Goal: Task Accomplishment & Management: Use online tool/utility

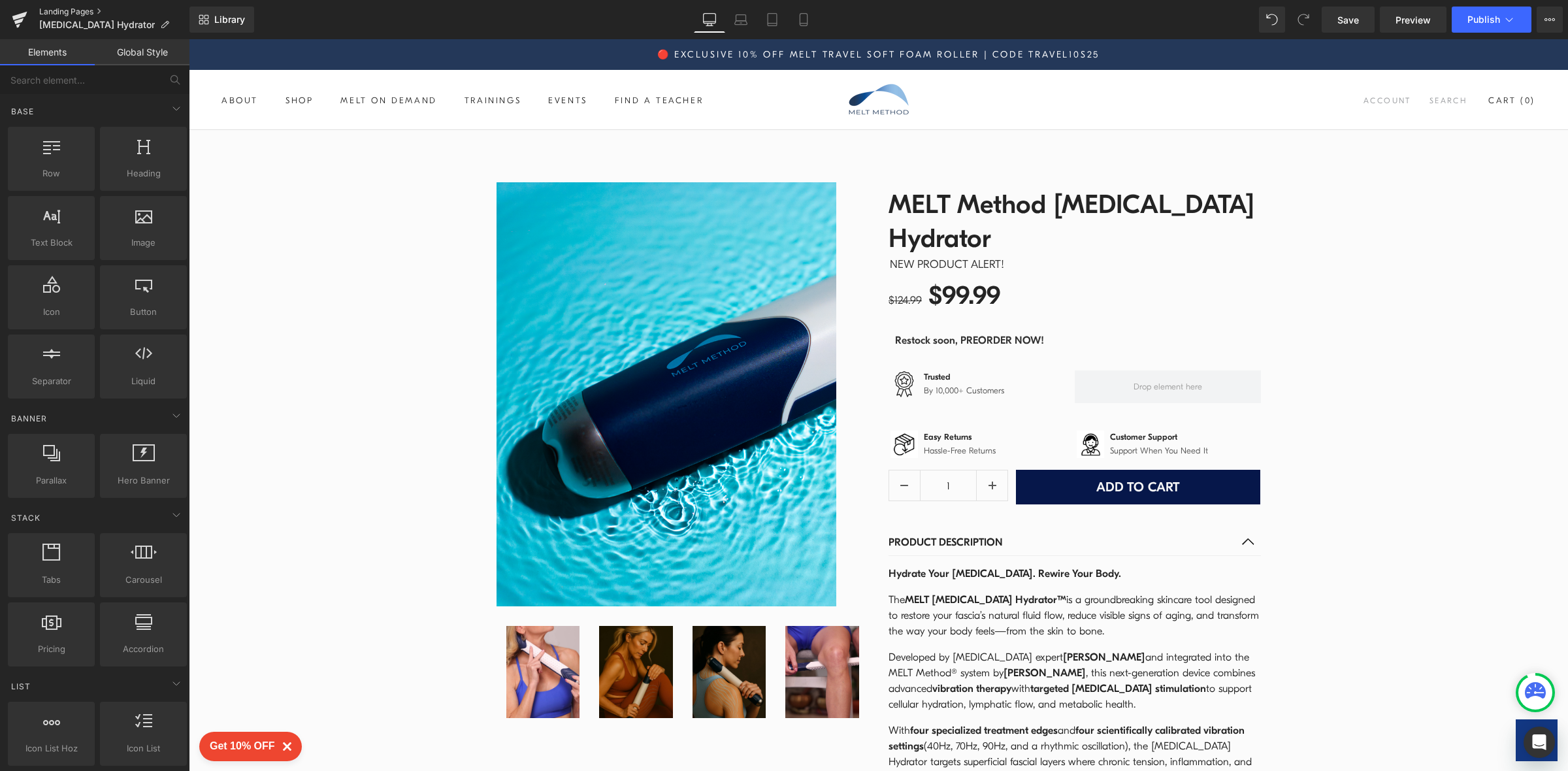
click at [65, 7] on link "Landing Pages" at bounding box center [114, 12] width 150 height 10
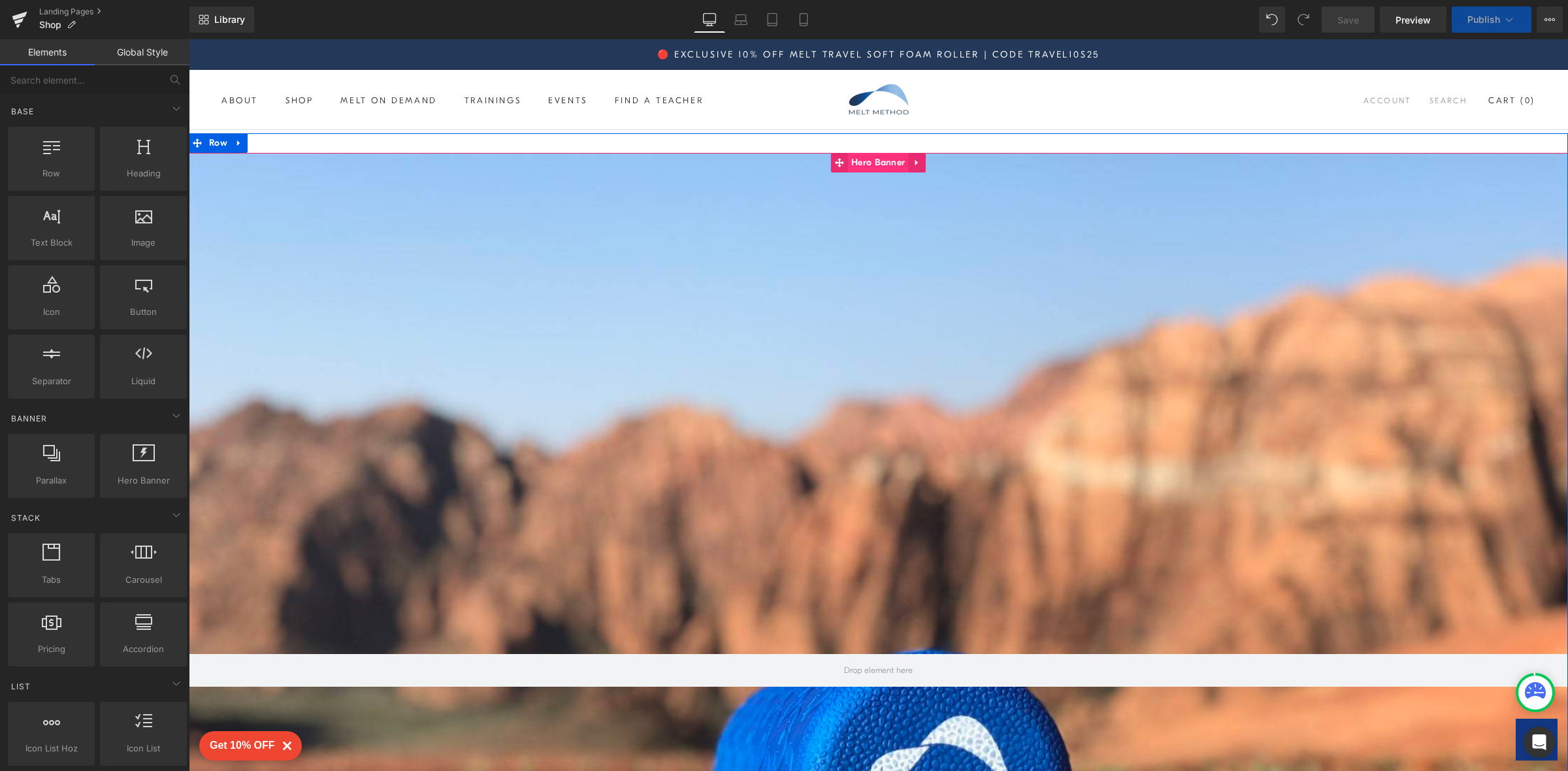
click at [883, 165] on span "Hero Banner" at bounding box center [878, 162] width 60 height 19
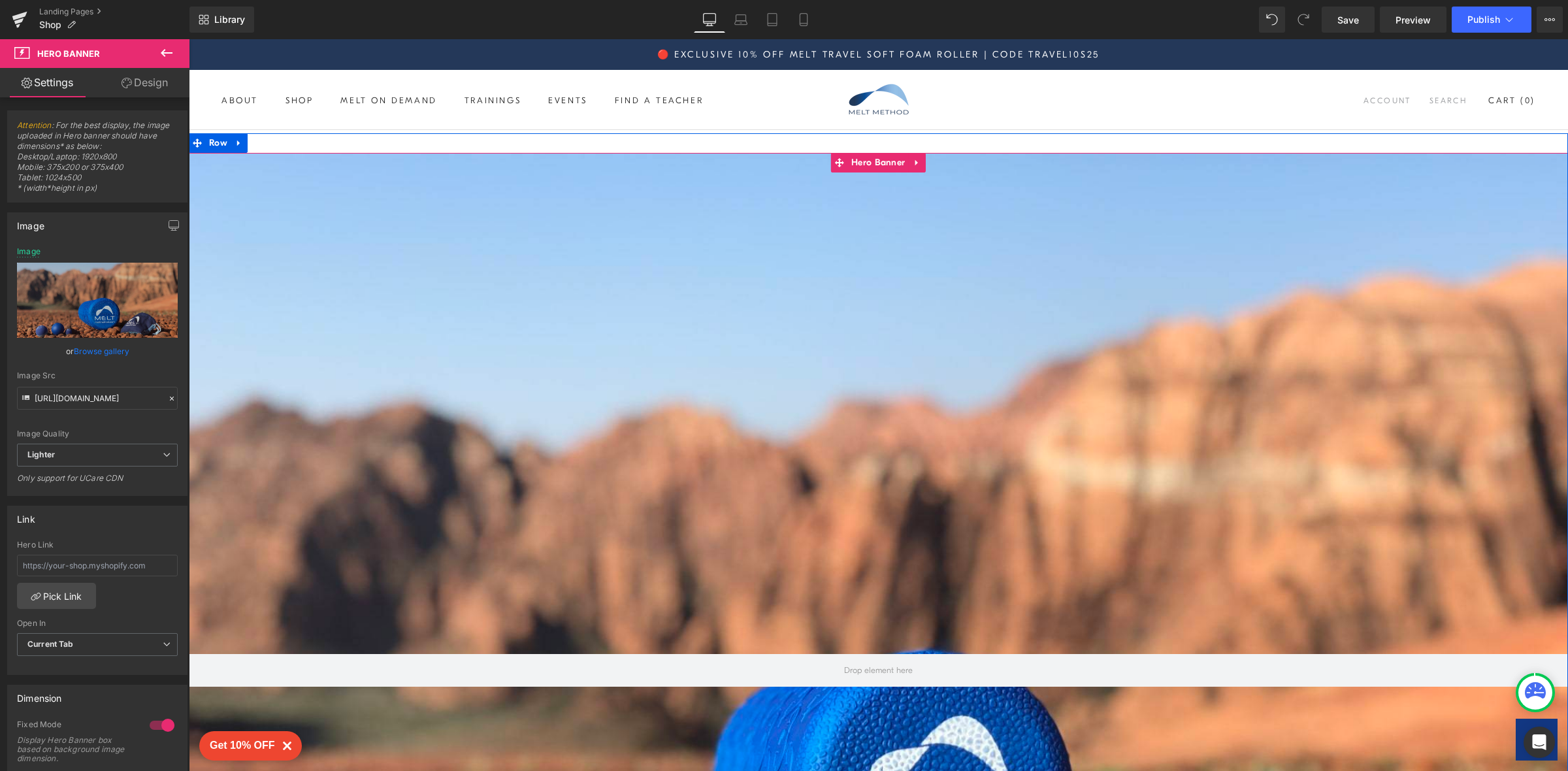
click at [464, 263] on div at bounding box center [878, 669] width 1379 height 1034
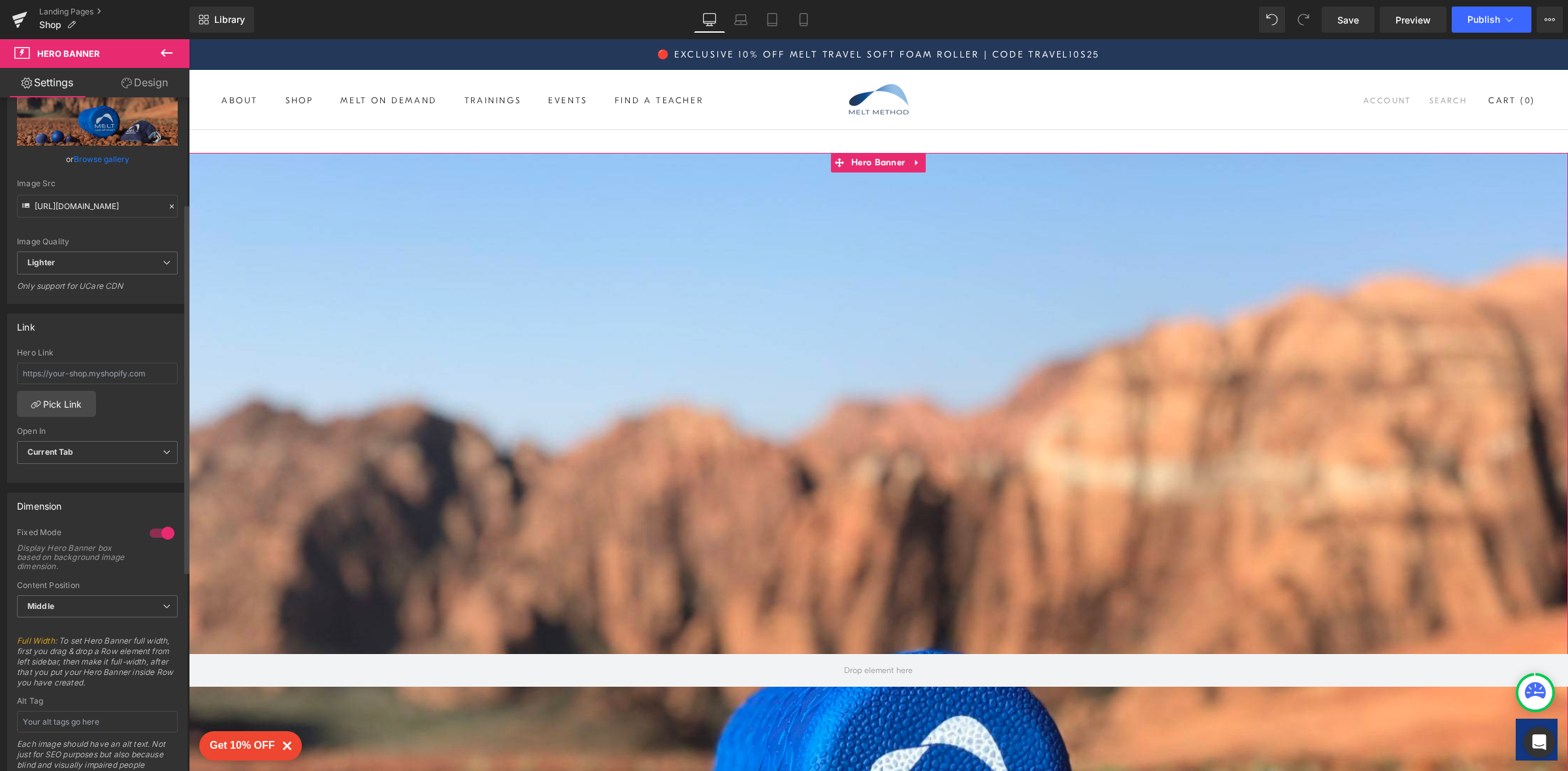
scroll to position [194, 0]
click at [161, 533] on div at bounding box center [161, 531] width 31 height 21
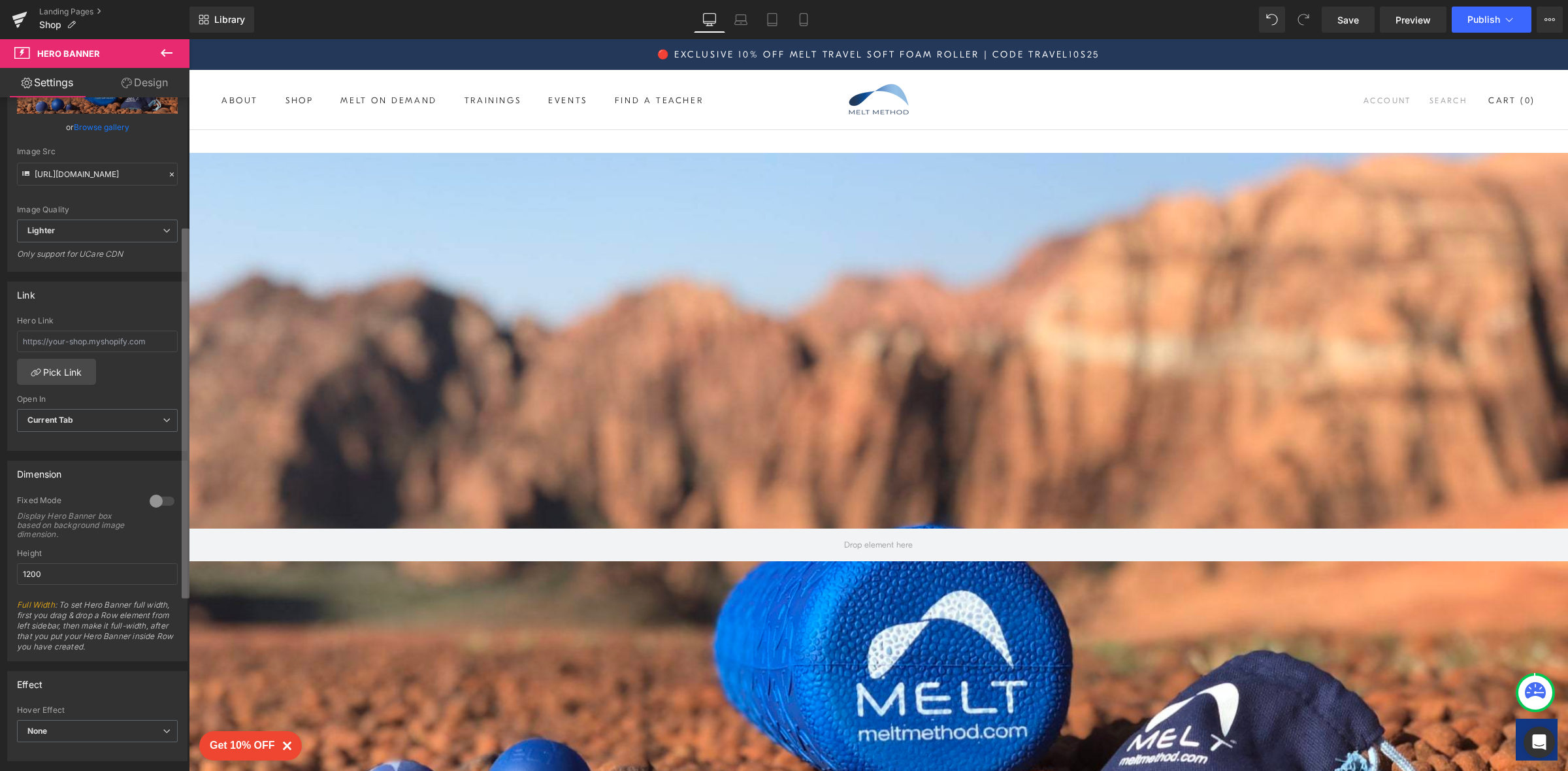
scroll to position [257, 0]
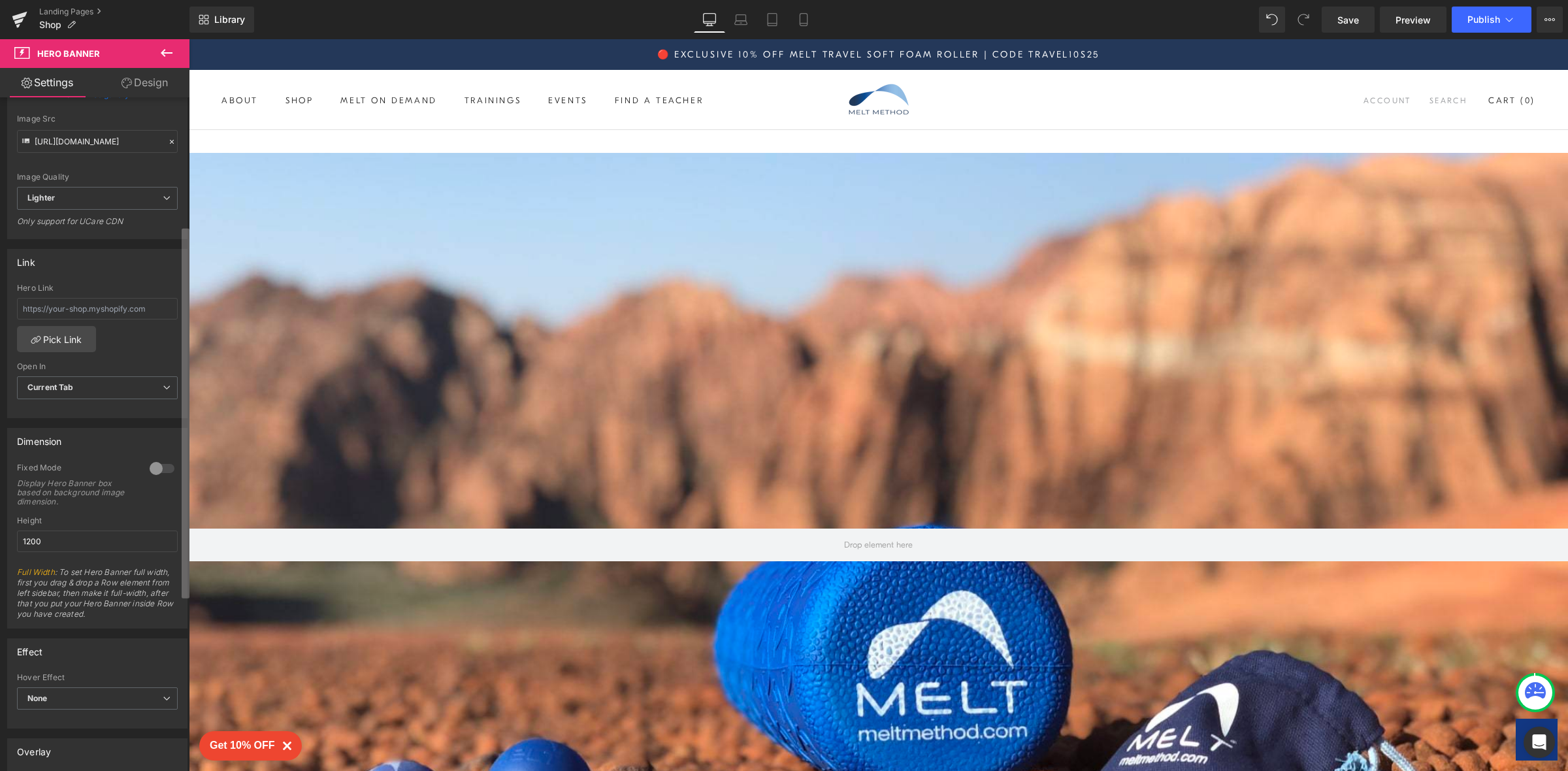
click at [180, 598] on div "Attention : For the best display, the image uploaded in Hero banner should have…" at bounding box center [95, 437] width 190 height 680
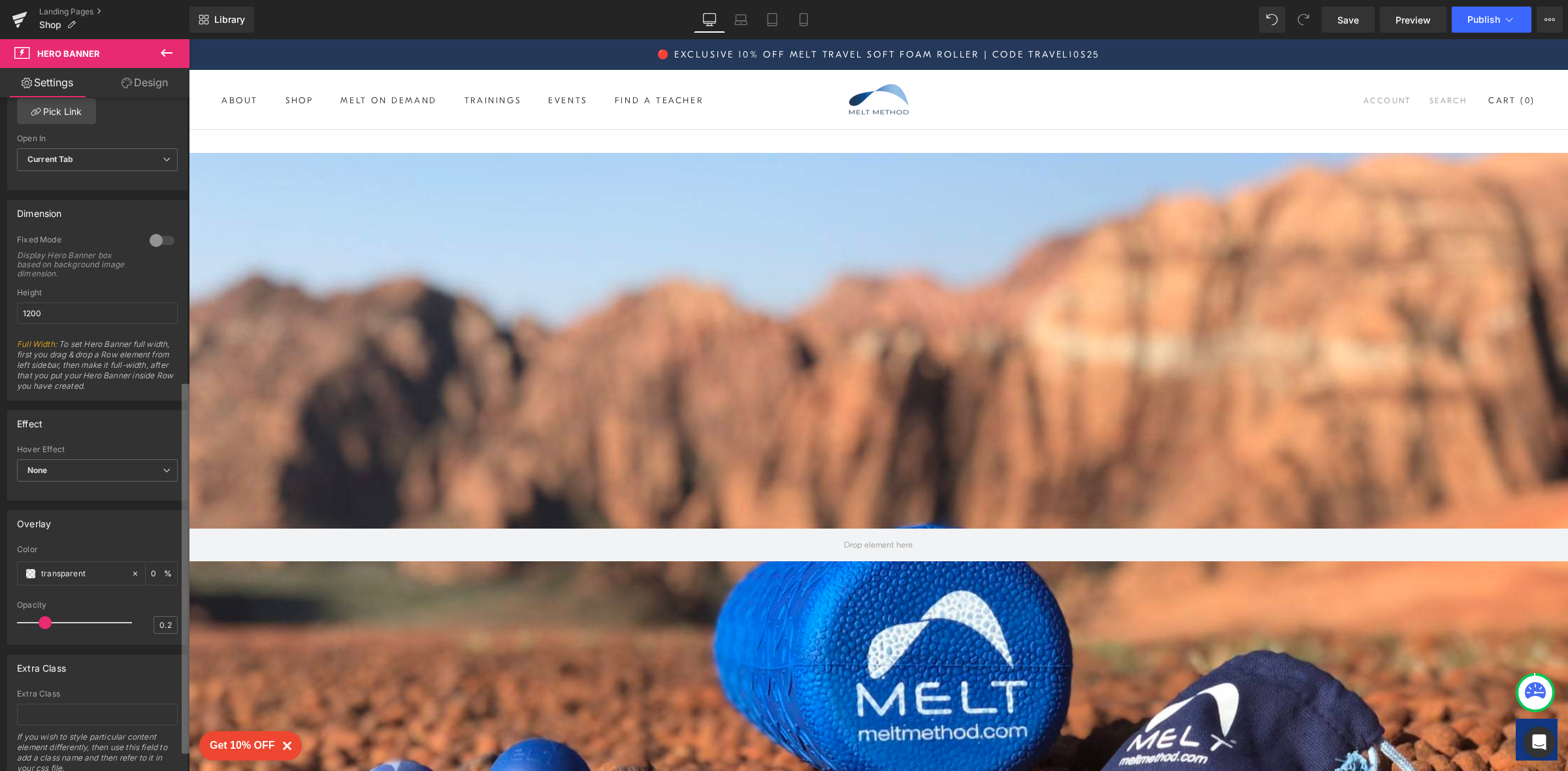
scroll to position [547, 0]
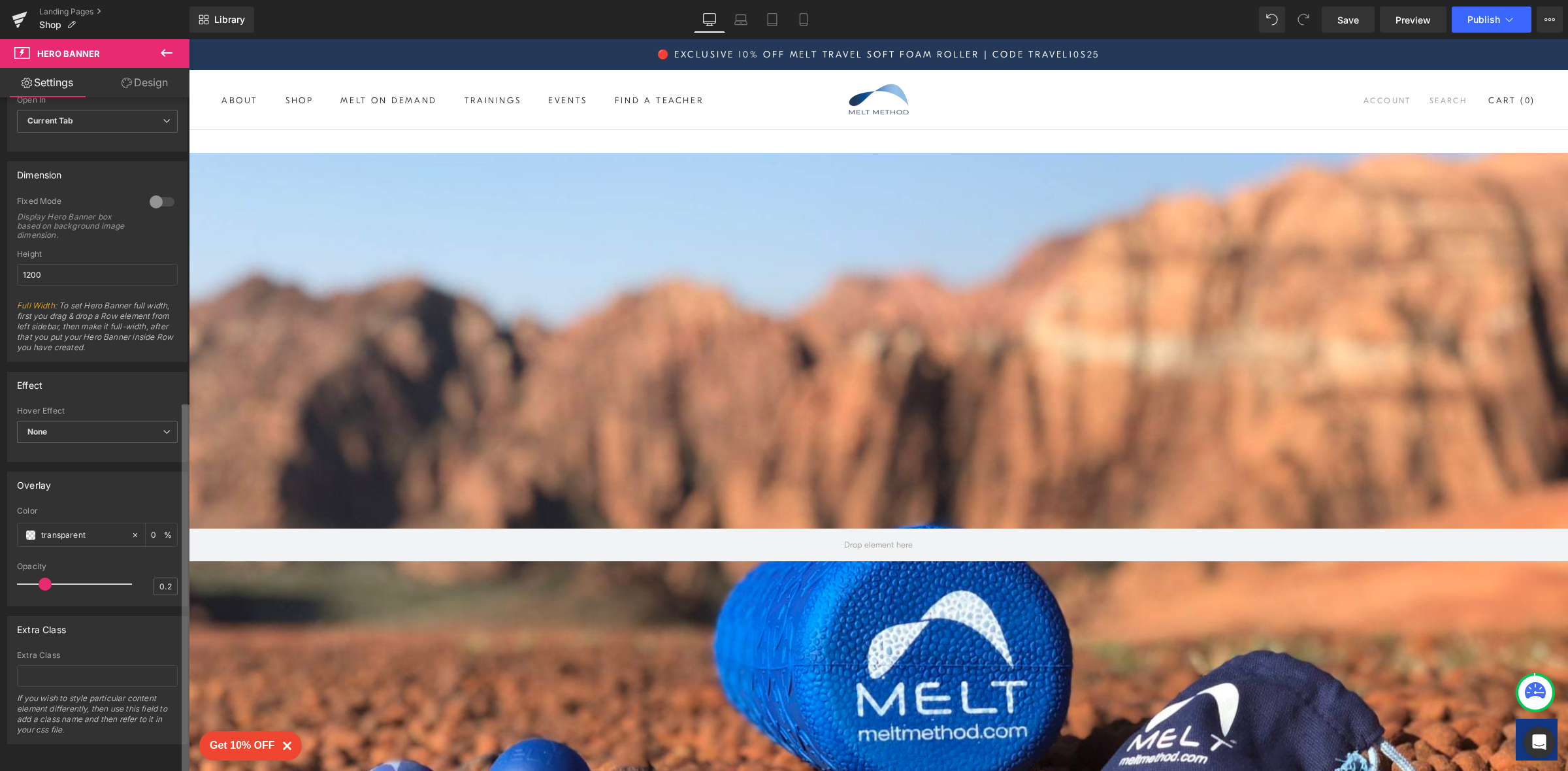
click at [186, 770] on html "Hero Banner You are previewing how the will restyle your page. You can not edit…" at bounding box center [784, 385] width 1568 height 771
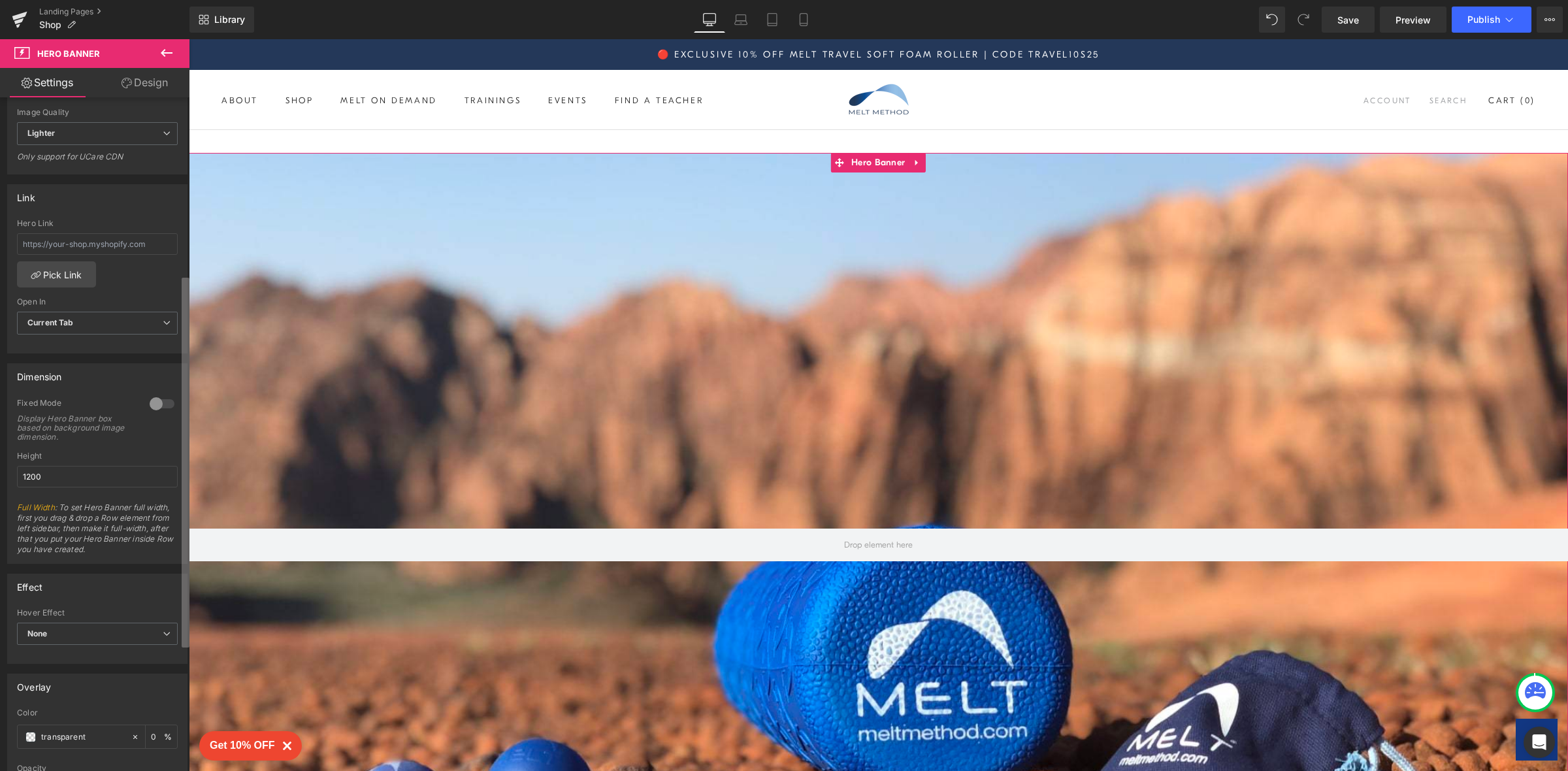
scroll to position [320, 0]
click at [183, 321] on b at bounding box center [185, 462] width 8 height 370
click at [73, 481] on input "1200" at bounding box center [97, 479] width 161 height 22
drag, startPoint x: 73, startPoint y: 481, endPoint x: 6, endPoint y: 481, distance: 67.0
click at [6, 481] on div "Dimension 0 Fixed Mode Display Hero Banner box based on background image dimens…" at bounding box center [97, 461] width 195 height 211
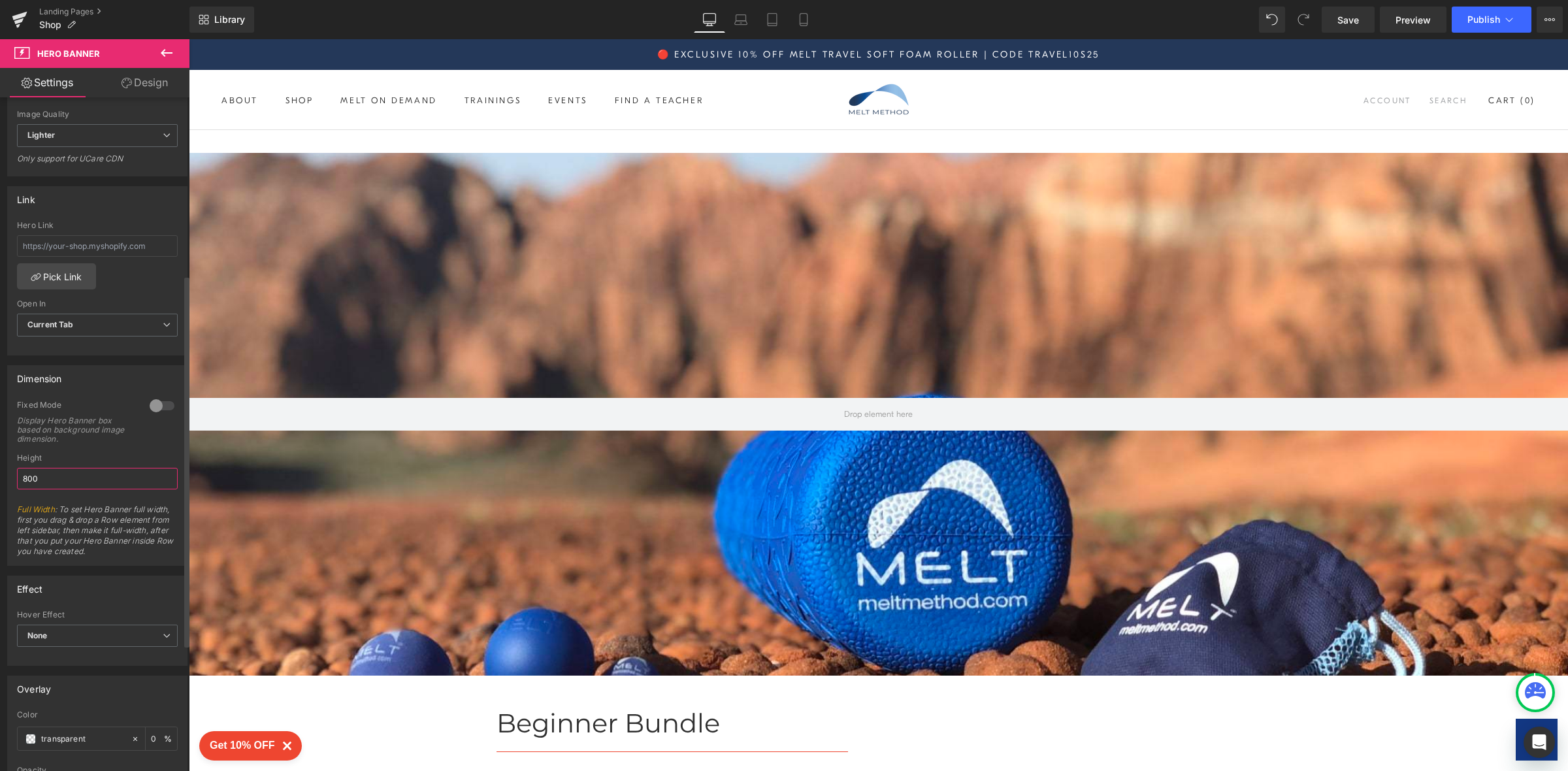
drag, startPoint x: 48, startPoint y: 480, endPoint x: 4, endPoint y: 482, distance: 44.0
click at [4, 482] on div "Dimension 0 Fixed Mode Display Hero Banner box based on background image dimens…" at bounding box center [97, 461] width 195 height 211
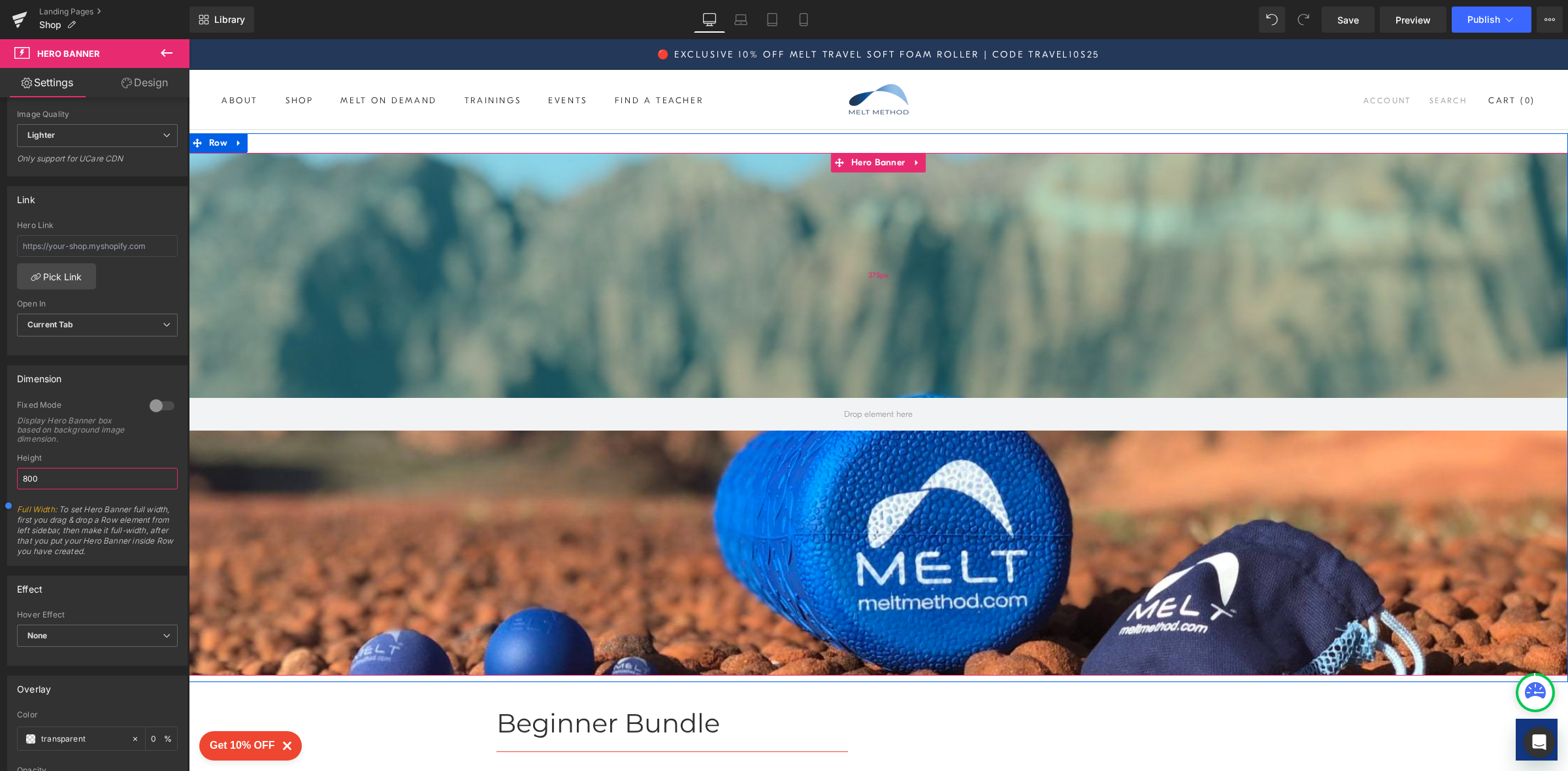
click at [438, 261] on div "375px" at bounding box center [878, 275] width 1379 height 245
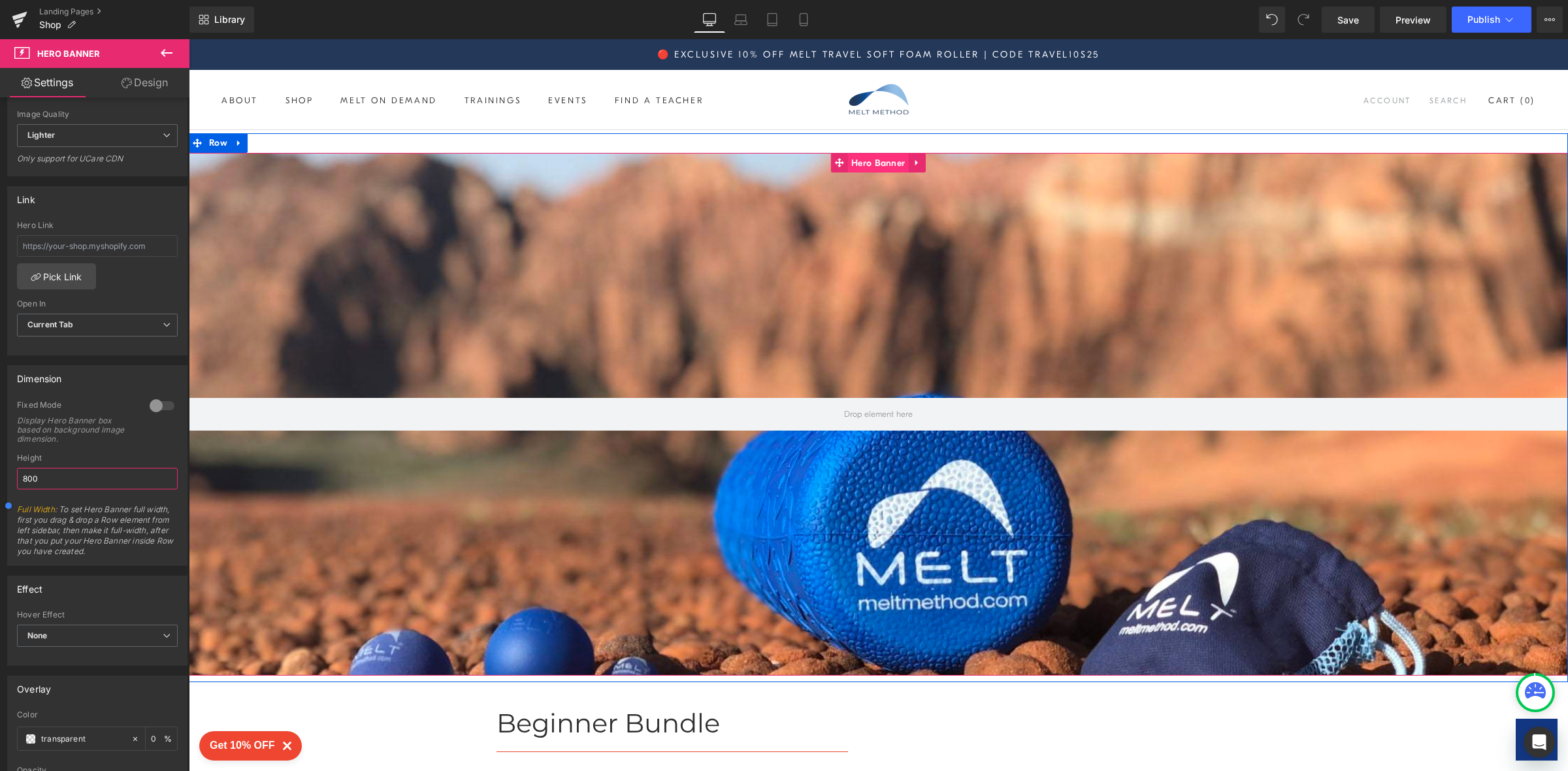
click at [881, 161] on span "Hero Banner" at bounding box center [878, 163] width 60 height 19
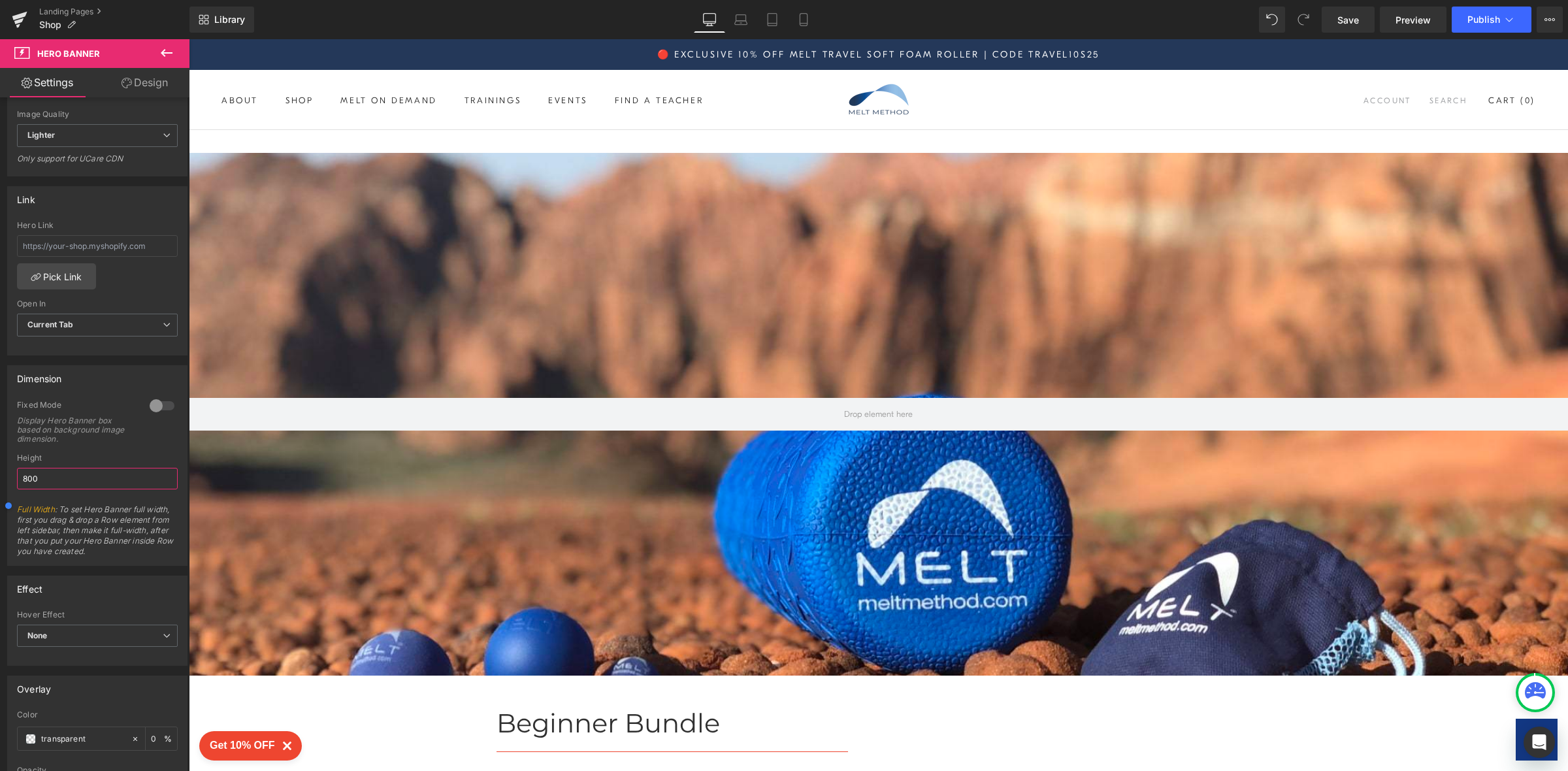
type input "800"
click at [113, 506] on div at bounding box center [76, 505] width 146 height 26
click at [151, 76] on link "Design" at bounding box center [144, 82] width 95 height 29
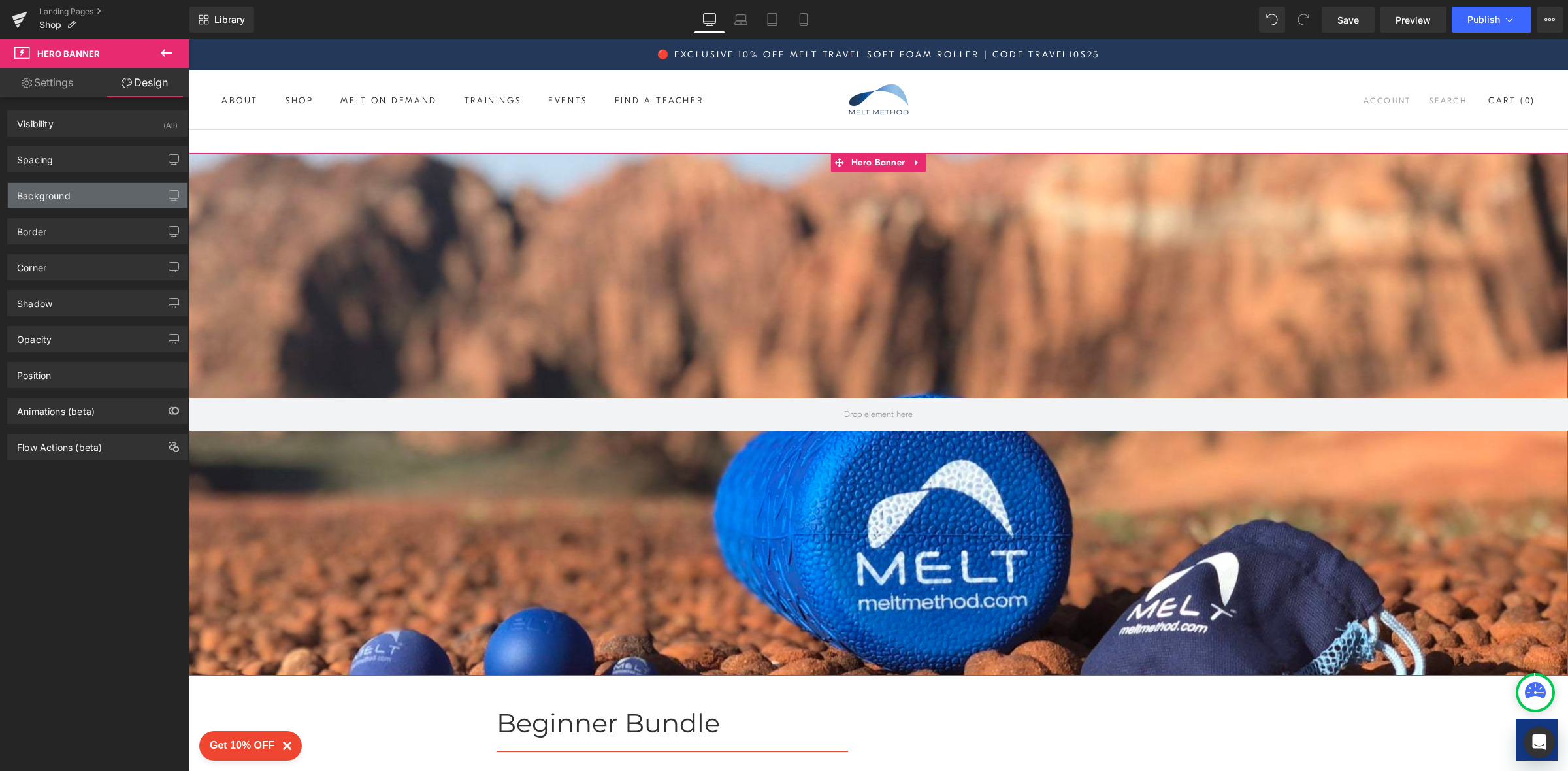
click at [132, 190] on div "Background" at bounding box center [96, 195] width 179 height 25
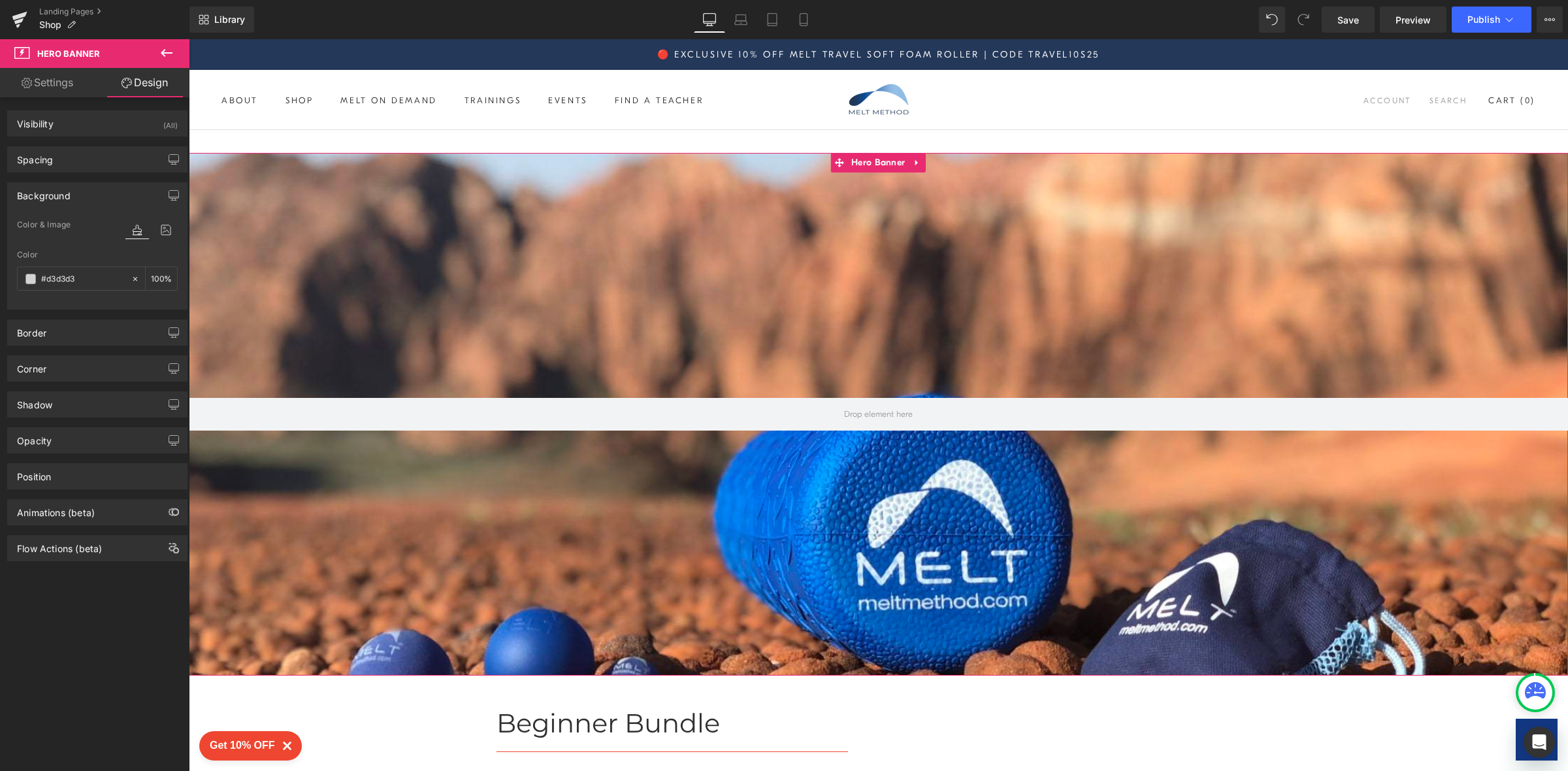
click at [55, 77] on link "Settings" at bounding box center [47, 82] width 95 height 29
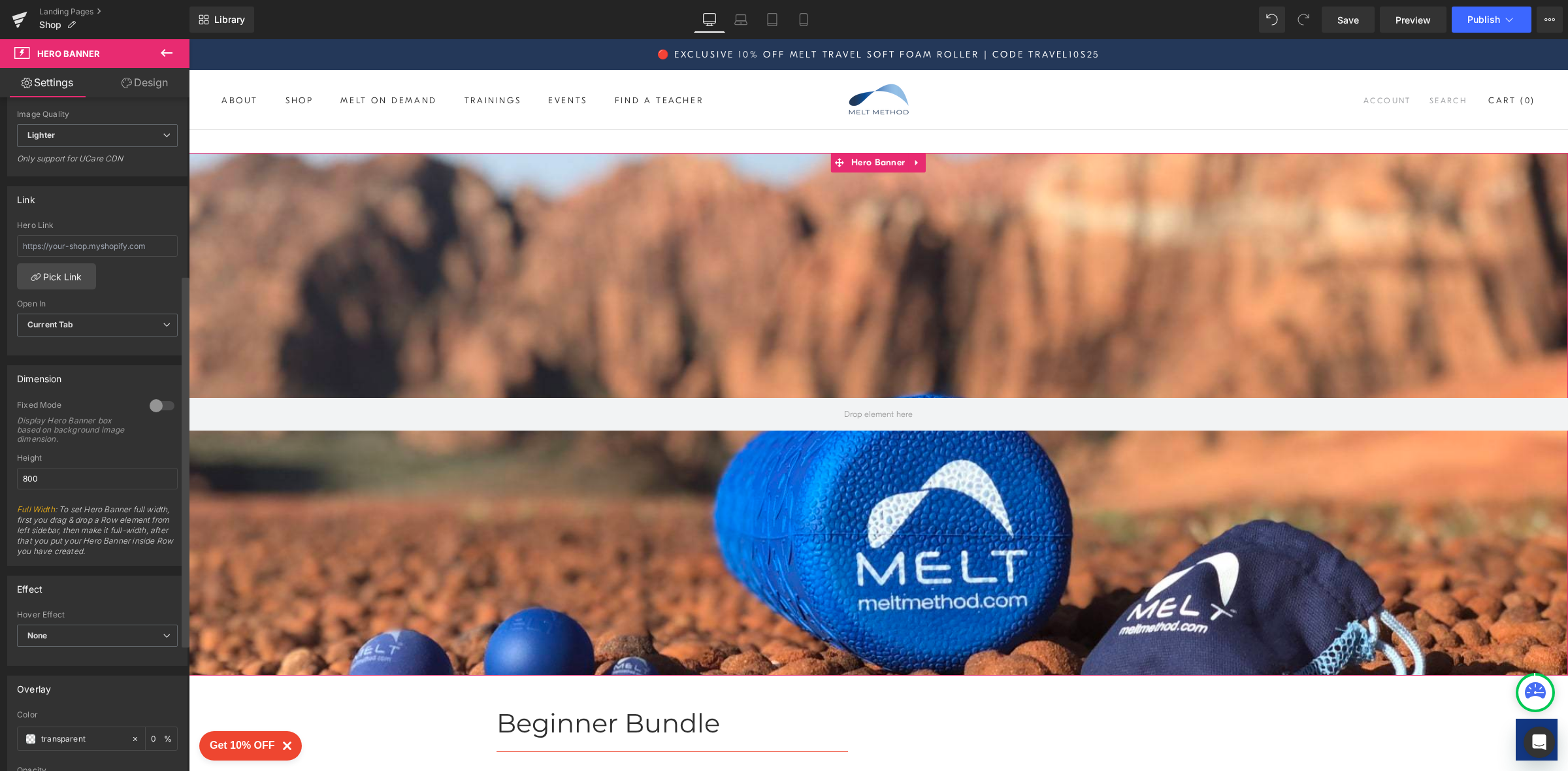
click at [185, 249] on div at bounding box center [185, 437] width 8 height 675
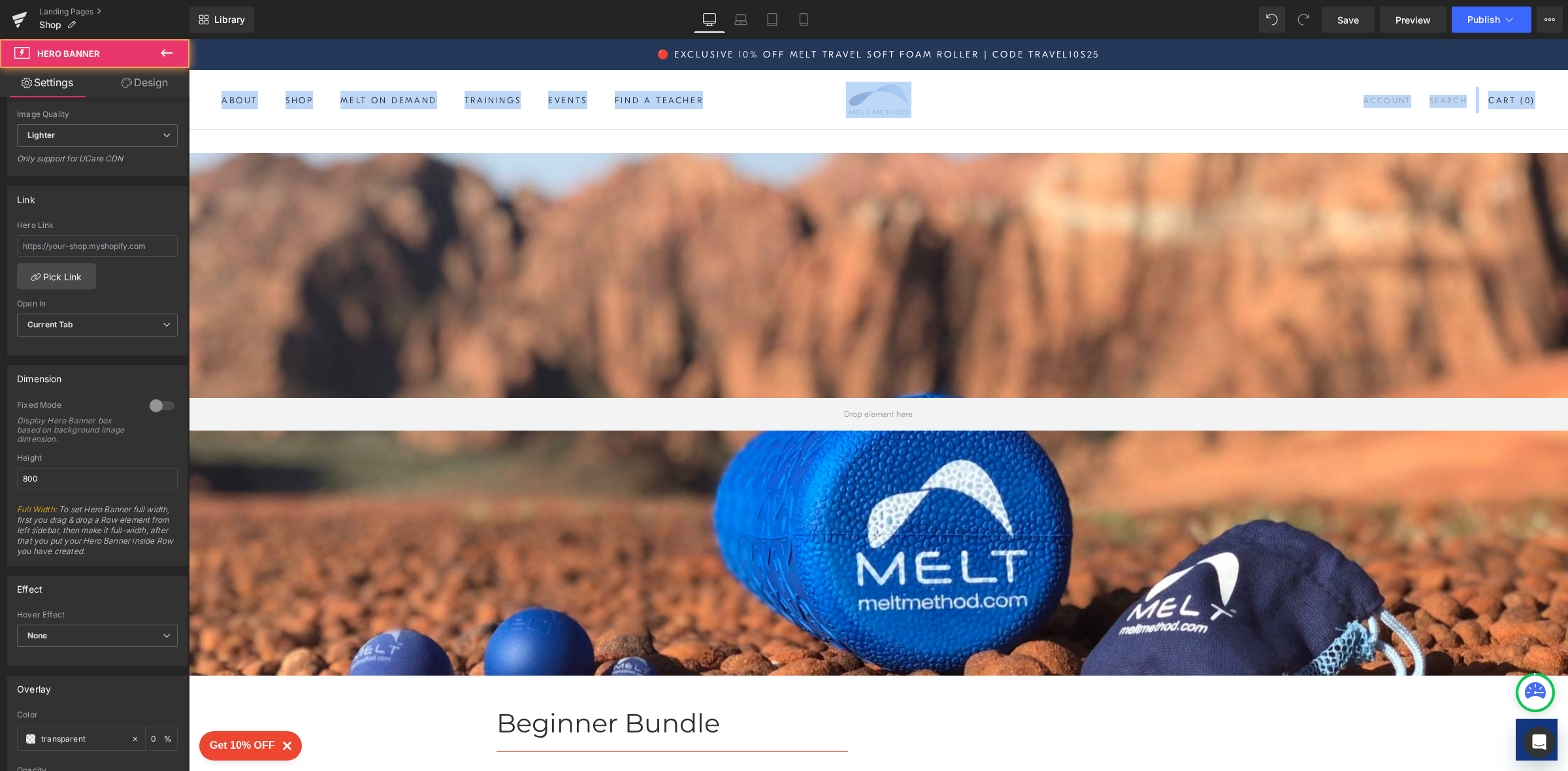
drag, startPoint x: 190, startPoint y: 287, endPoint x: 174, endPoint y: 101, distance: 186.7
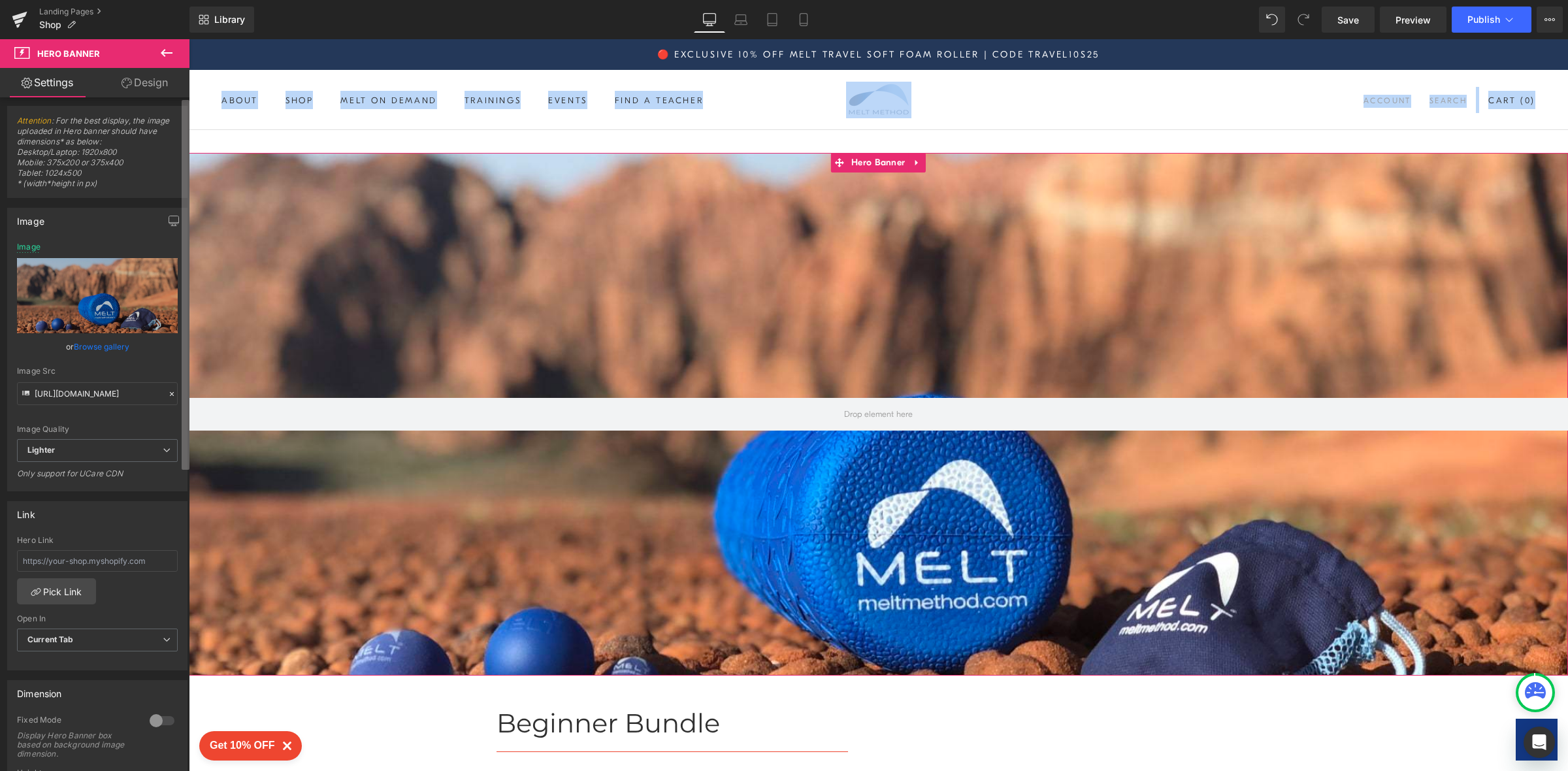
scroll to position [0, 0]
click at [187, 100] on b at bounding box center [185, 284] width 8 height 370
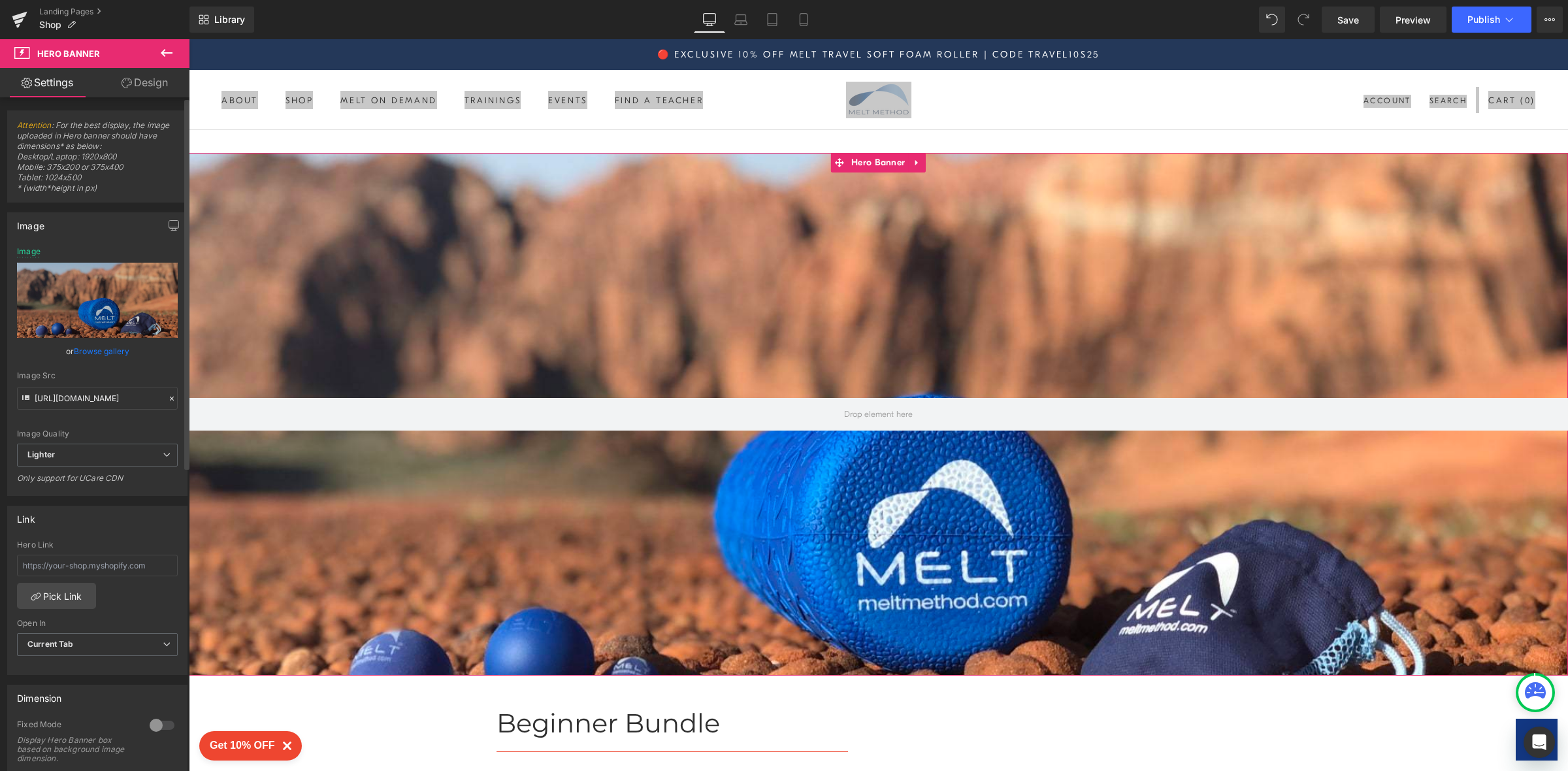
click at [102, 356] on link "Browse gallery" at bounding box center [102, 351] width 55 height 23
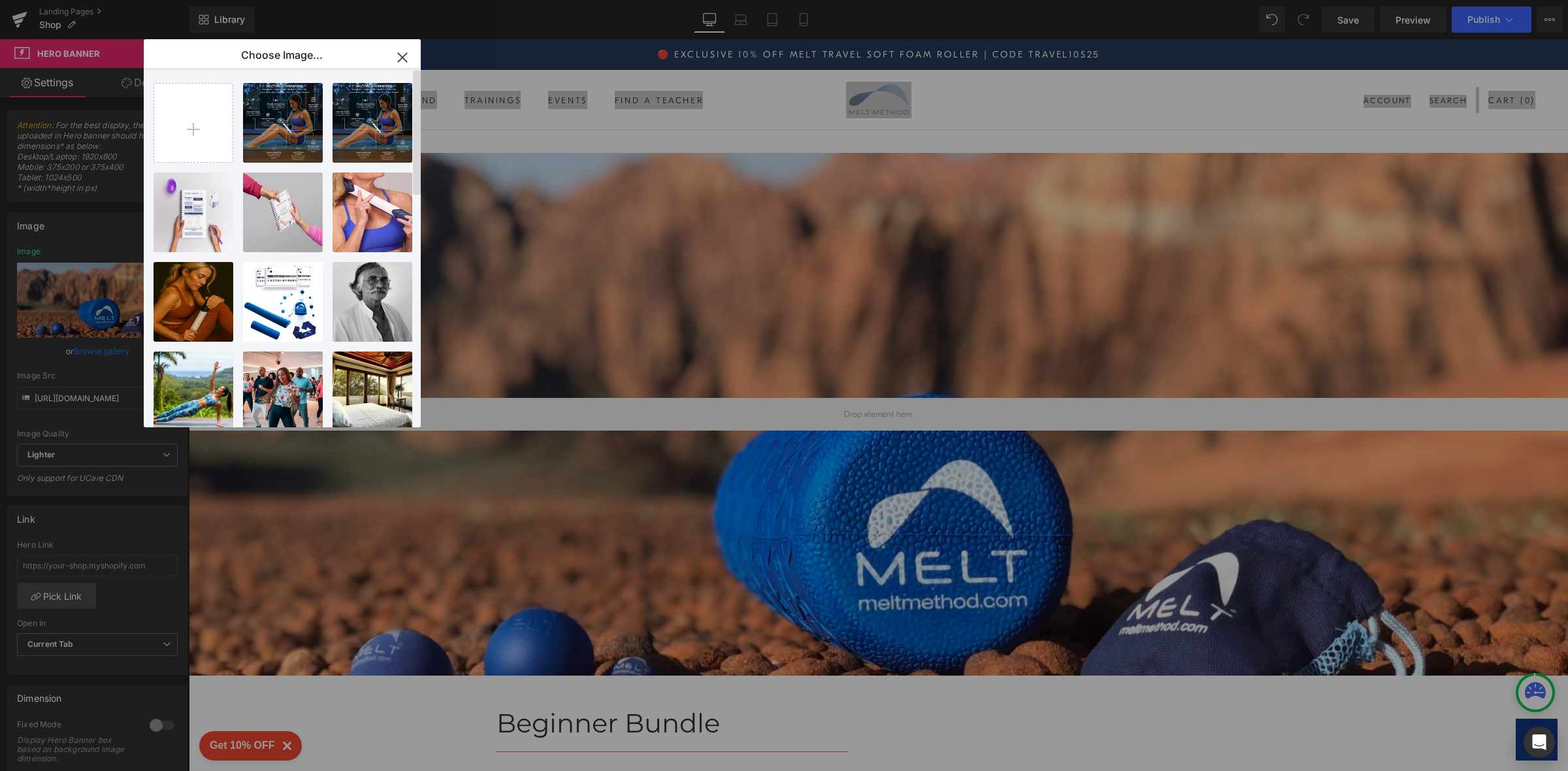
click at [415, 283] on div at bounding box center [416, 247] width 8 height 354
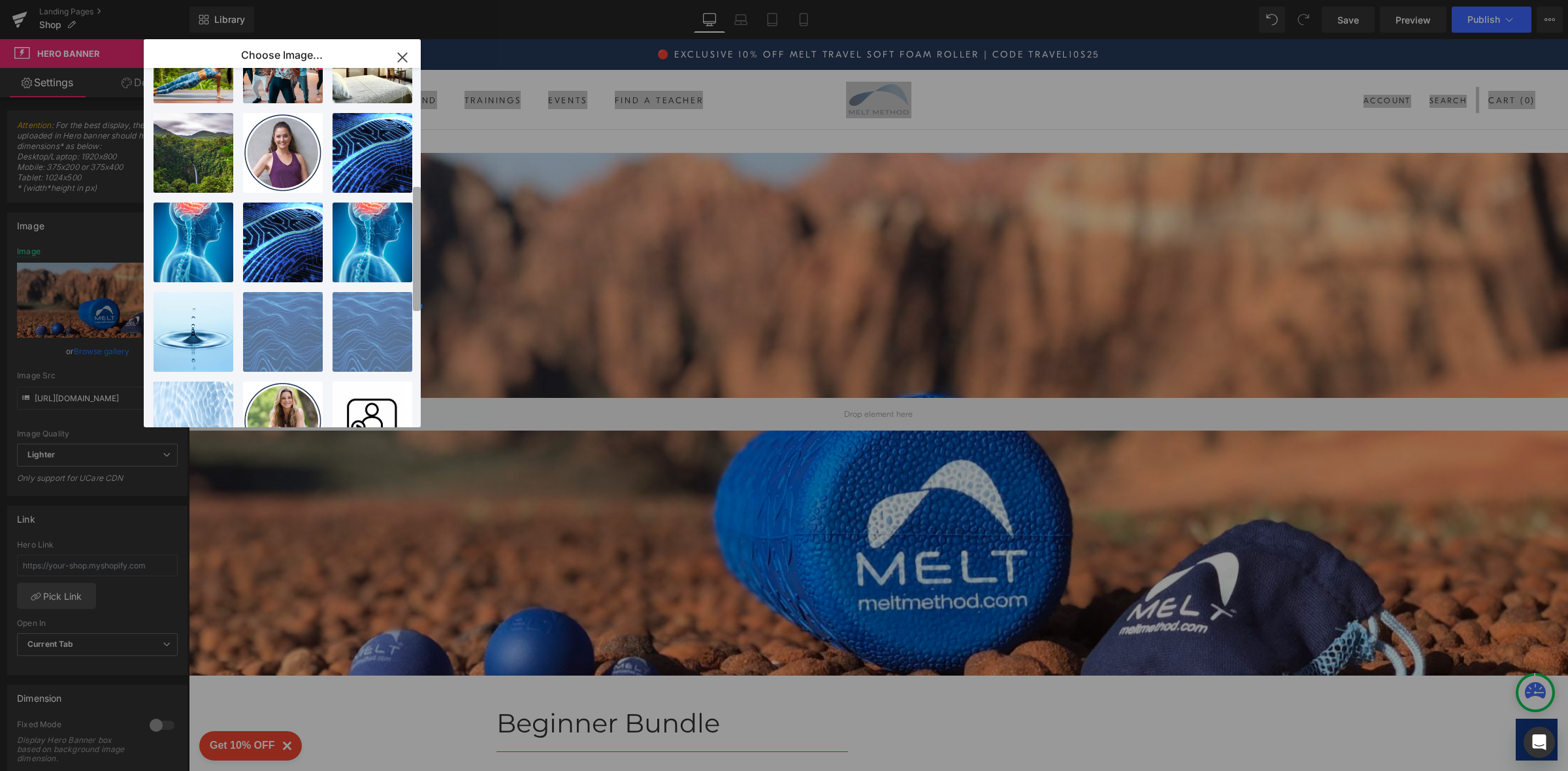
click at [421, 258] on div "Choose Image... Back to Library Insert Shopify..._25_.png 1.72 MB Delete image?…" at bounding box center [784, 385] width 1568 height 771
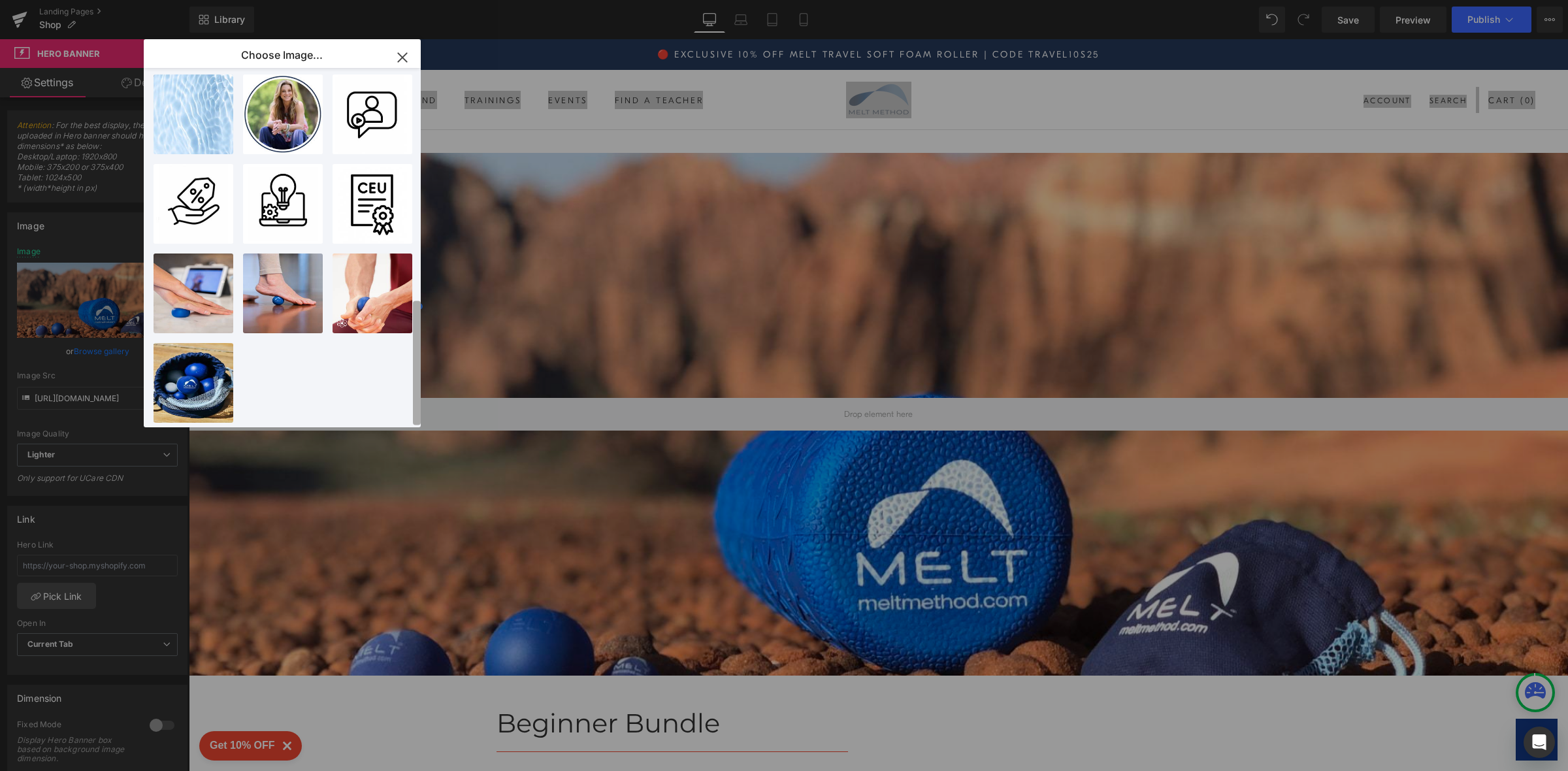
scroll to position [649, 0]
click at [412, 453] on div "Choose Image... Back to Library Insert Shopify..._25_.png 1.72 MB Delete image?…" at bounding box center [784, 385] width 1568 height 771
click at [415, 128] on div at bounding box center [416, 247] width 8 height 354
click at [416, 149] on div at bounding box center [416, 247] width 8 height 354
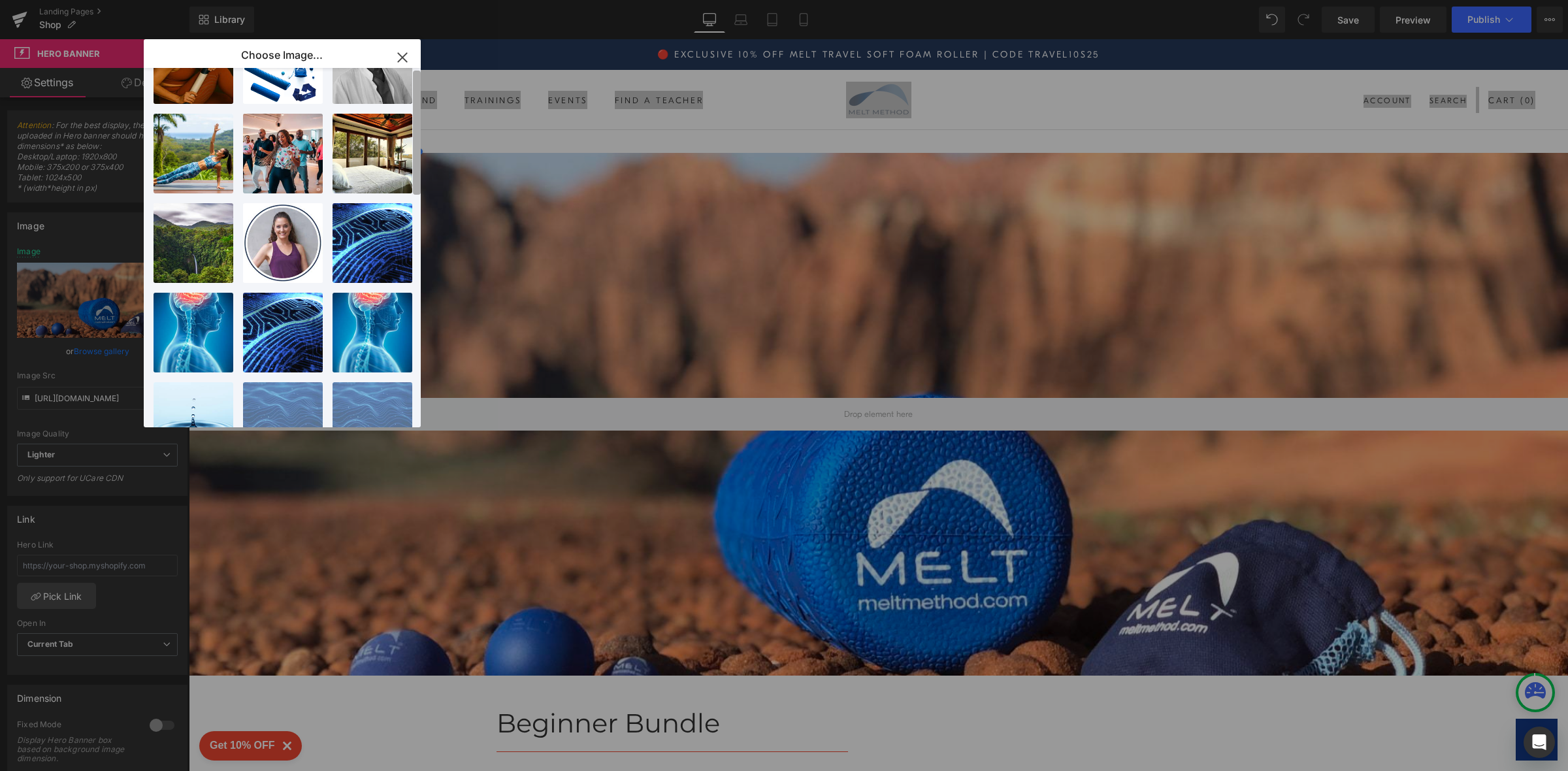
scroll to position [0, 0]
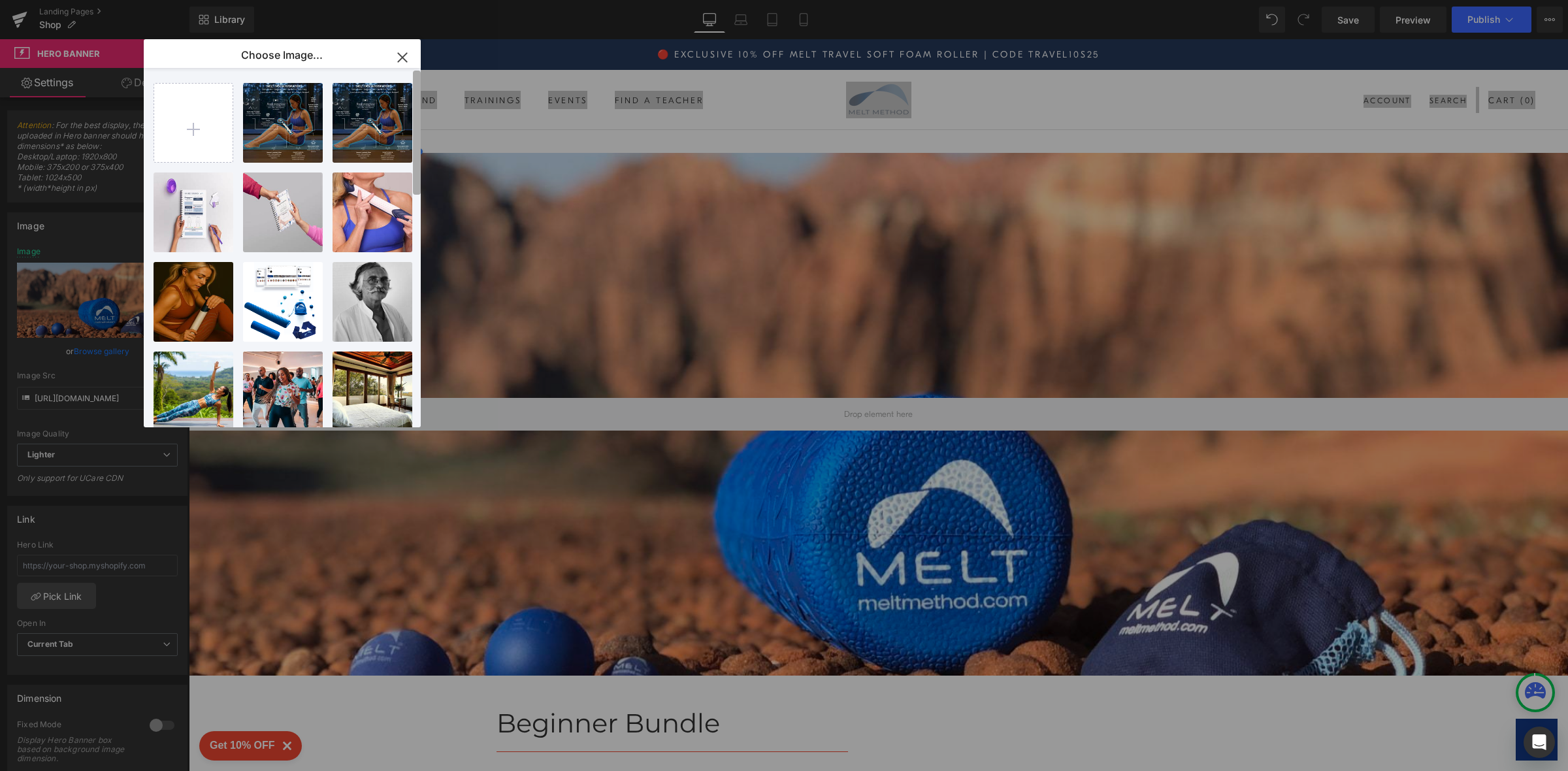
click at [419, 54] on div "Choose Image... Back to Library Insert Shopify..._25_.png 1.72 MB Delete image?…" at bounding box center [282, 233] width 277 height 388
click at [188, 114] on input "file" at bounding box center [193, 122] width 78 height 78
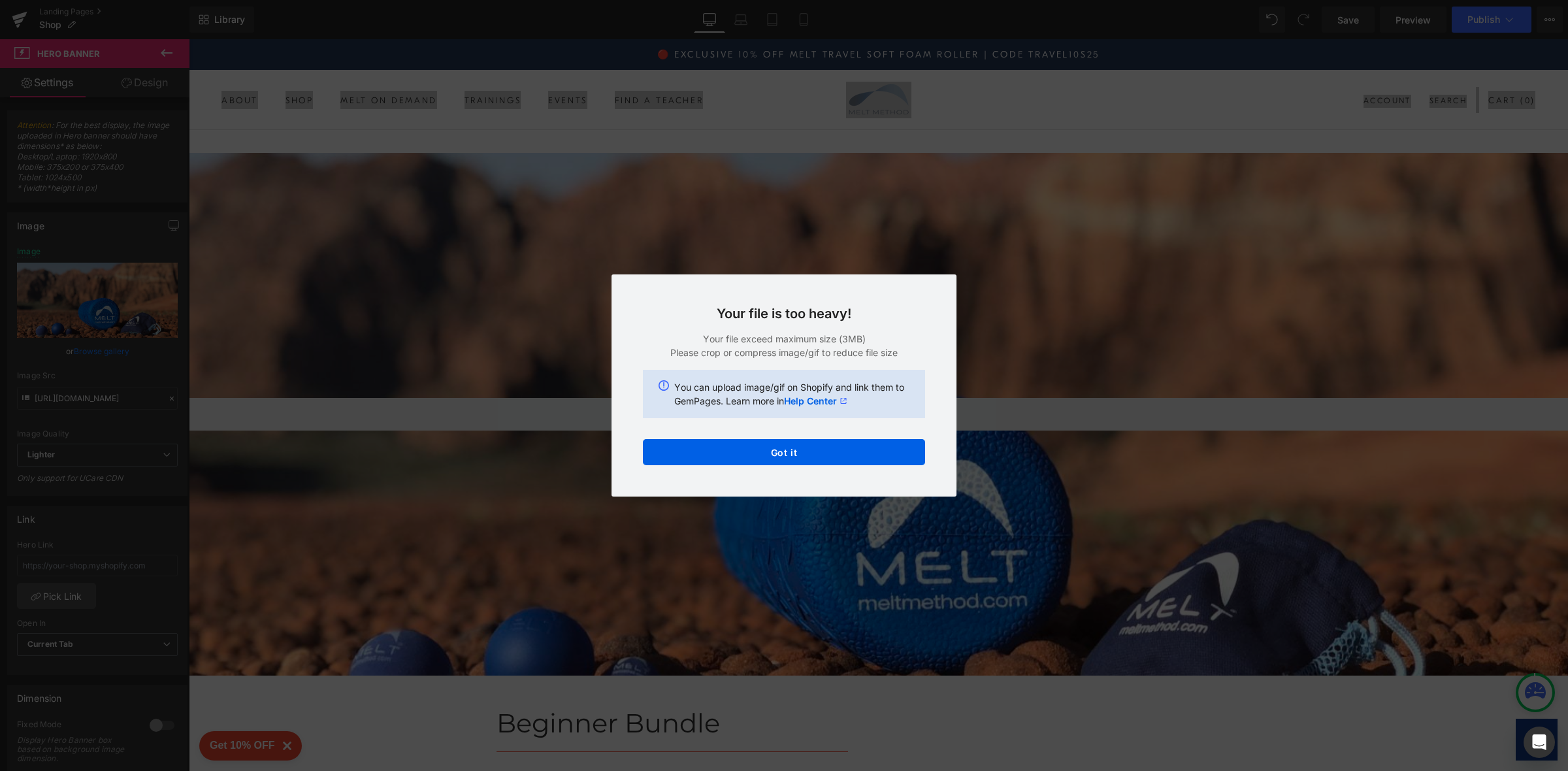
click at [746, 0] on div "Text Color Highlight Color #333333 Choose Image... Back to Library Insert Shopi…" at bounding box center [784, 0] width 1568 height 0
click at [725, 445] on button "Got it" at bounding box center [784, 451] width 282 height 26
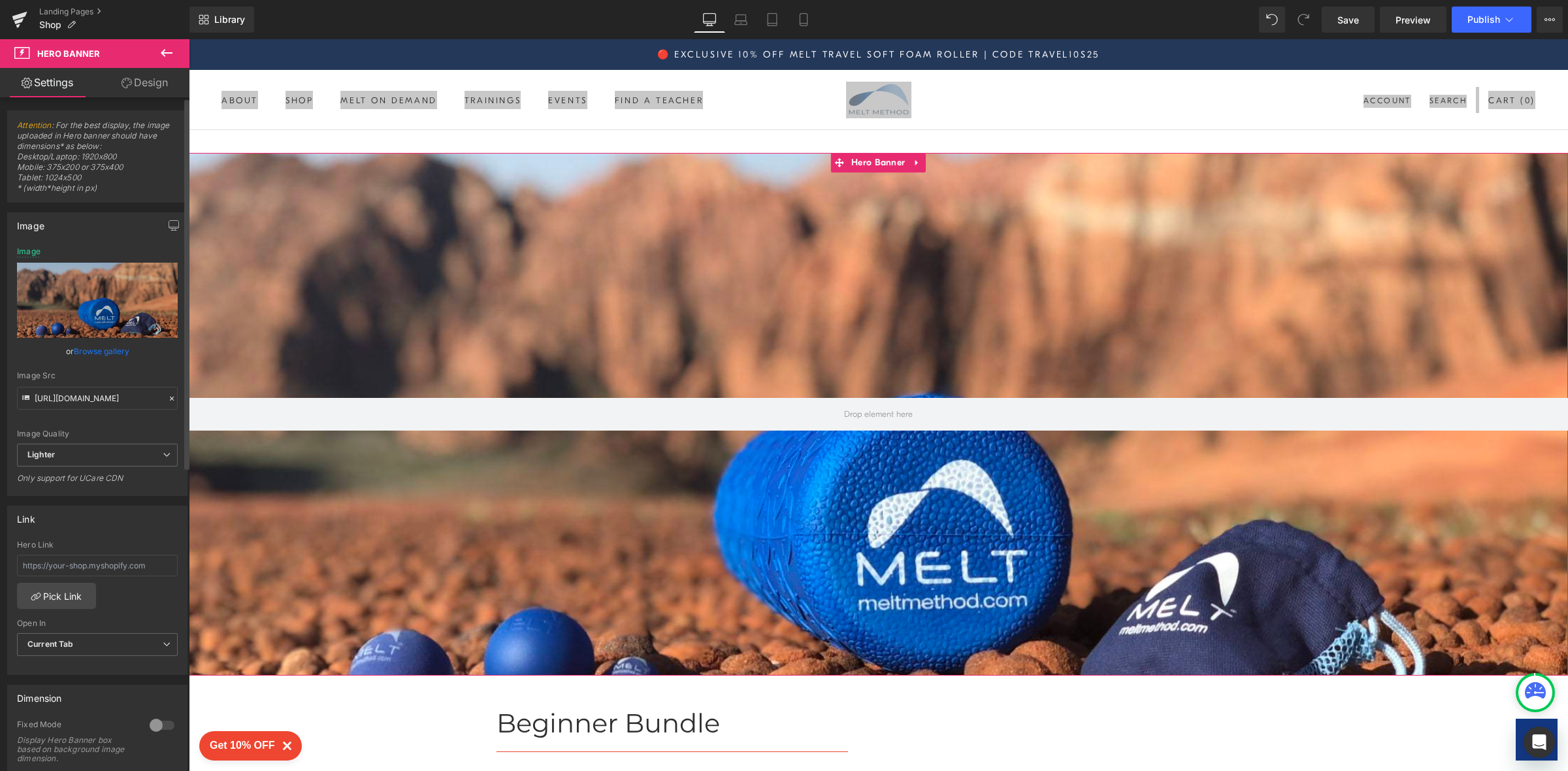
click at [94, 349] on link "Browse gallery" at bounding box center [102, 351] width 55 height 23
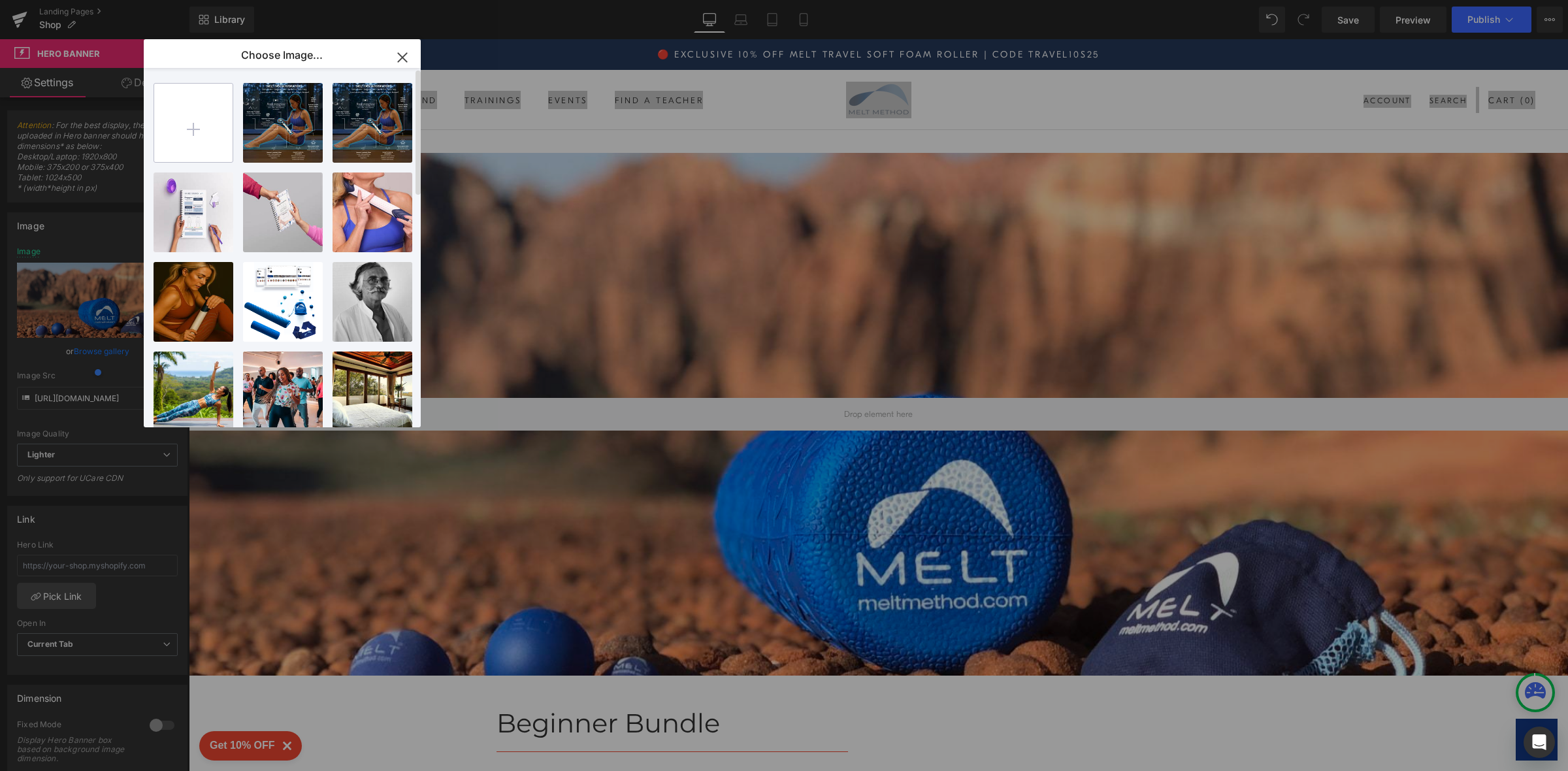
click at [185, 130] on input "file" at bounding box center [193, 122] width 78 height 78
type input "C:\fakepath\Landing Page Banners.png"
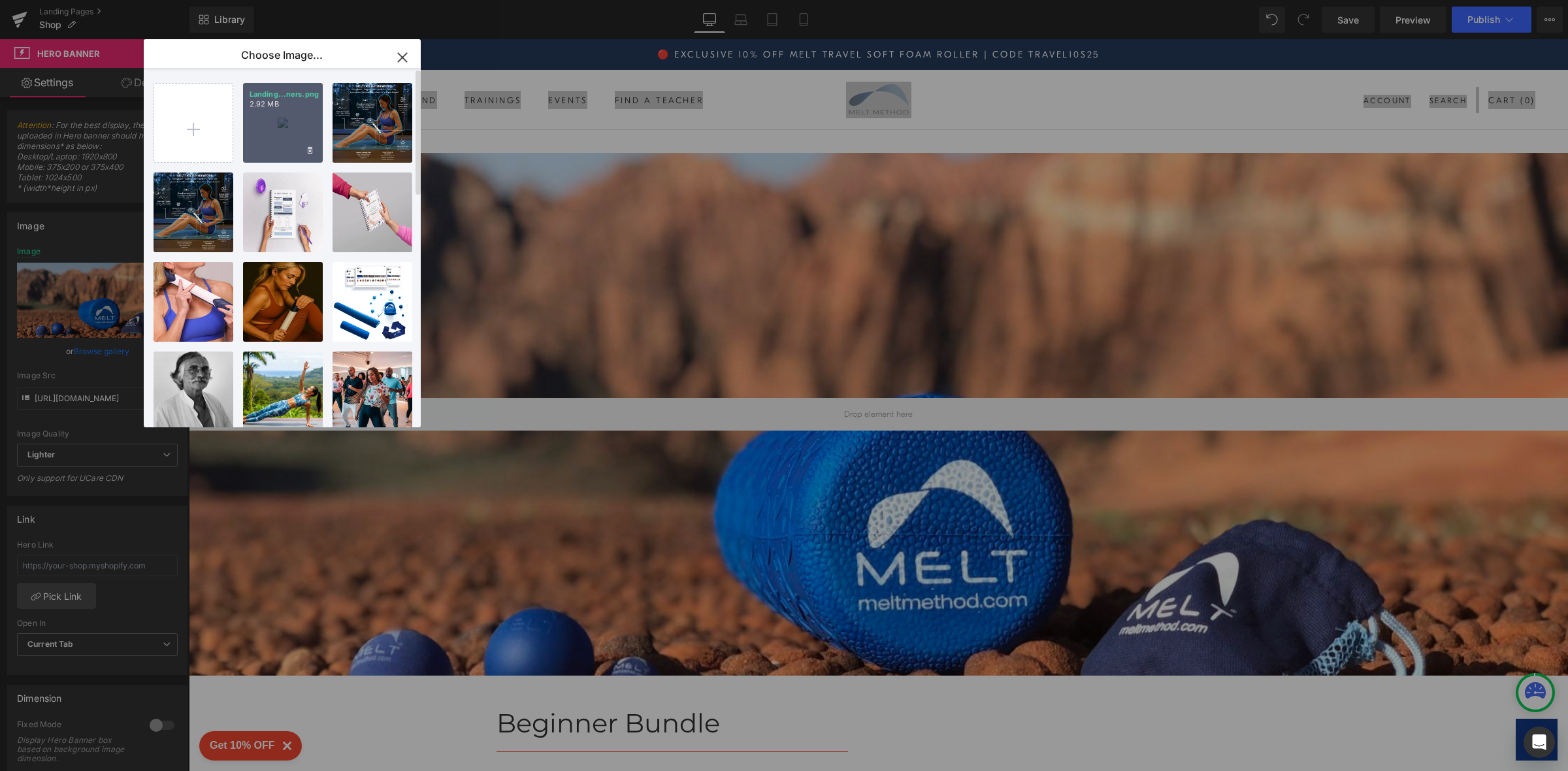
click at [292, 122] on div "Landing...ners.png 2.92 MB" at bounding box center [283, 122] width 80 height 80
type input "https://ucarecdn.com/7011412d-cd4f-4f5a-80db-9bf9e060a846/-/format/auto/-/previ…"
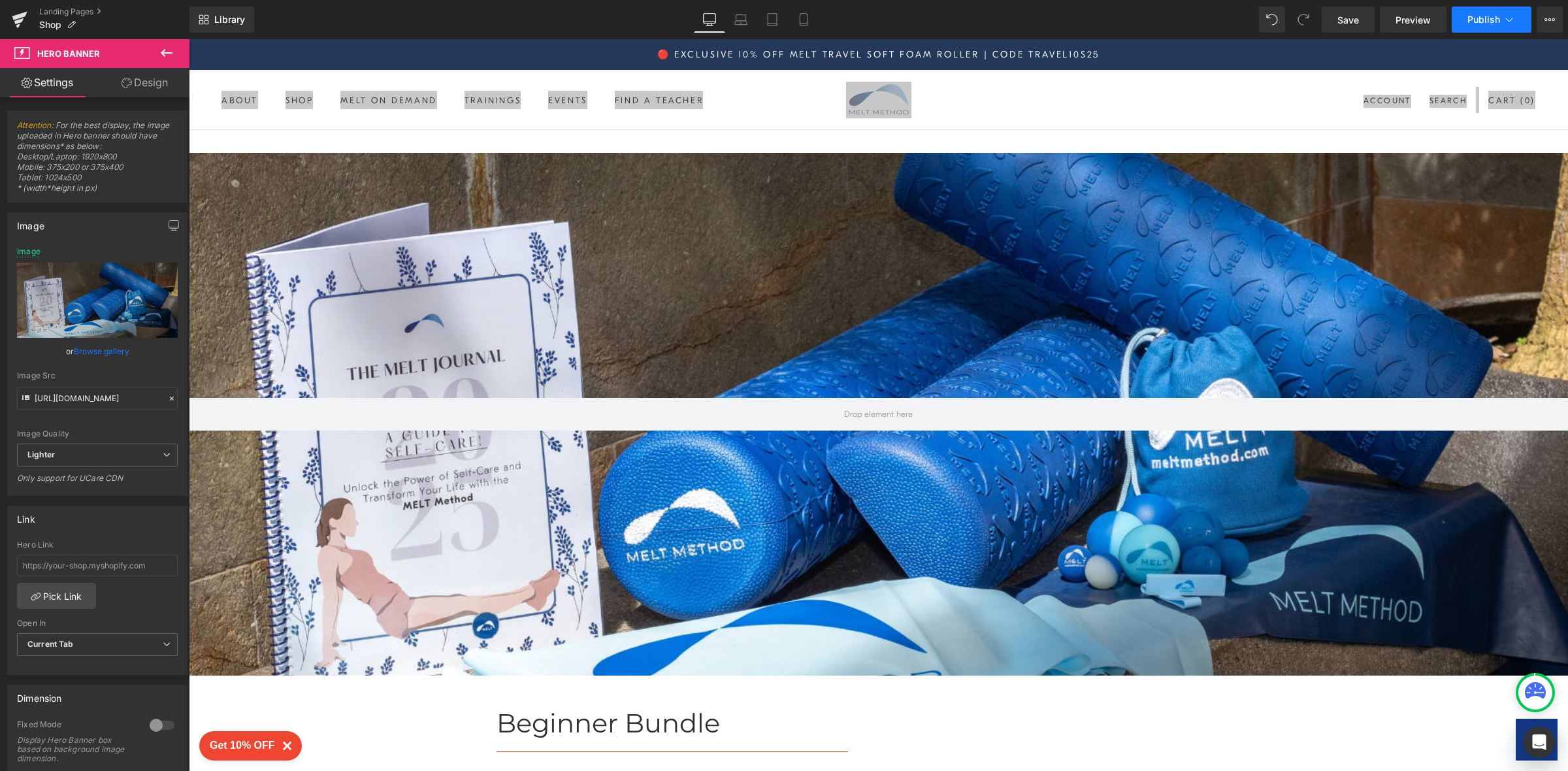
click at [1481, 16] on span "Publish" at bounding box center [1483, 19] width 33 height 10
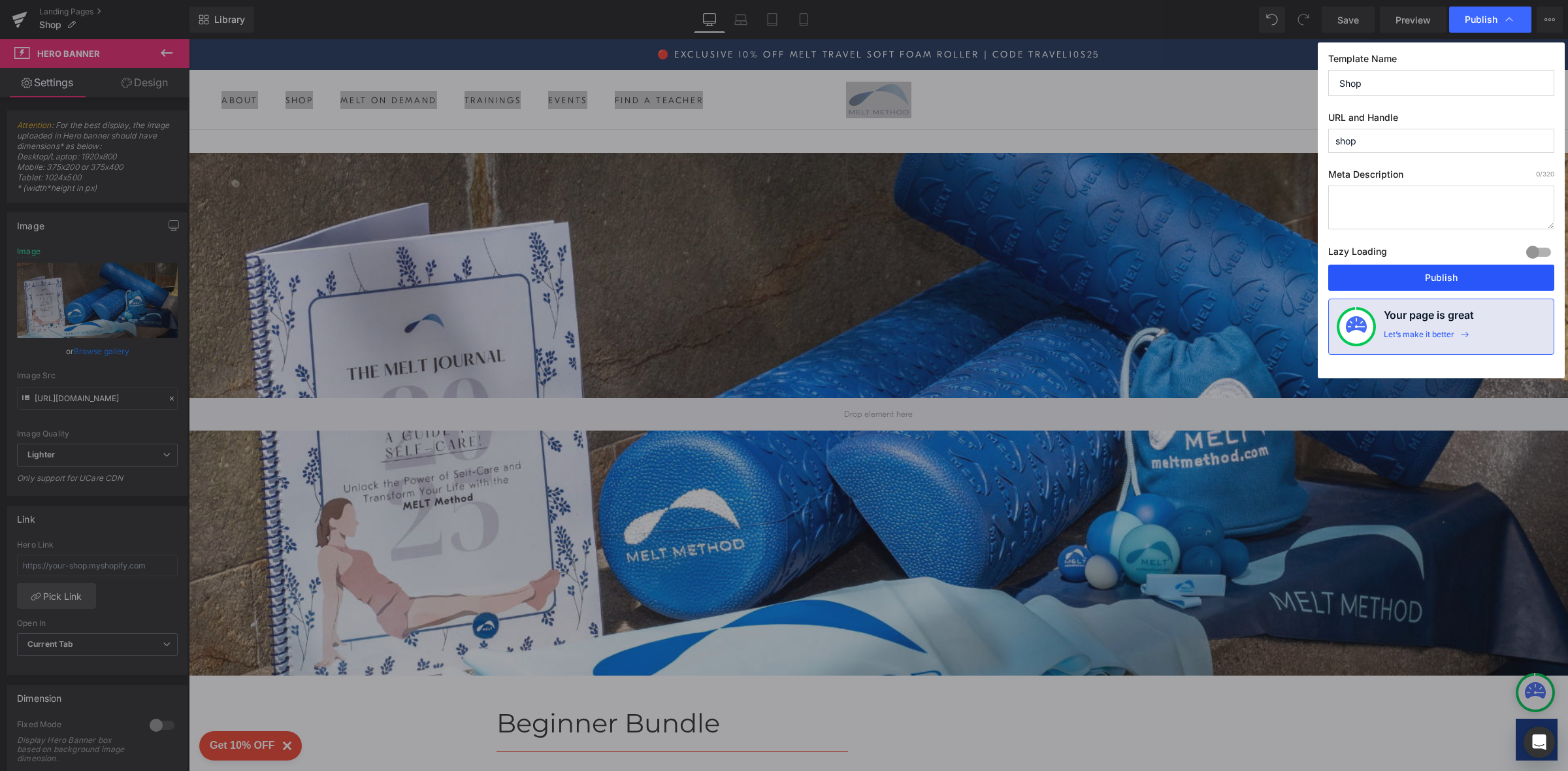
click at [1434, 277] on button "Publish" at bounding box center [1440, 277] width 226 height 26
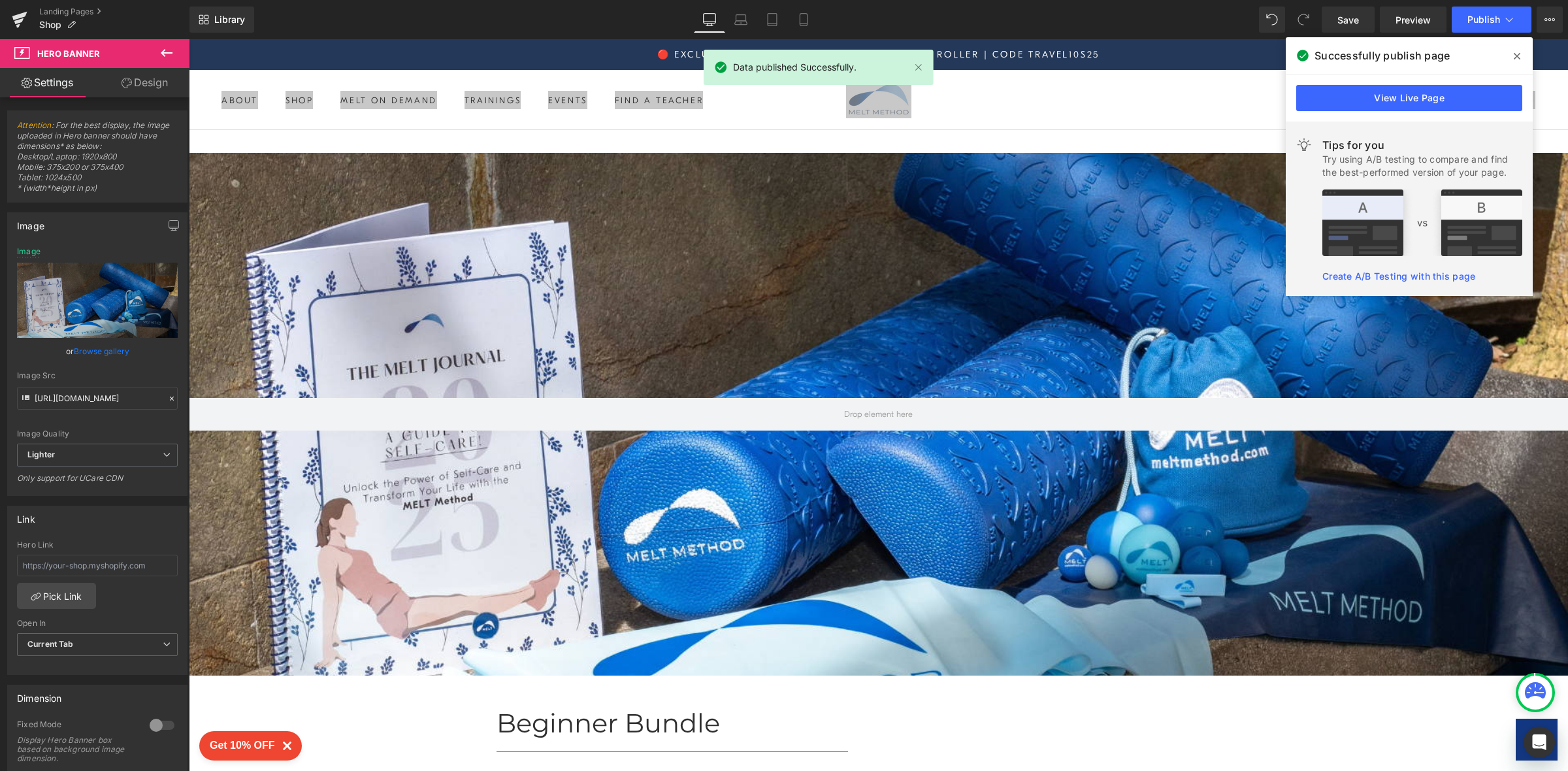
click at [1524, 55] on span at bounding box center [1517, 56] width 21 height 21
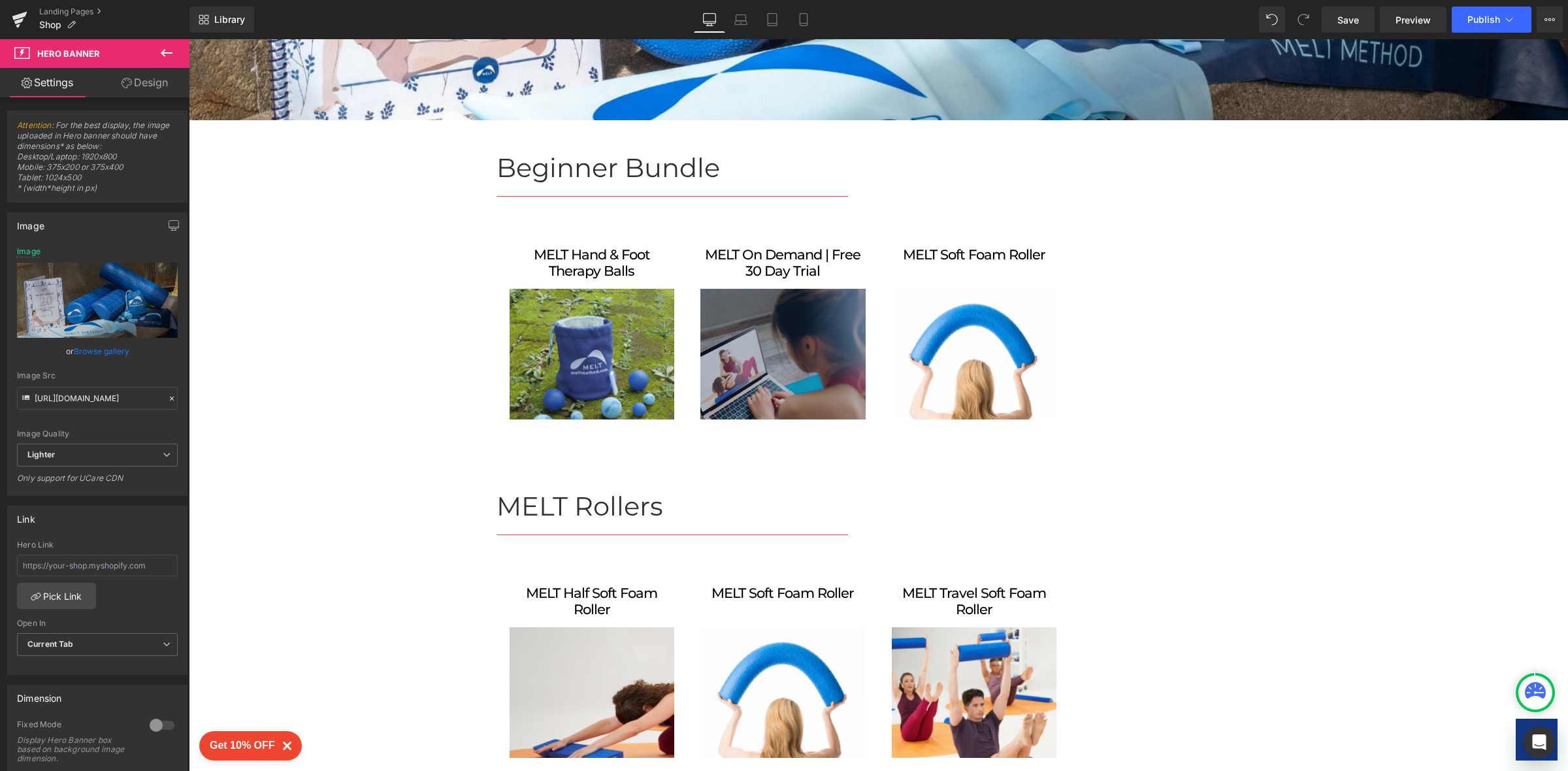
scroll to position [579, 0]
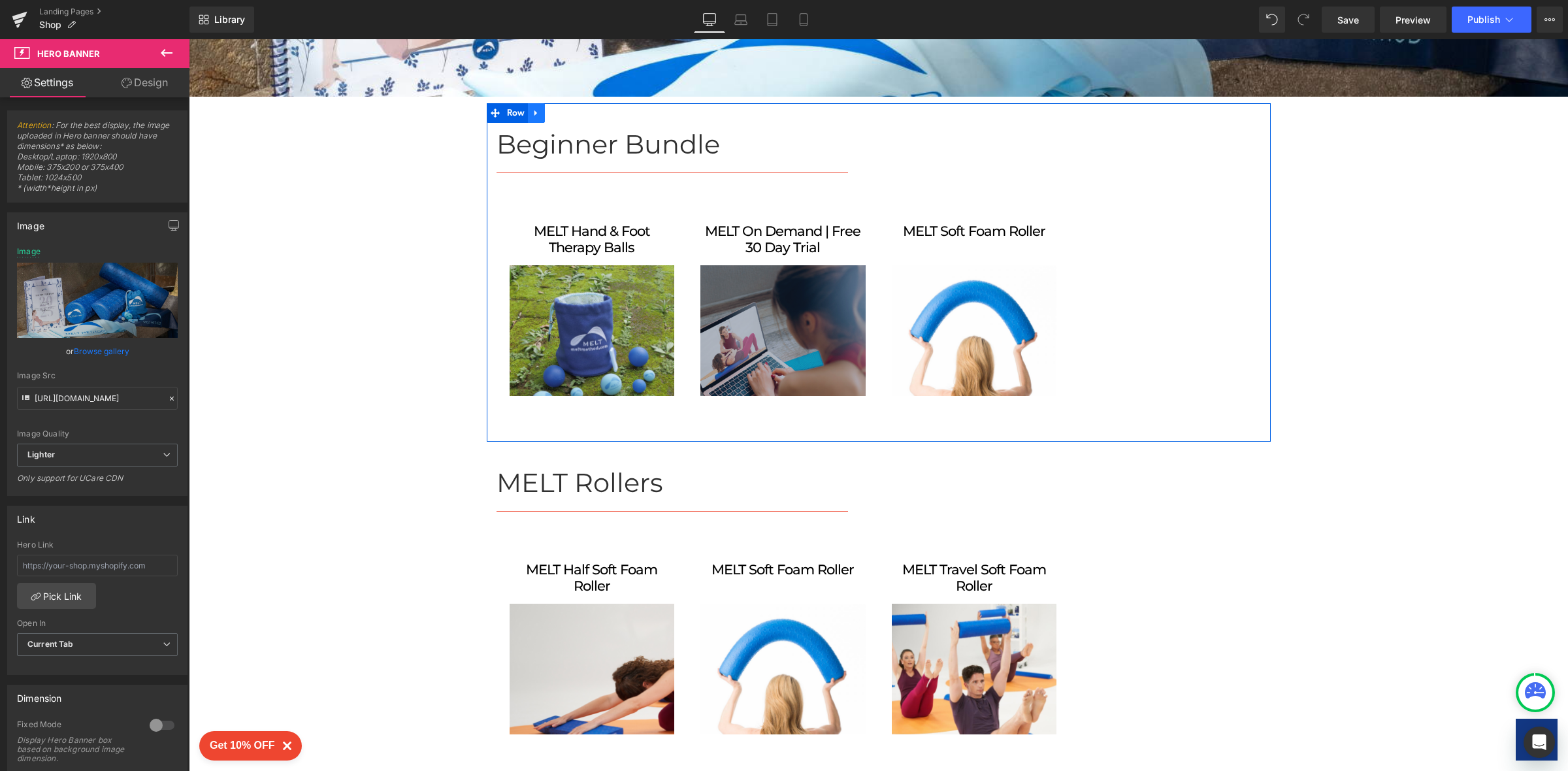
click at [534, 113] on icon at bounding box center [535, 113] width 3 height 6
click at [549, 112] on icon at bounding box center [553, 112] width 9 height 9
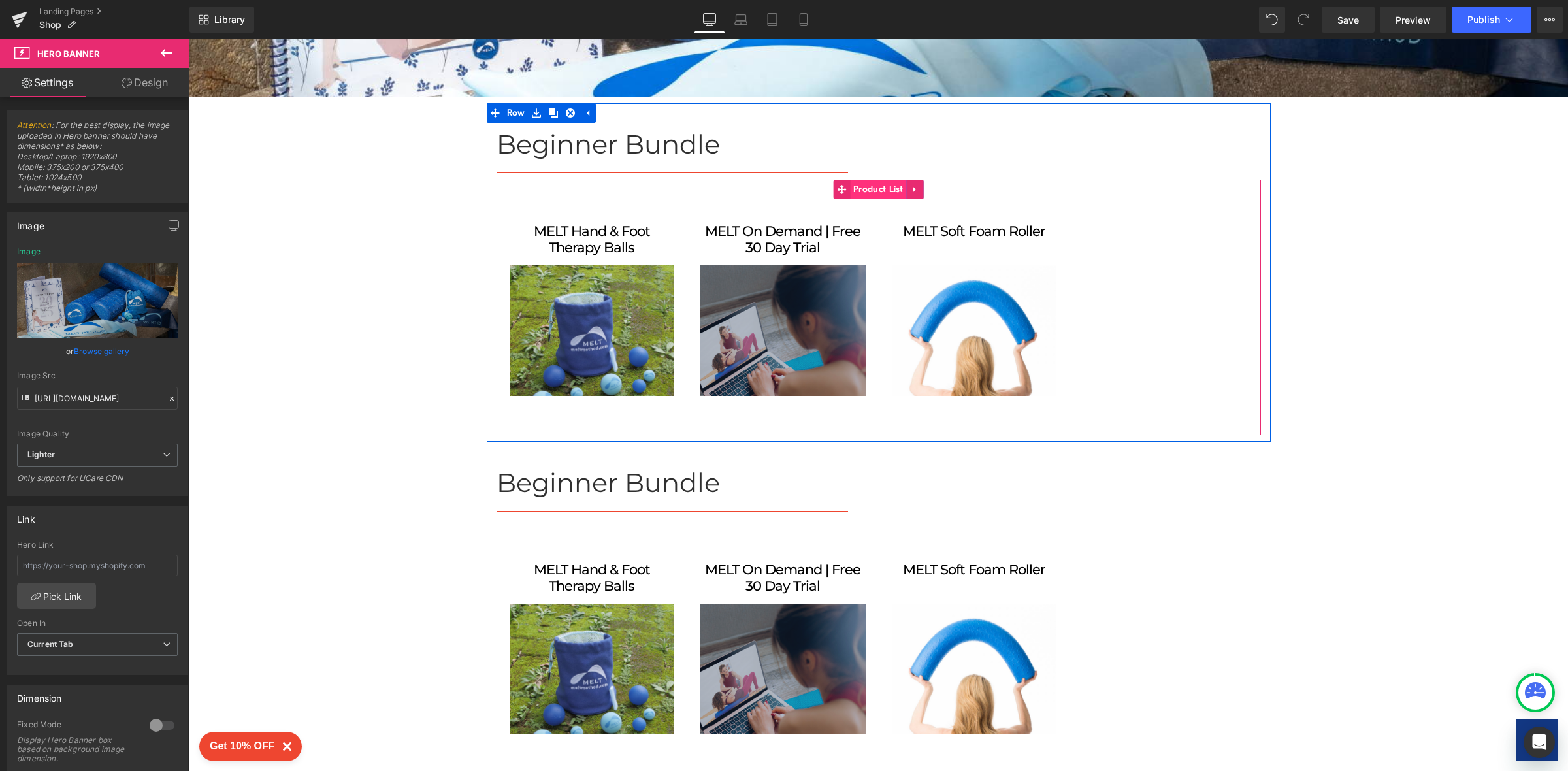
click at [877, 188] on span "Product List" at bounding box center [878, 189] width 57 height 19
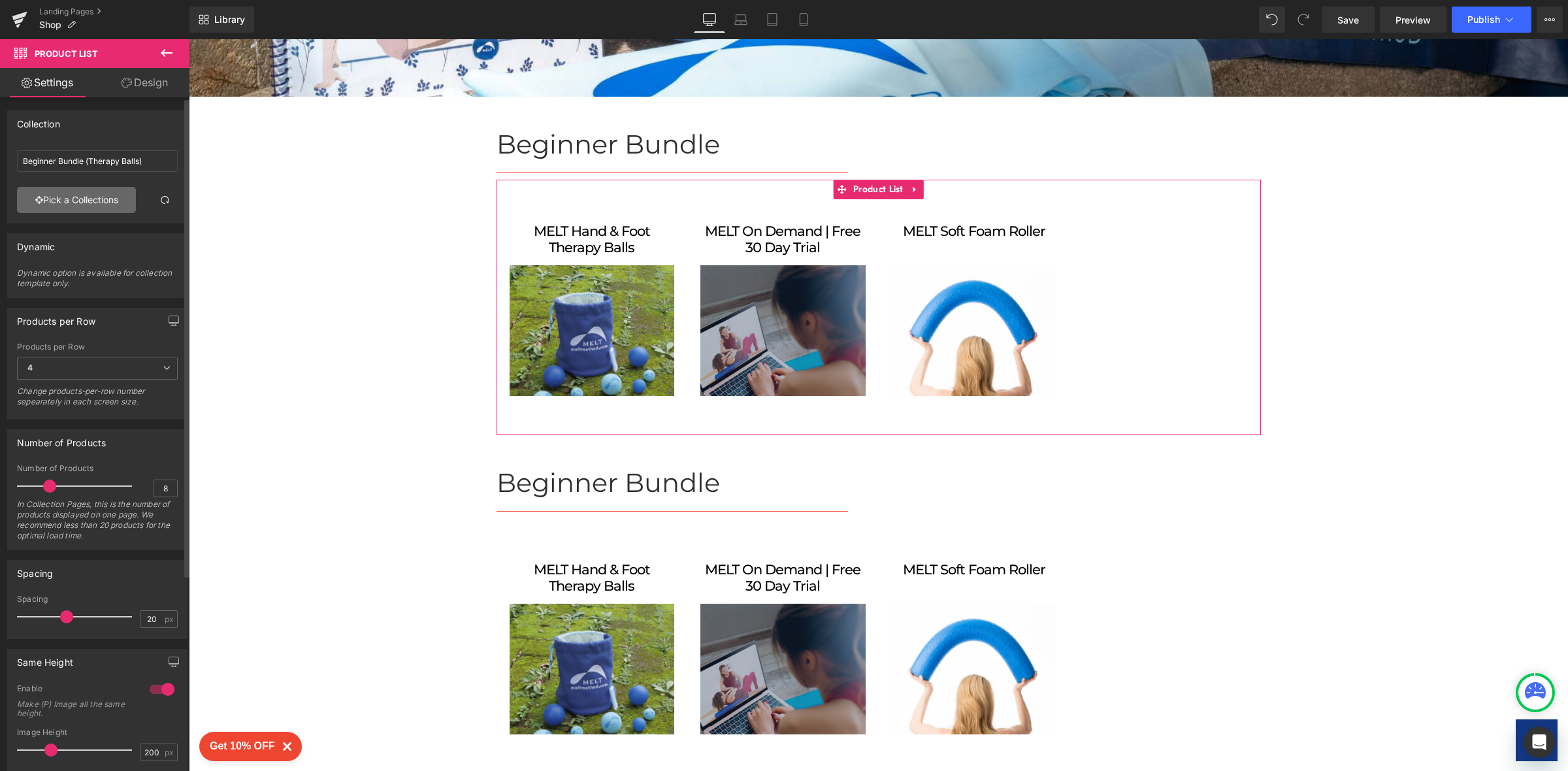
click at [85, 200] on link "Pick a Collections" at bounding box center [76, 200] width 119 height 26
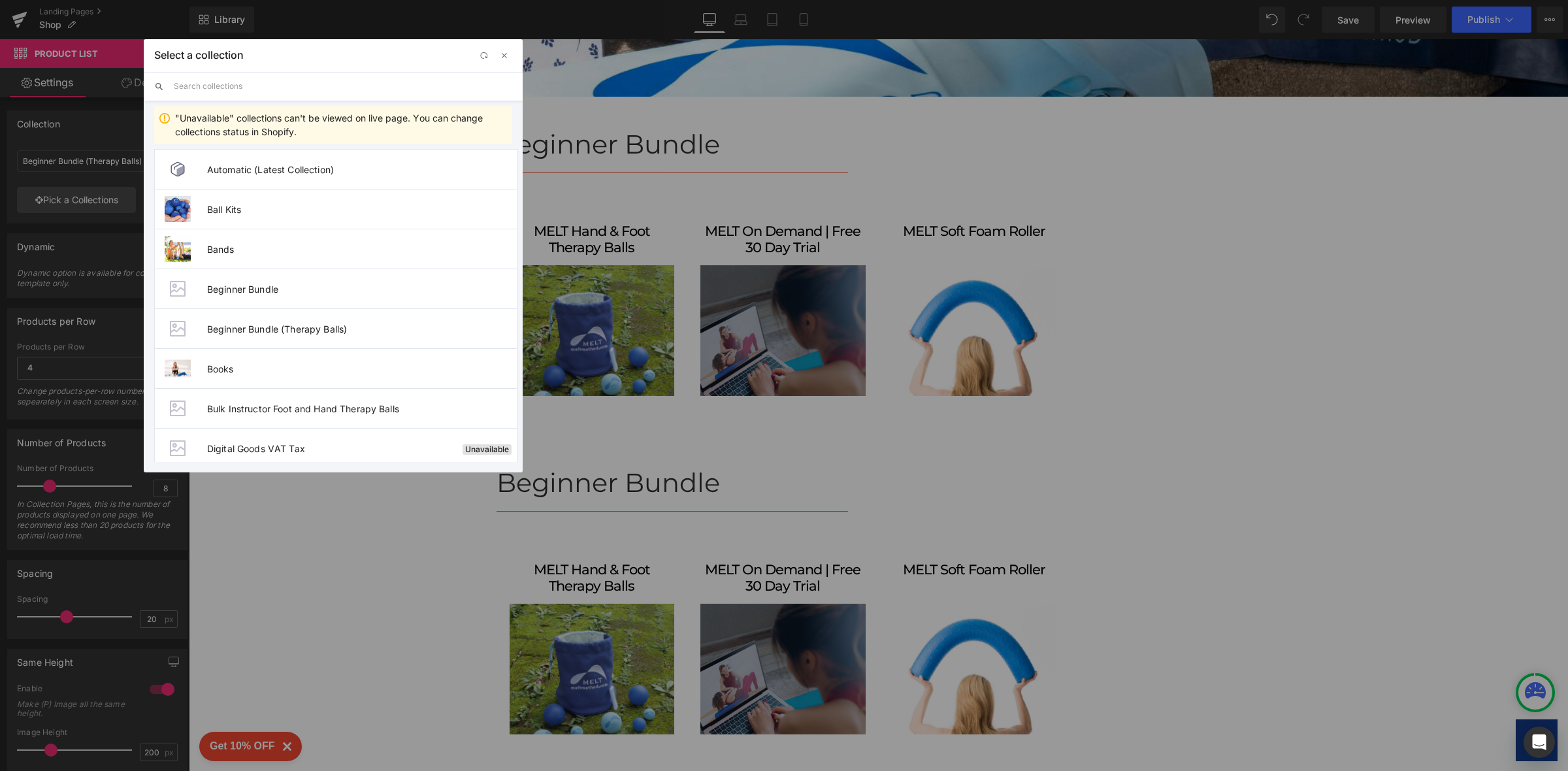
click at [275, 87] on input "text" at bounding box center [342, 86] width 338 height 29
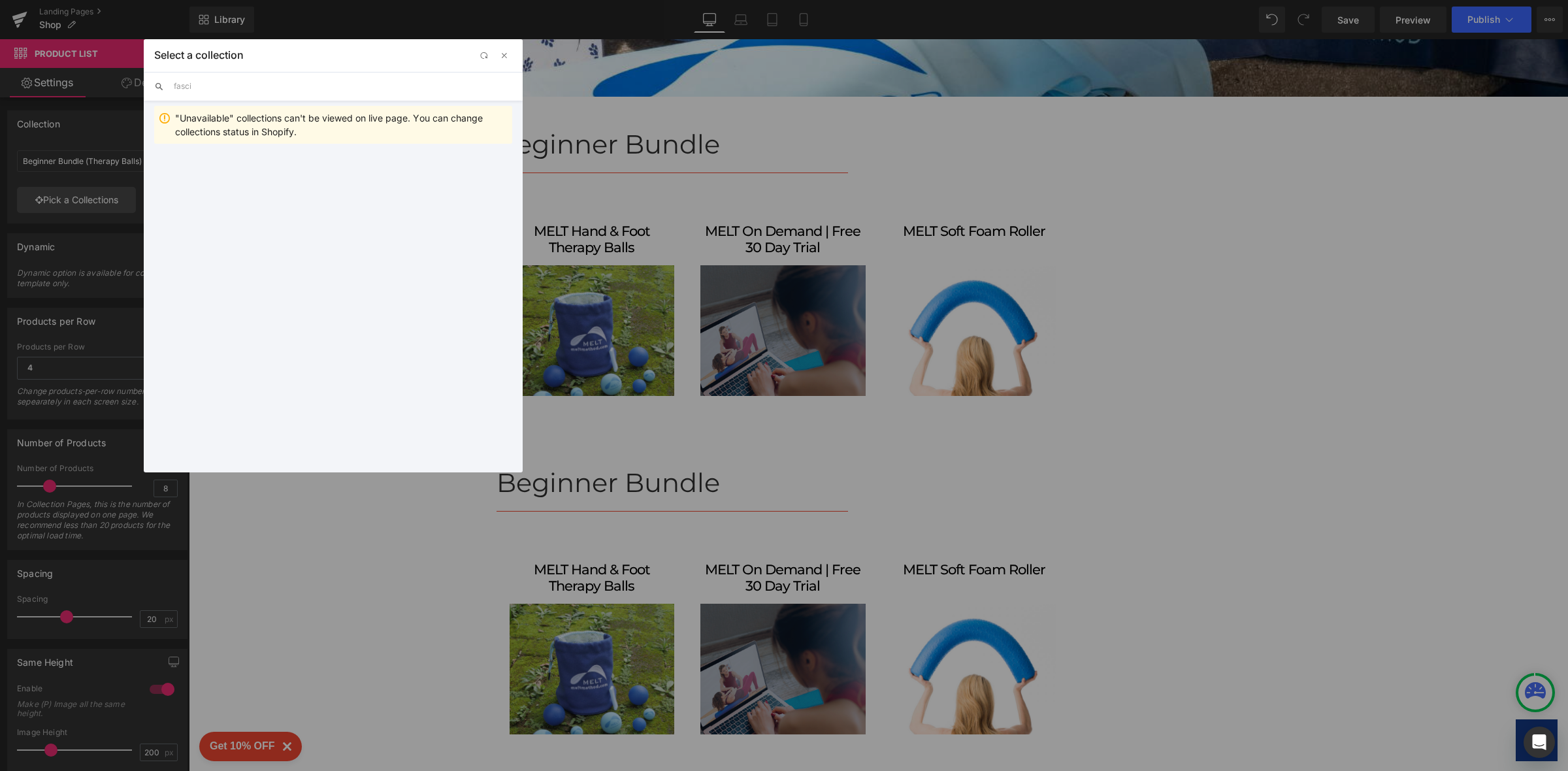
type input "fascia"
drag, startPoint x: 271, startPoint y: 87, endPoint x: 123, endPoint y: 81, distance: 148.1
click at [123, 81] on div "Select a collection Back to Library Insert fascia "Unavailable" collections can…" at bounding box center [784, 385] width 1568 height 771
click at [501, 55] on span "button" at bounding box center [504, 55] width 10 height 10
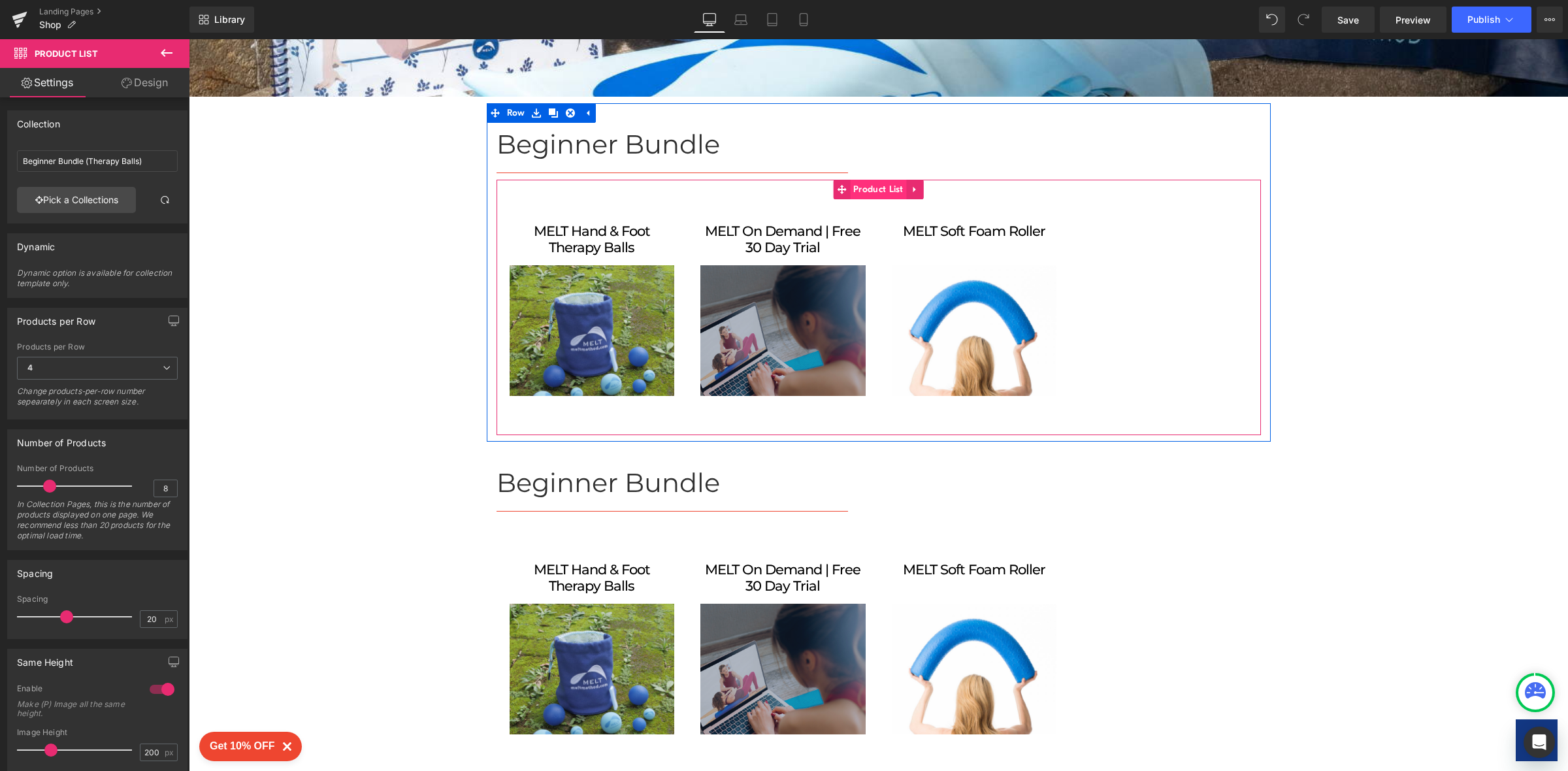
click at [879, 195] on span "Product List" at bounding box center [878, 189] width 57 height 19
click at [875, 186] on span "Product List" at bounding box center [878, 189] width 57 height 19
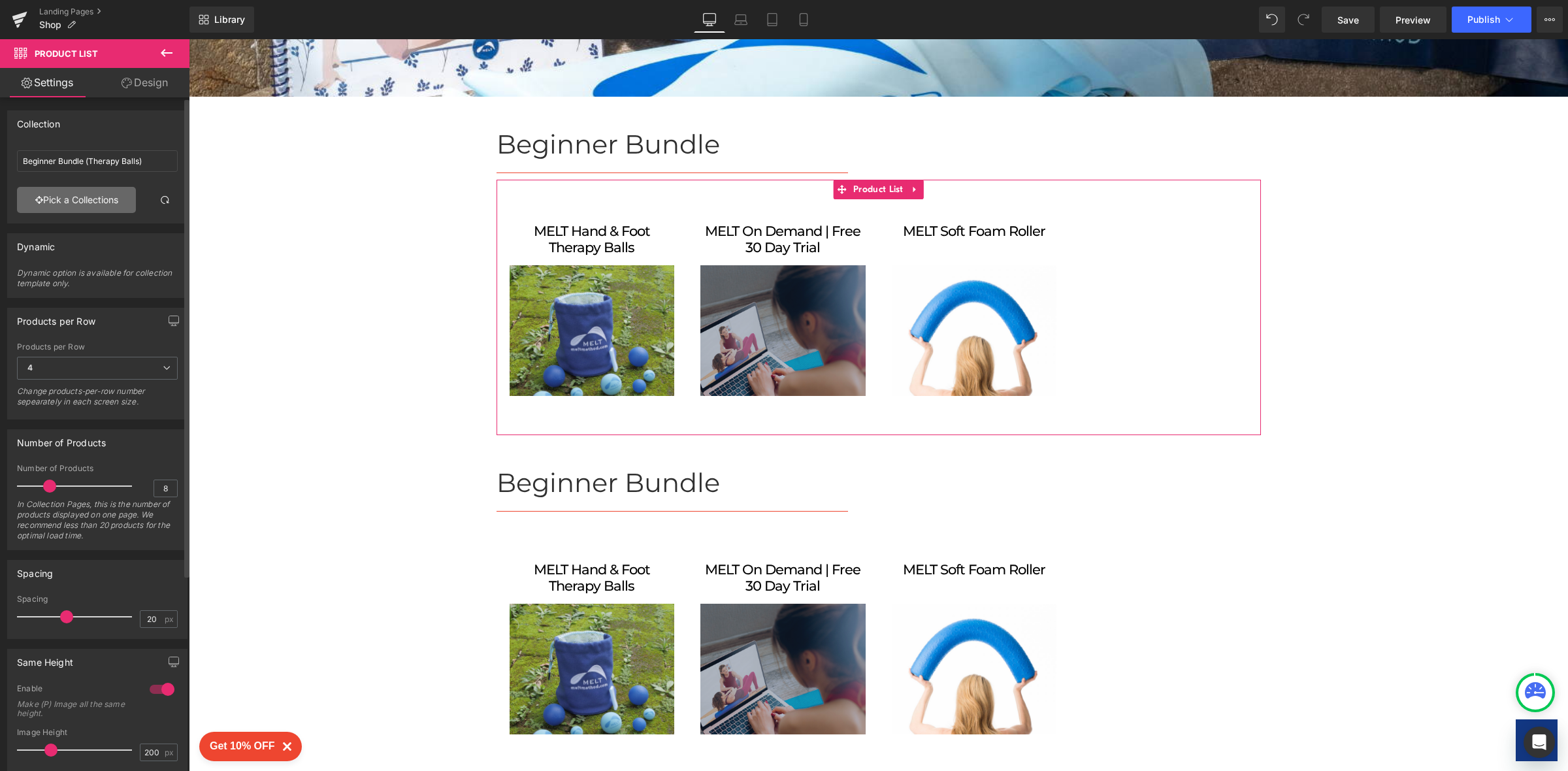
click at [79, 204] on link "Pick a Collections" at bounding box center [76, 200] width 119 height 26
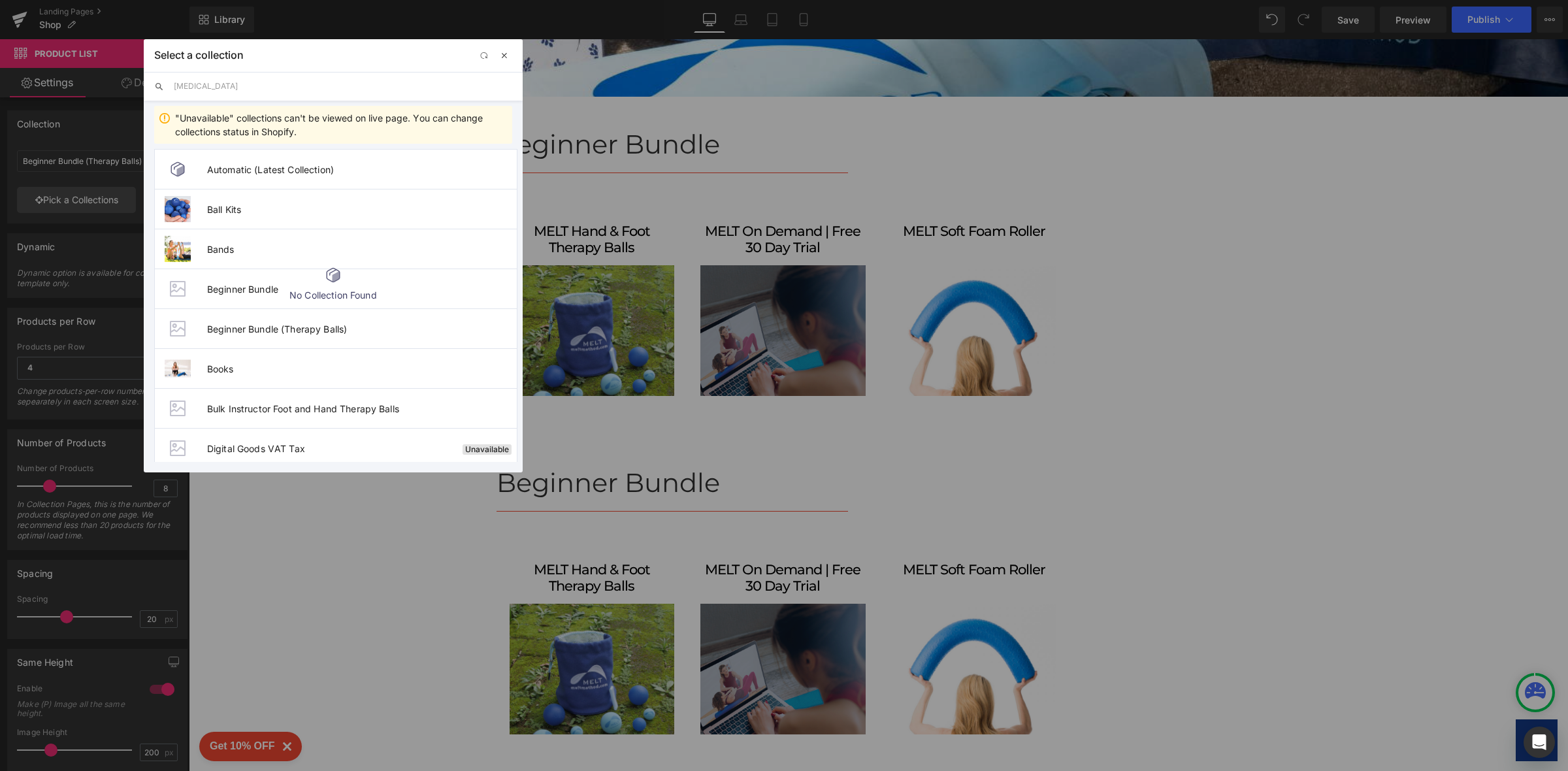
click at [503, 60] on span "button" at bounding box center [504, 55] width 10 height 10
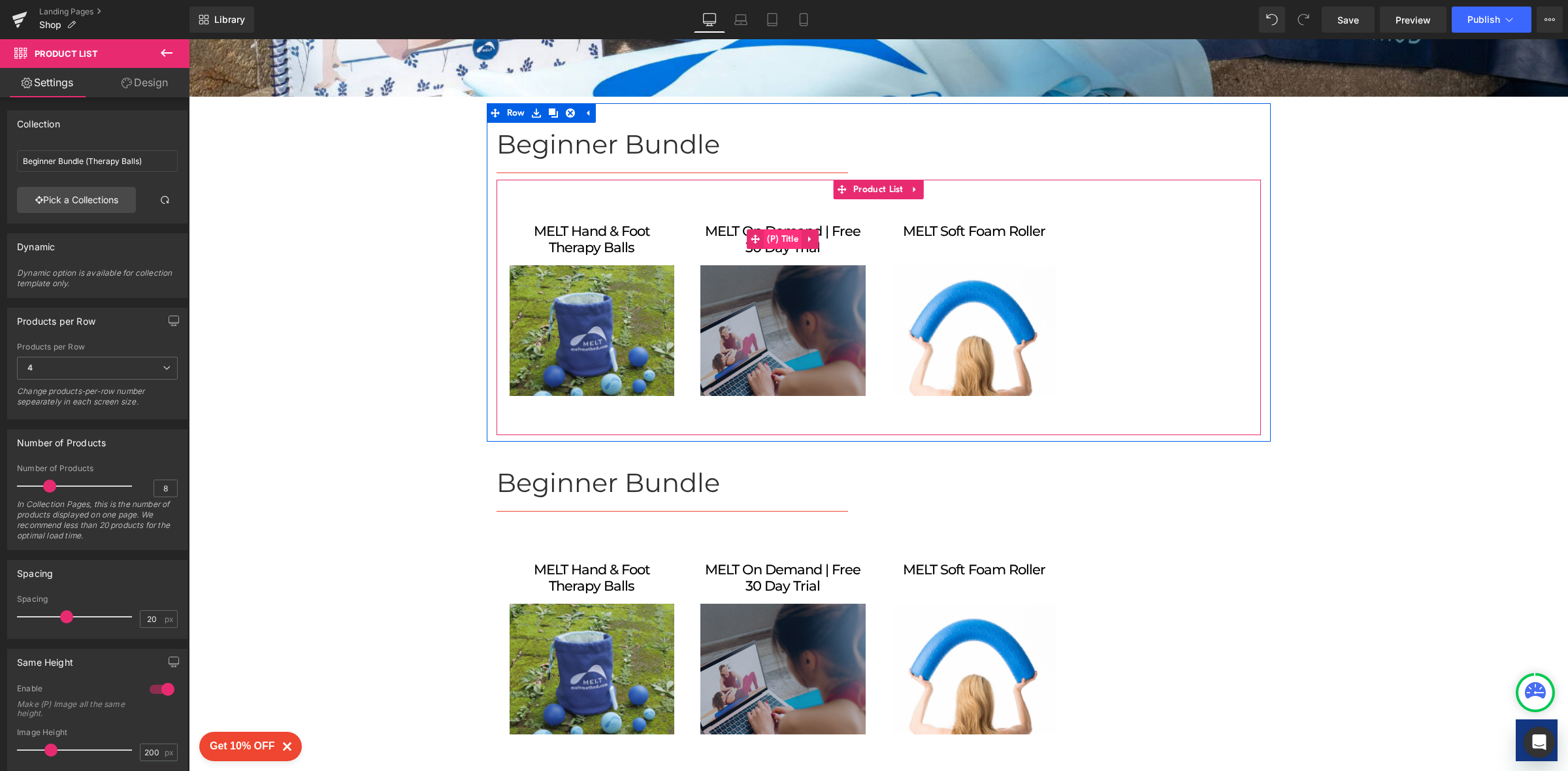
click at [785, 241] on span "(P) Title" at bounding box center [782, 238] width 38 height 19
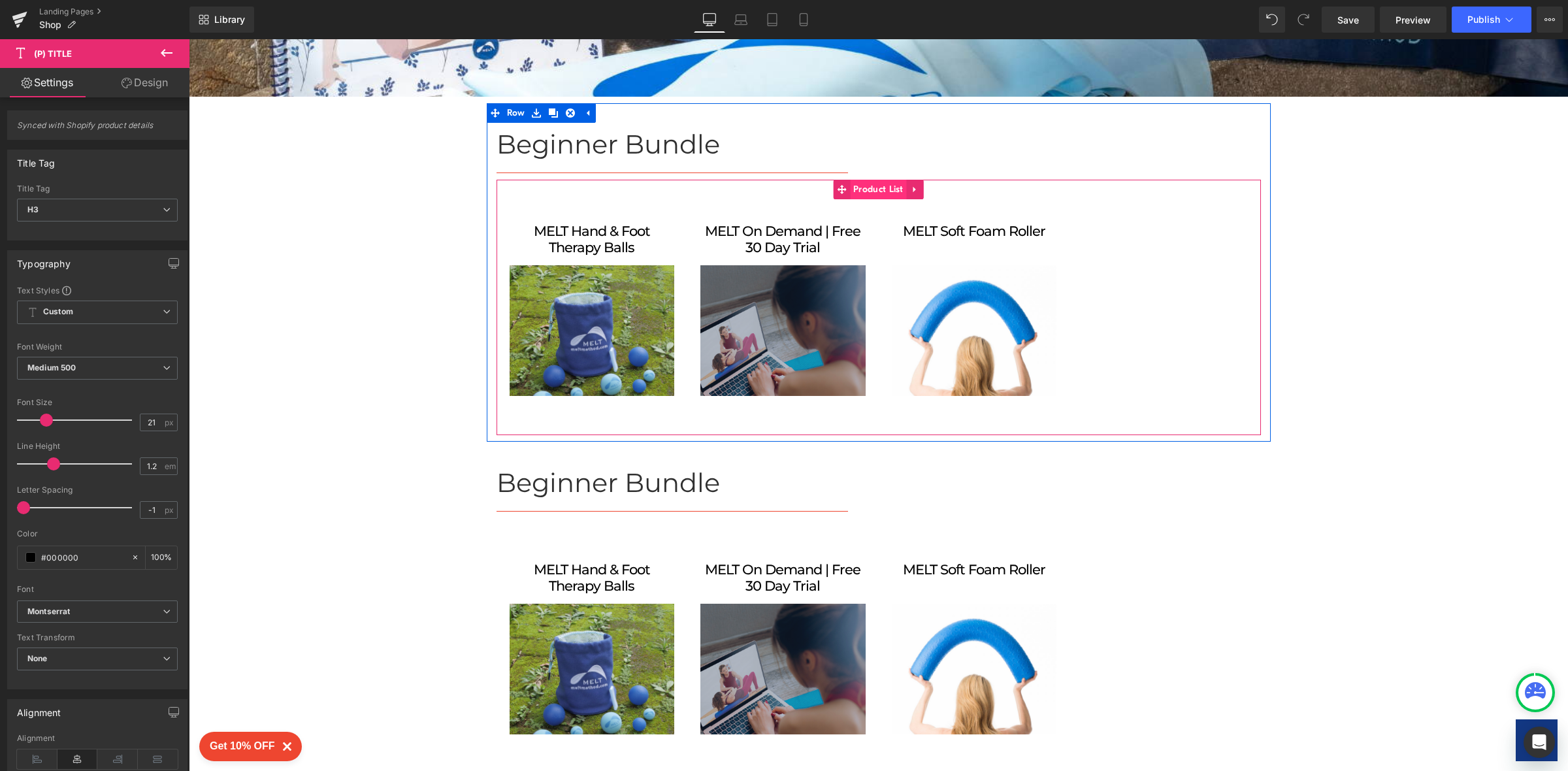
click at [879, 182] on span "Product List" at bounding box center [878, 189] width 57 height 19
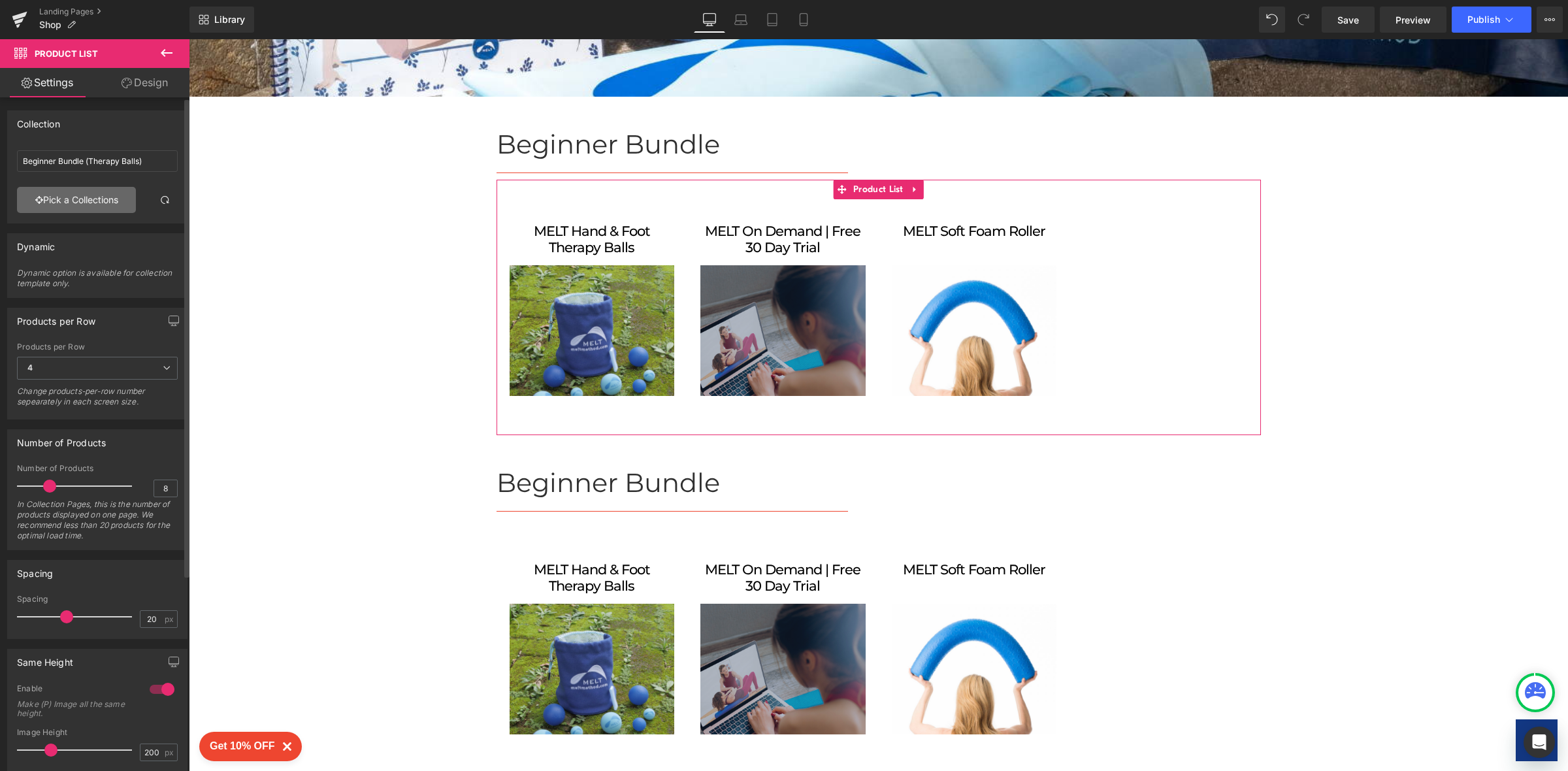
click at [89, 199] on link "Pick a Collections" at bounding box center [76, 200] width 119 height 26
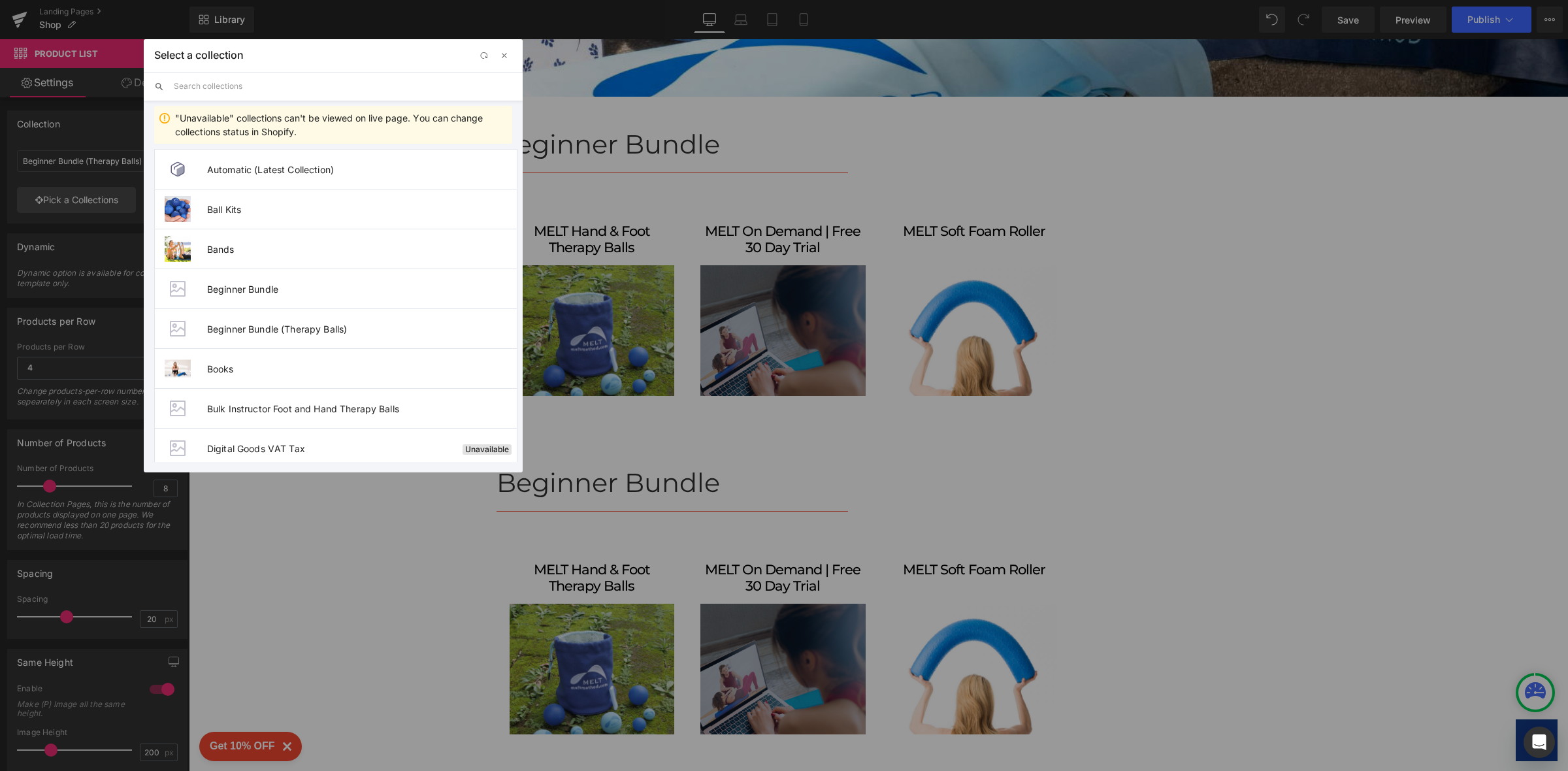
click at [424, 85] on input "text" at bounding box center [342, 86] width 338 height 29
type input "fascia"
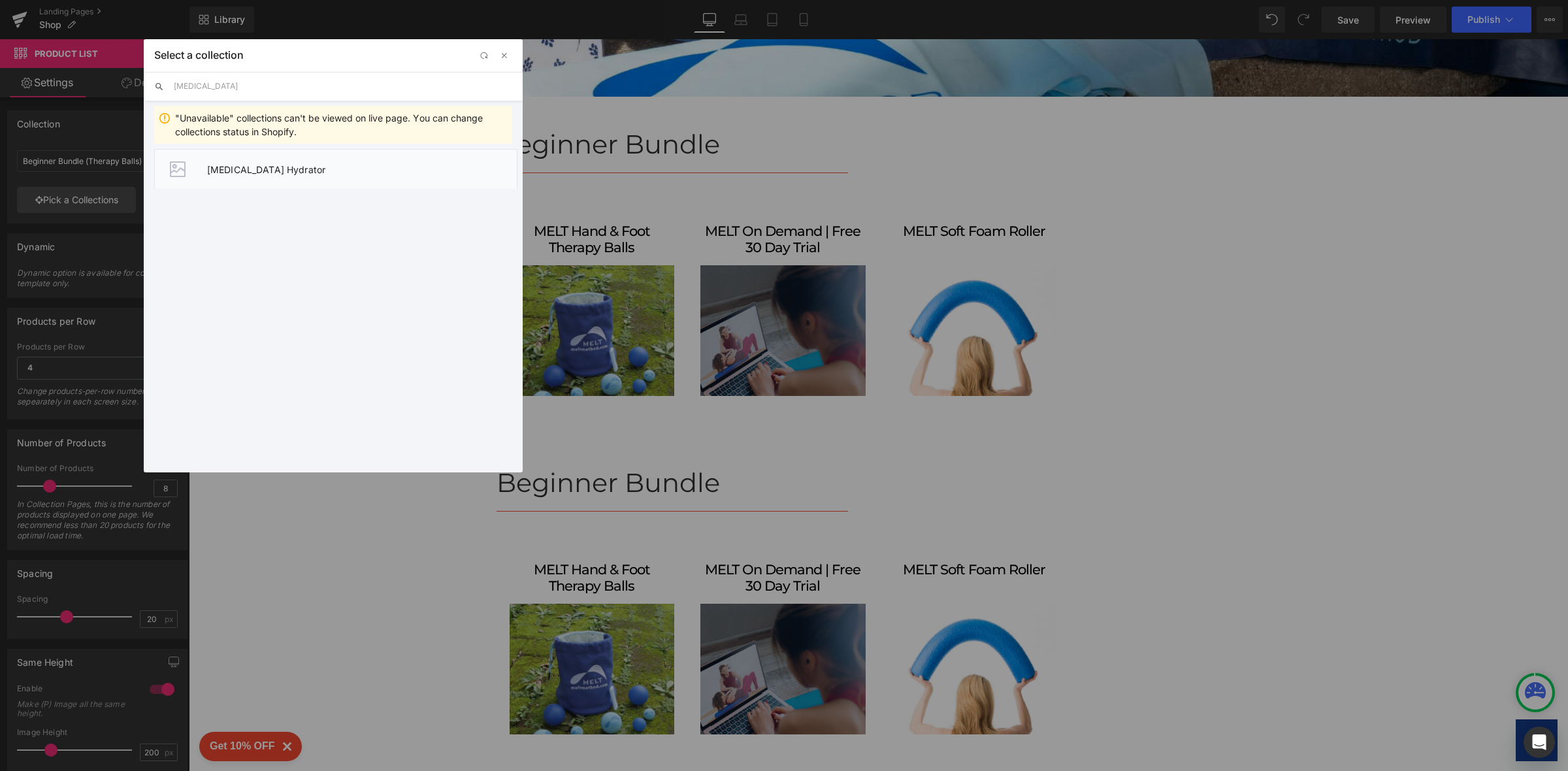
click at [264, 167] on span "[MEDICAL_DATA] Hydrator" at bounding box center [362, 169] width 310 height 11
type input "[MEDICAL_DATA] Hydrator"
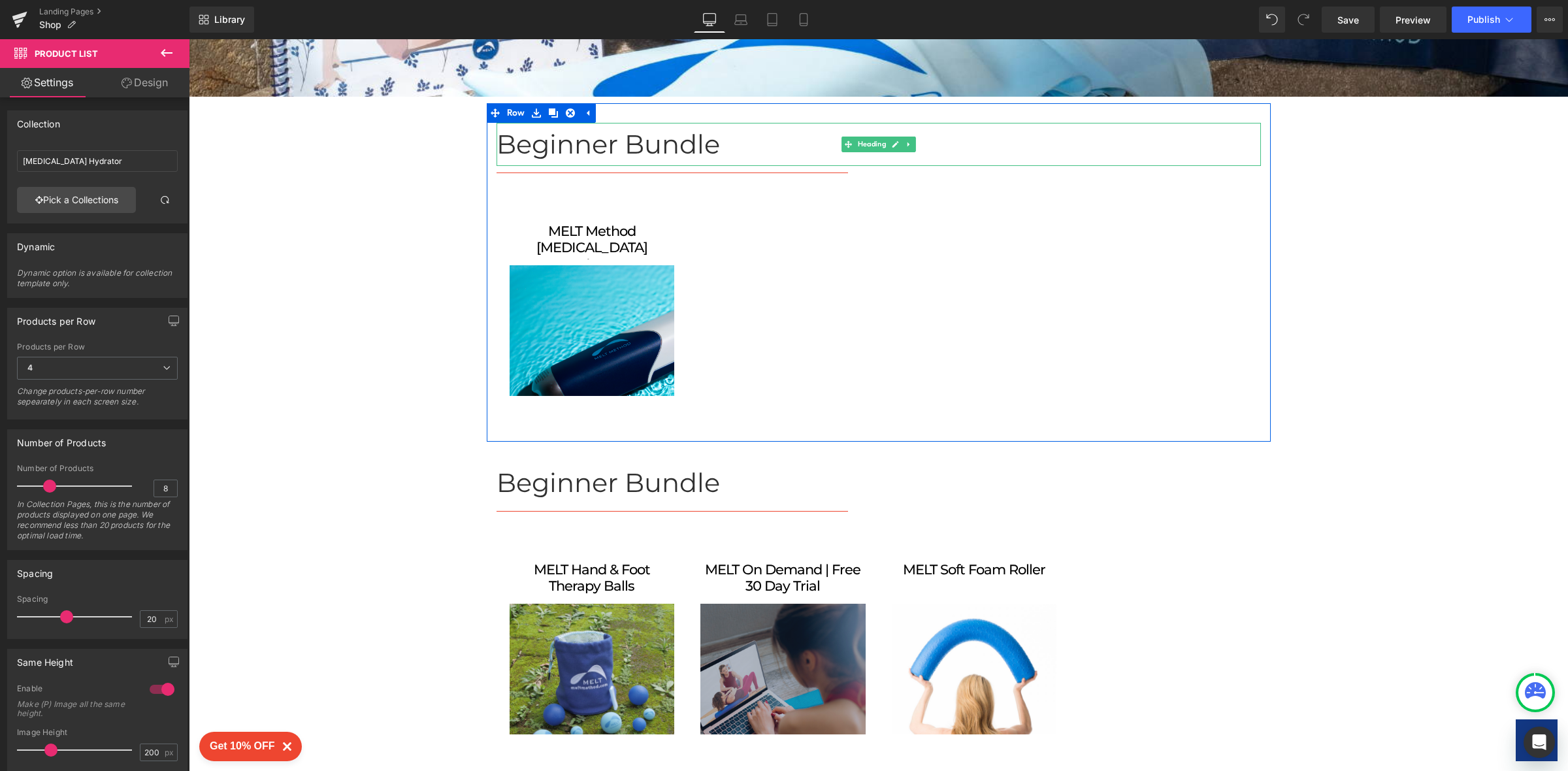
click at [580, 151] on h1 "Beginner Bundle" at bounding box center [878, 143] width 764 height 43
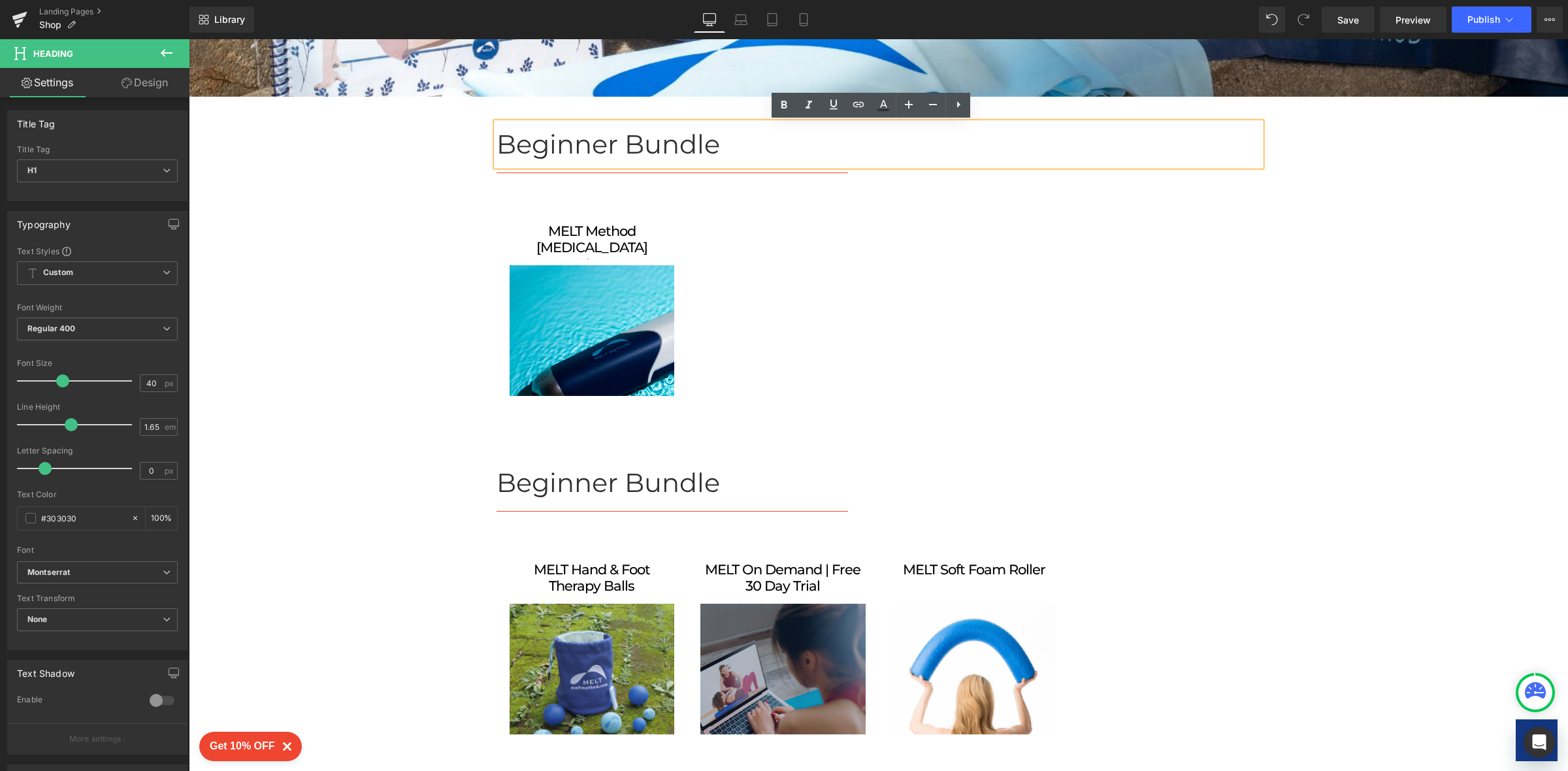
drag, startPoint x: 716, startPoint y: 145, endPoint x: 698, endPoint y: 145, distance: 18.0
click at [698, 145] on h1 "Beginner Bundle" at bounding box center [878, 143] width 764 height 43
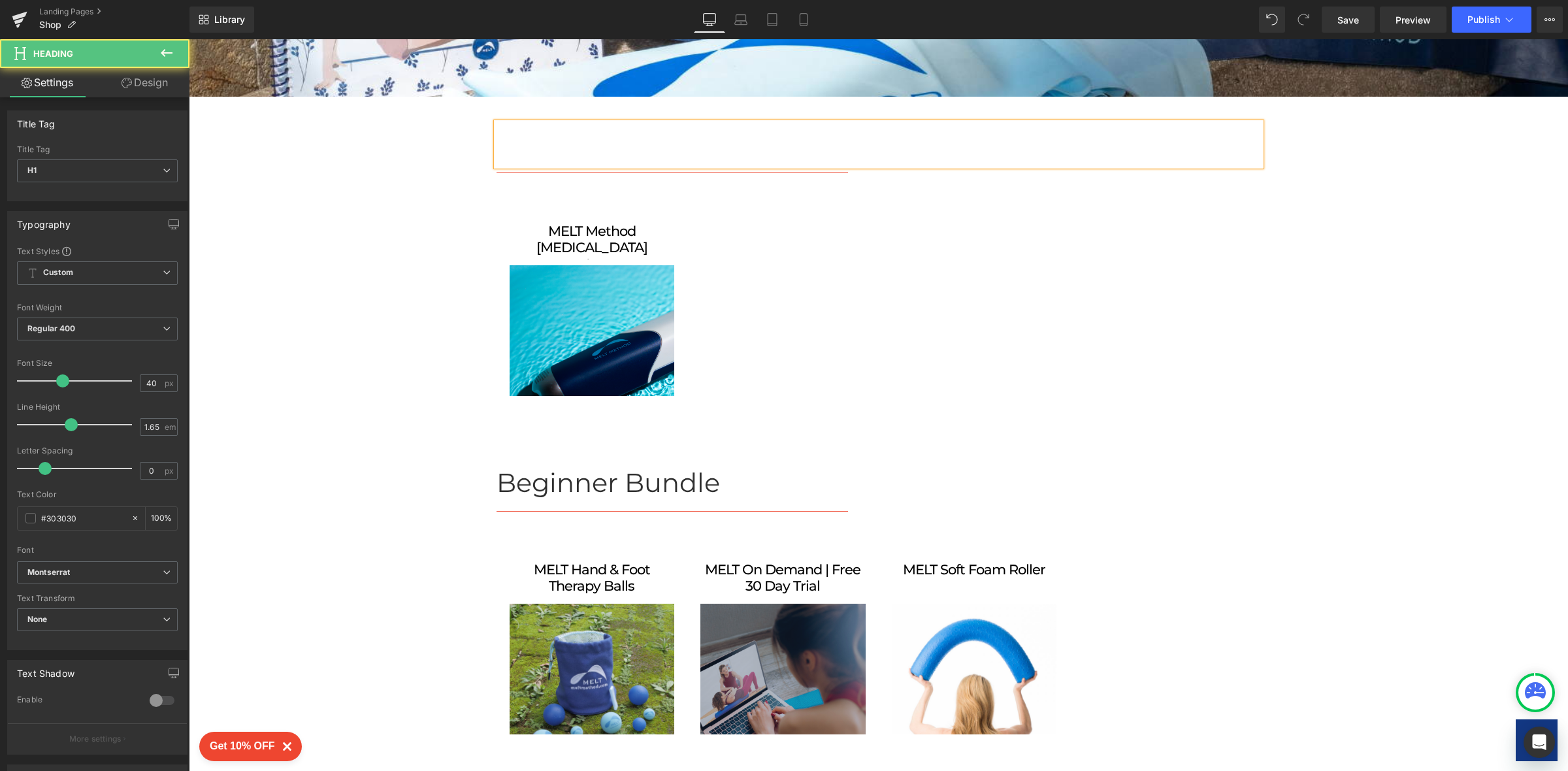
click at [698, 145] on h1 at bounding box center [878, 143] width 764 height 43
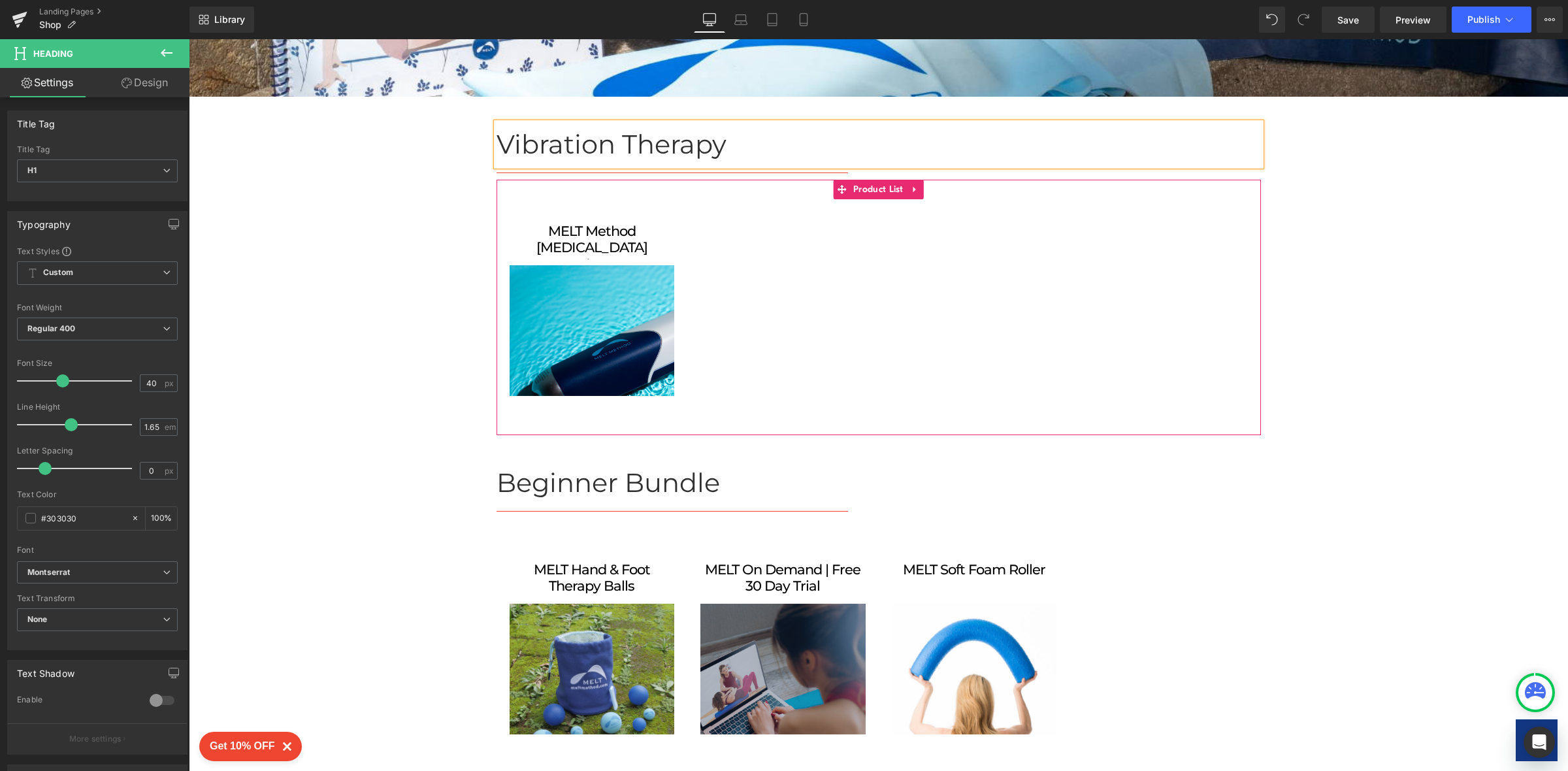
click at [784, 271] on div "MELT Method Fascia Hydrator (P) Title Sale Off (P) Image (P) Price" at bounding box center [878, 297] width 764 height 236
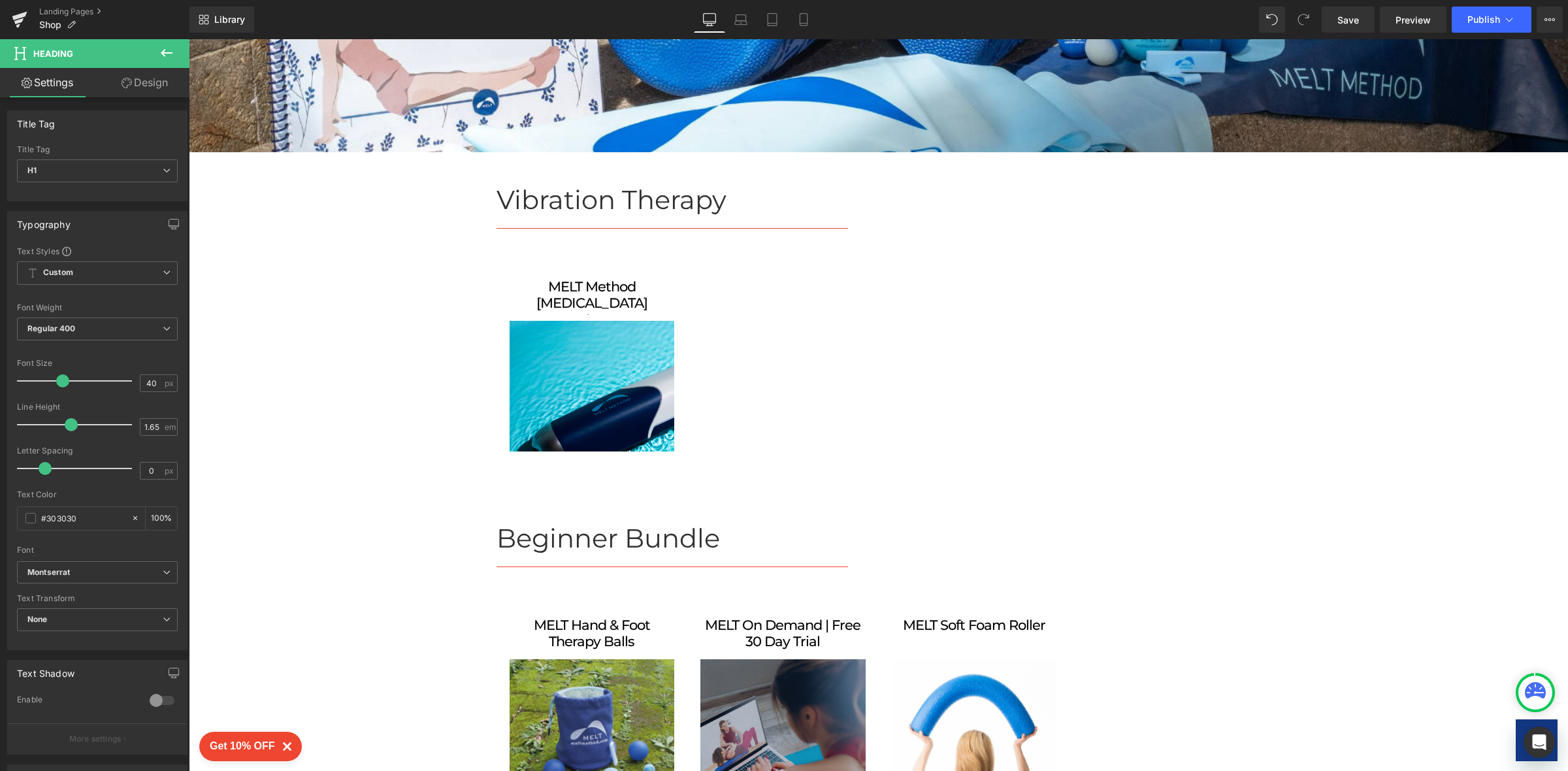
scroll to position [504, 0]
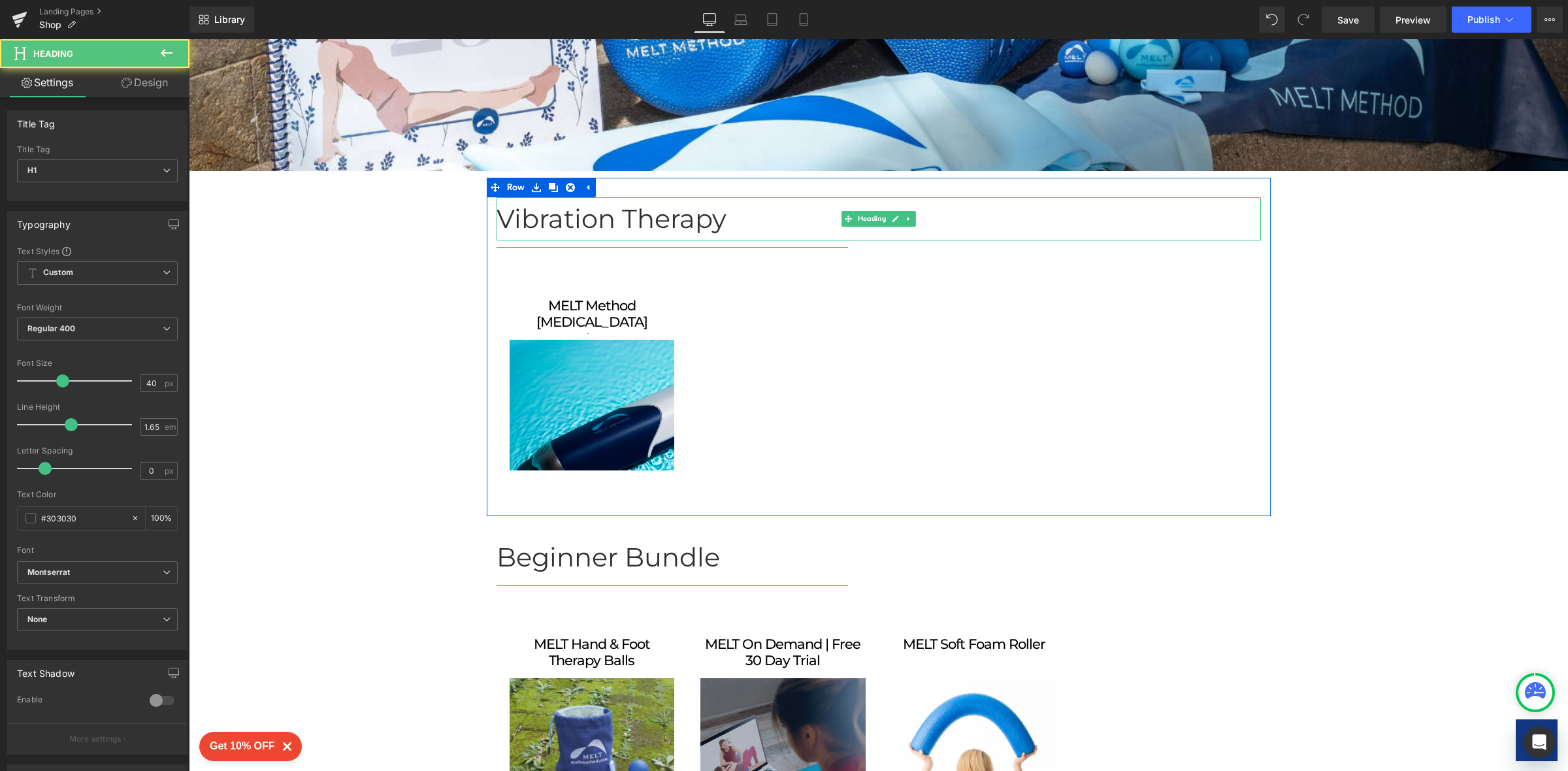
click at [497, 222] on h1 "Vibration Therapy" at bounding box center [878, 218] width 764 height 43
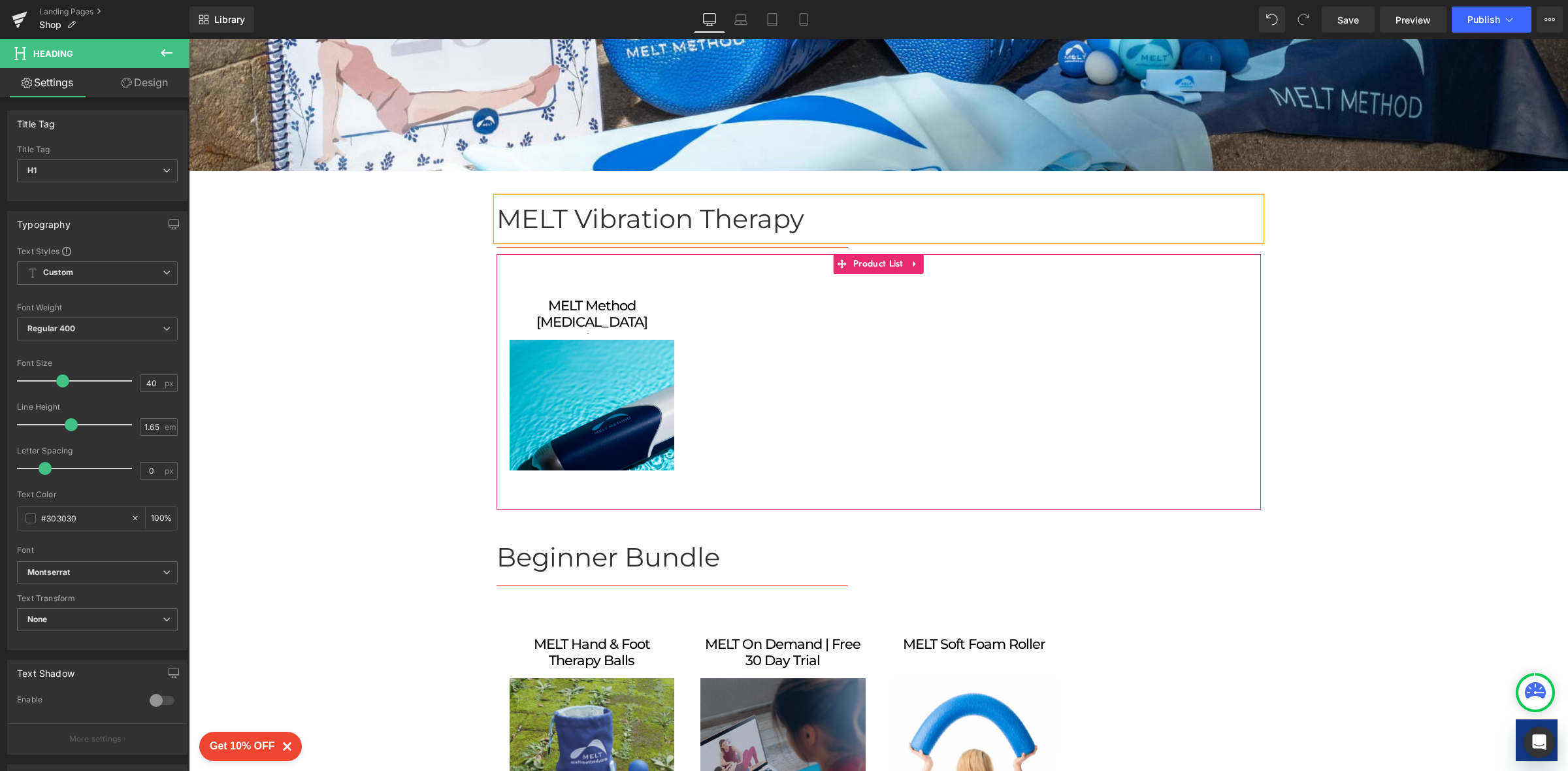
click at [763, 331] on div "MELT Method Fascia Hydrator (P) Title Sale Off (P) Image (P) Price" at bounding box center [878, 372] width 764 height 236
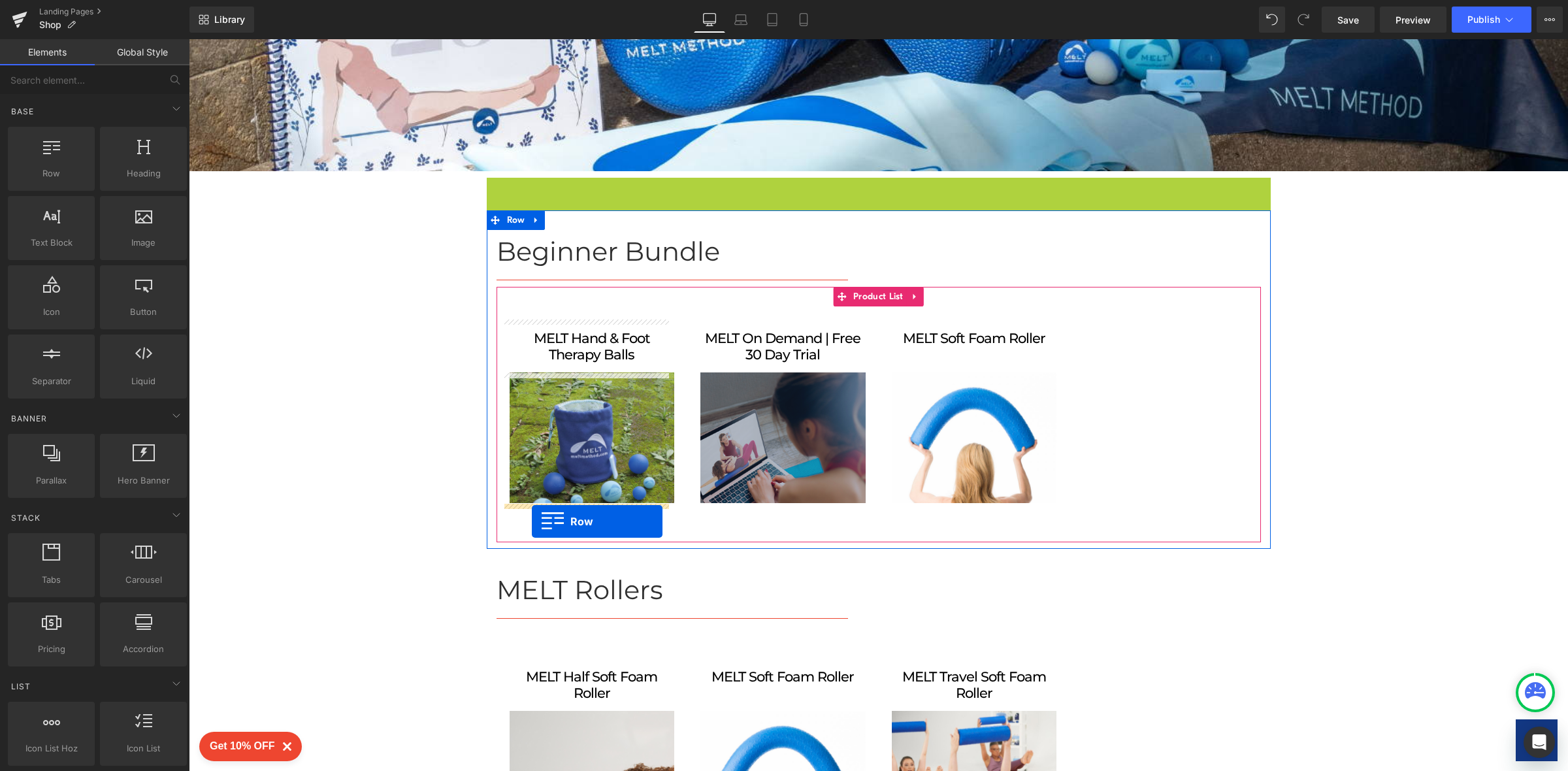
drag, startPoint x: 487, startPoint y: 187, endPoint x: 540, endPoint y: 550, distance: 366.8
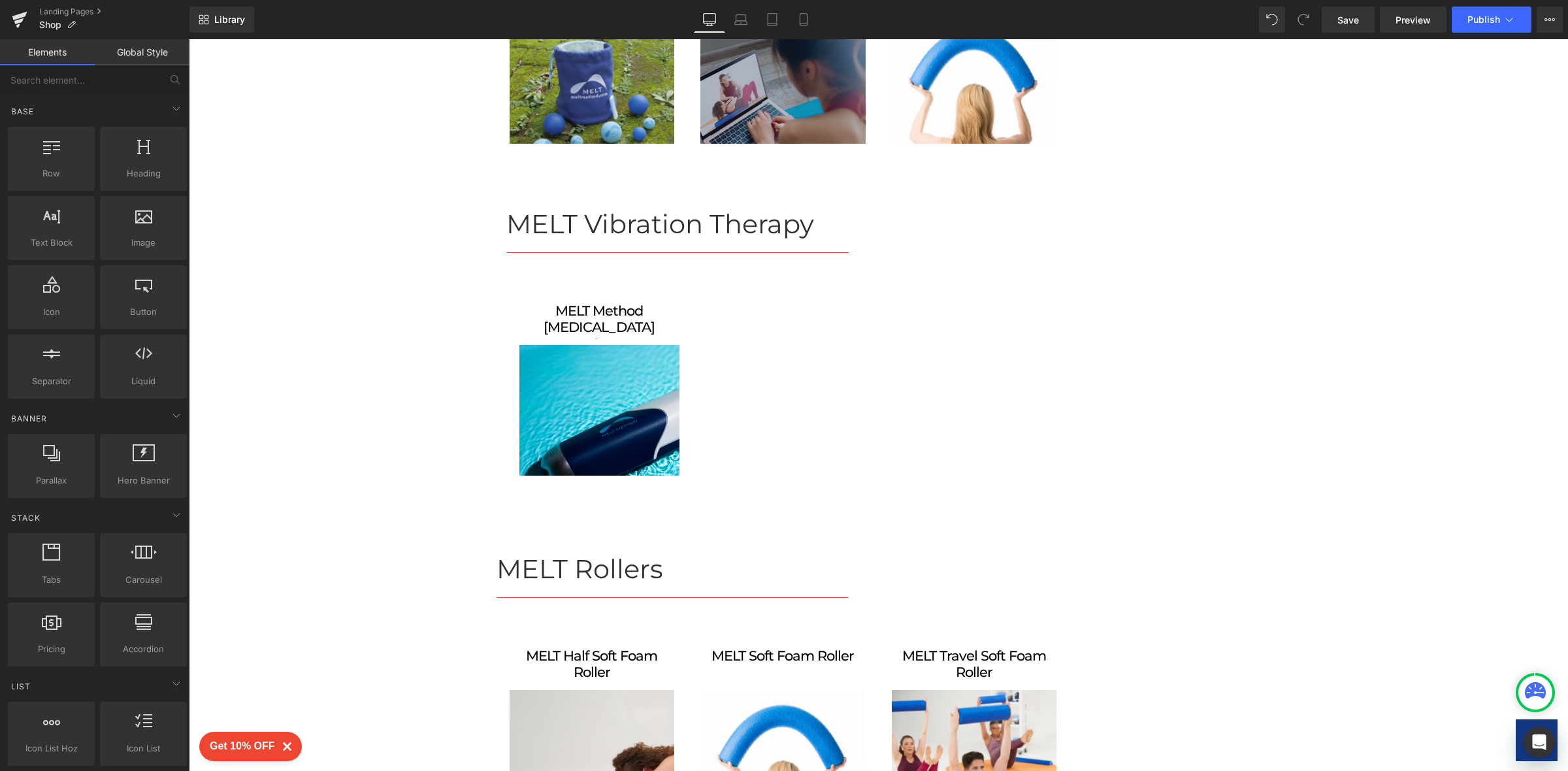
scroll to position [849, 0]
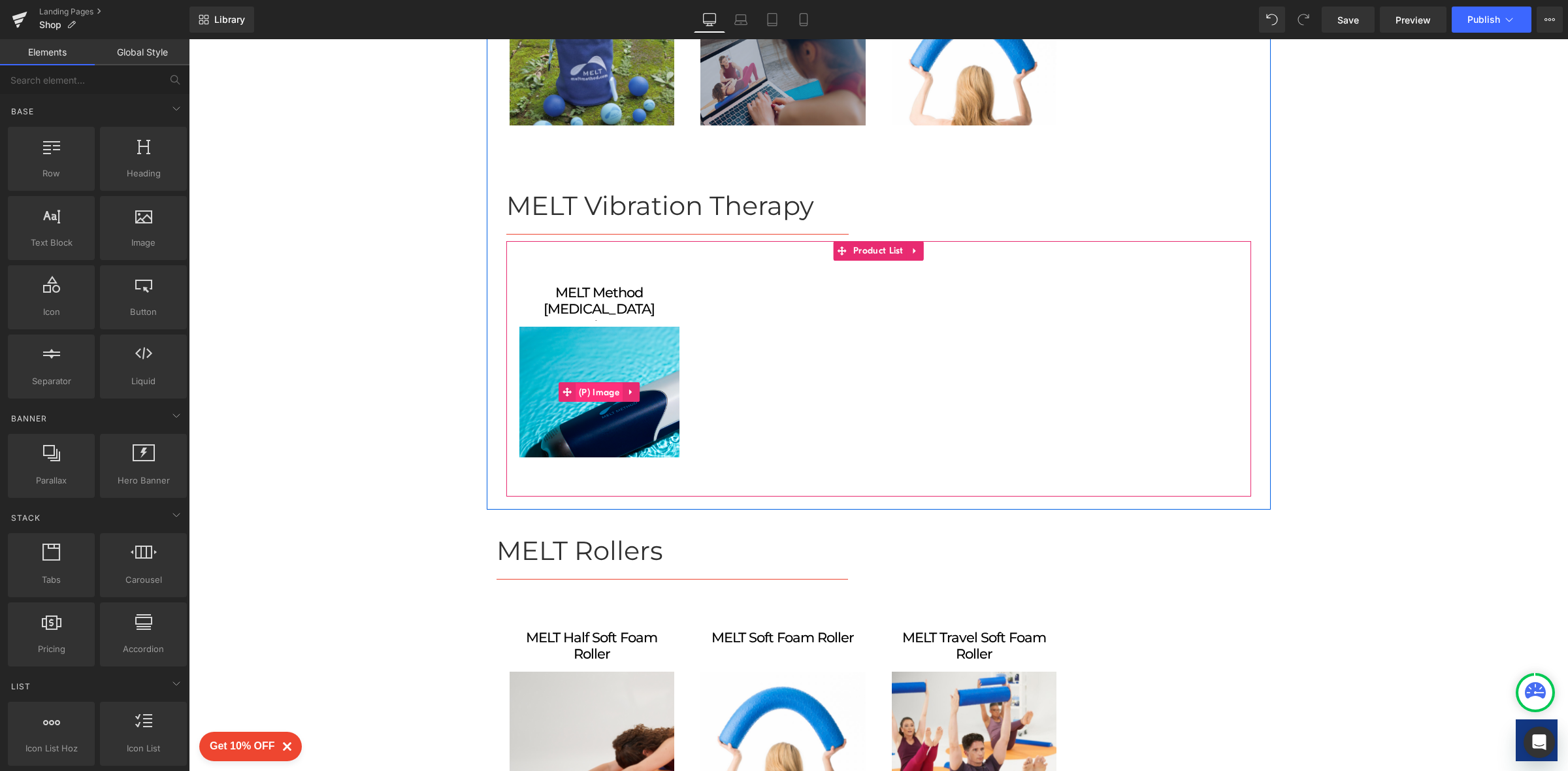
click at [608, 384] on span "(P) Image" at bounding box center [599, 392] width 47 height 19
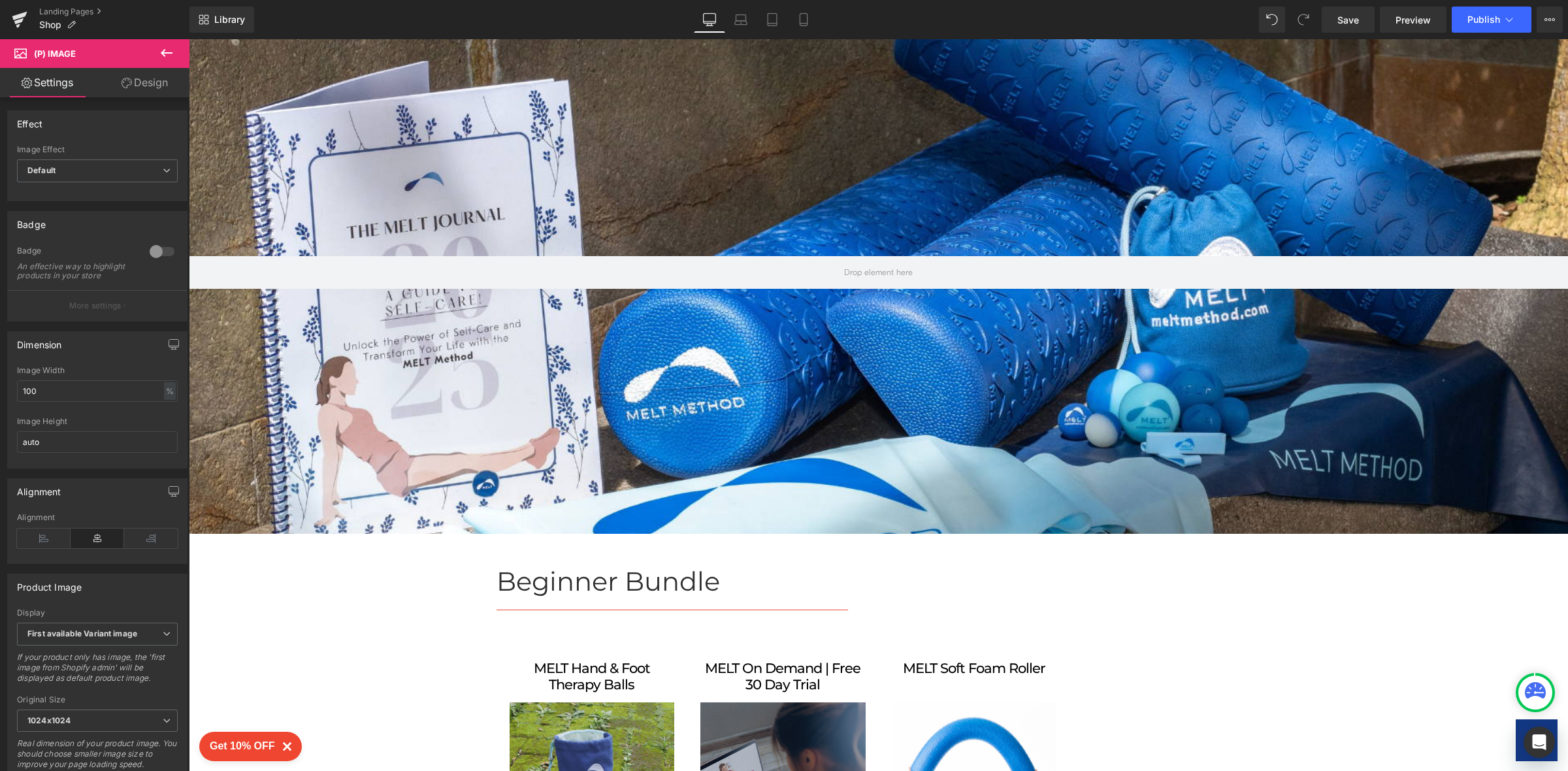
scroll to position [136, 0]
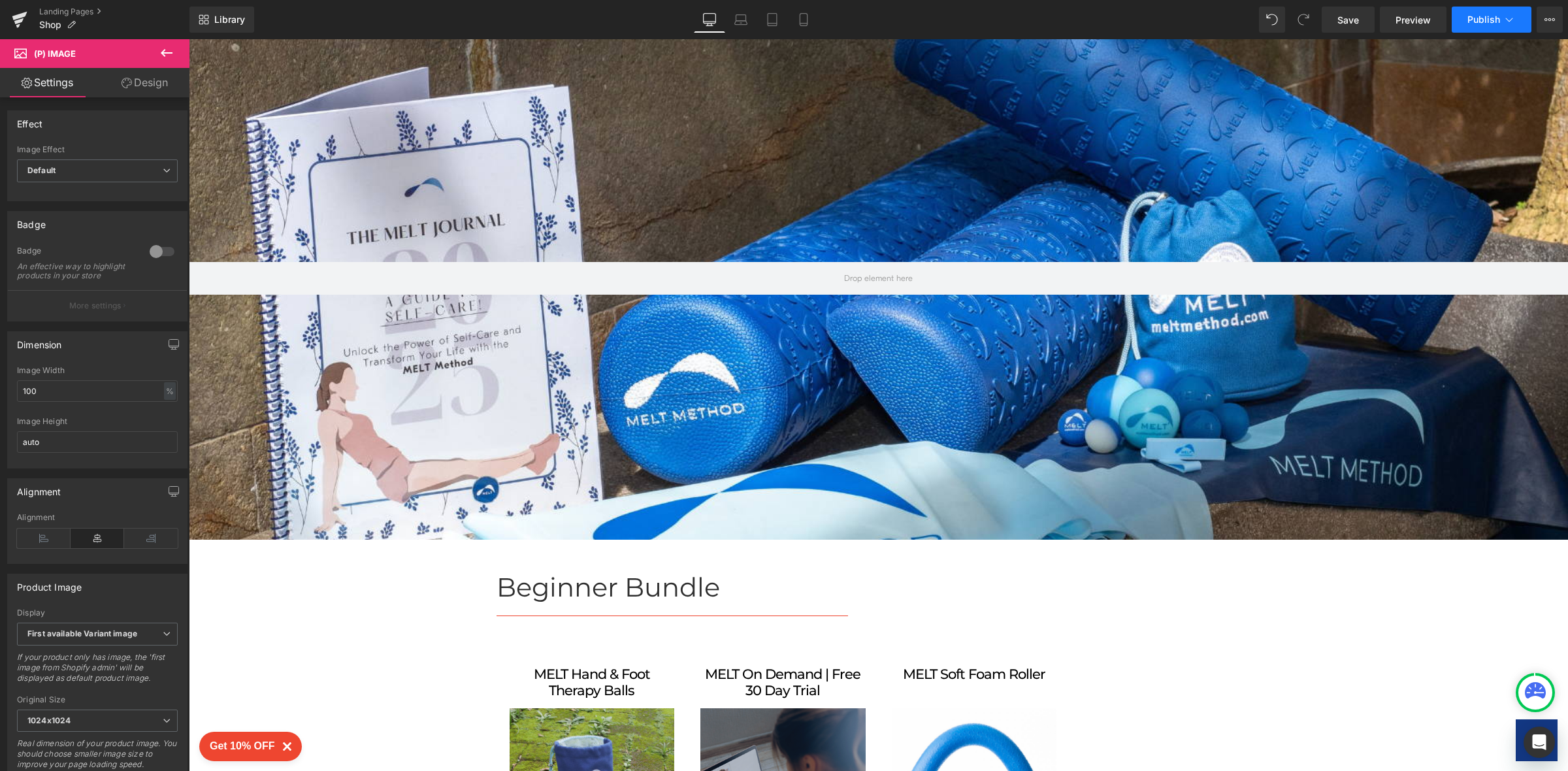
click at [1489, 10] on button "Publish" at bounding box center [1491, 19] width 80 height 26
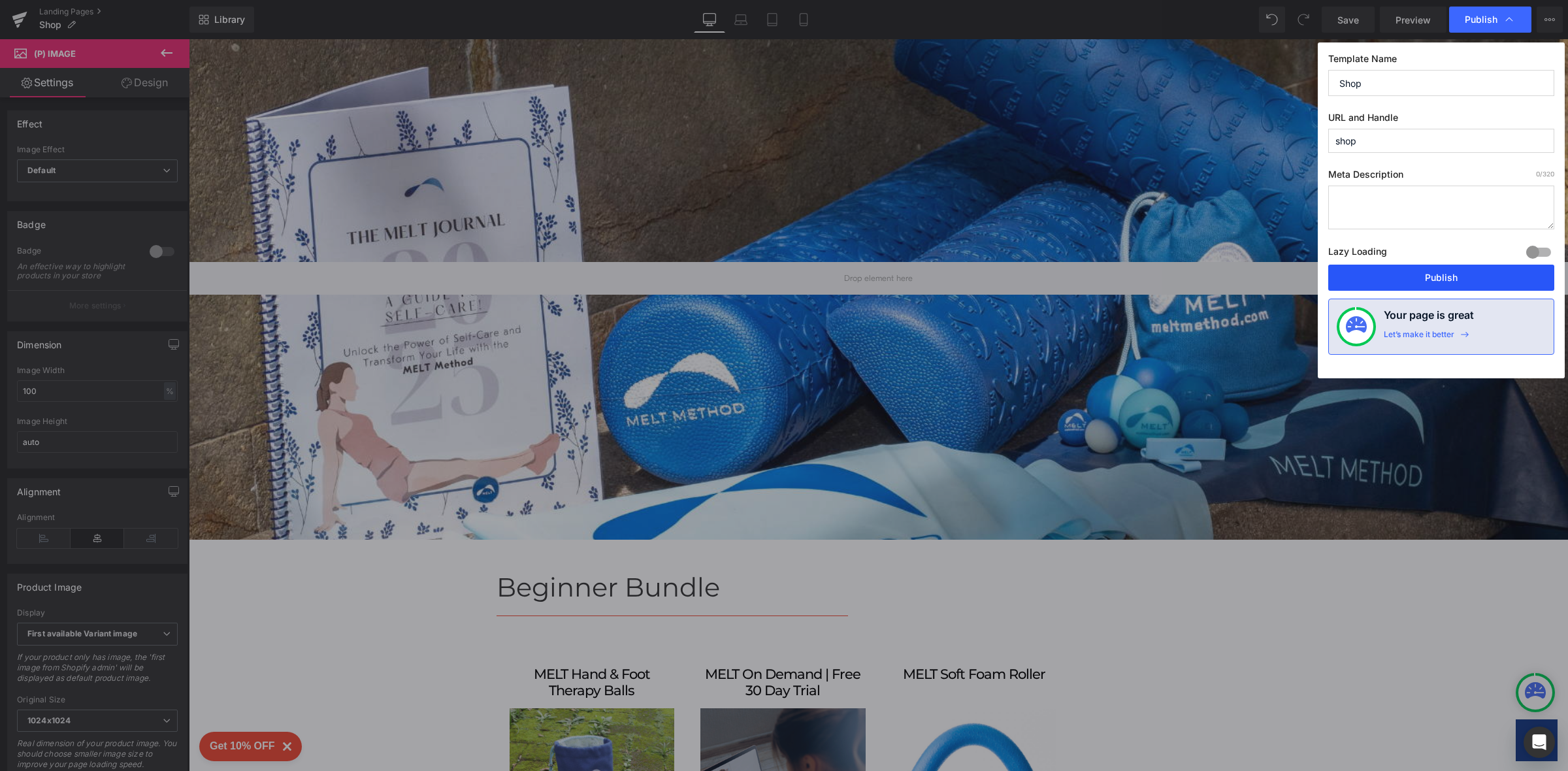
click at [1417, 279] on button "Publish" at bounding box center [1440, 277] width 226 height 26
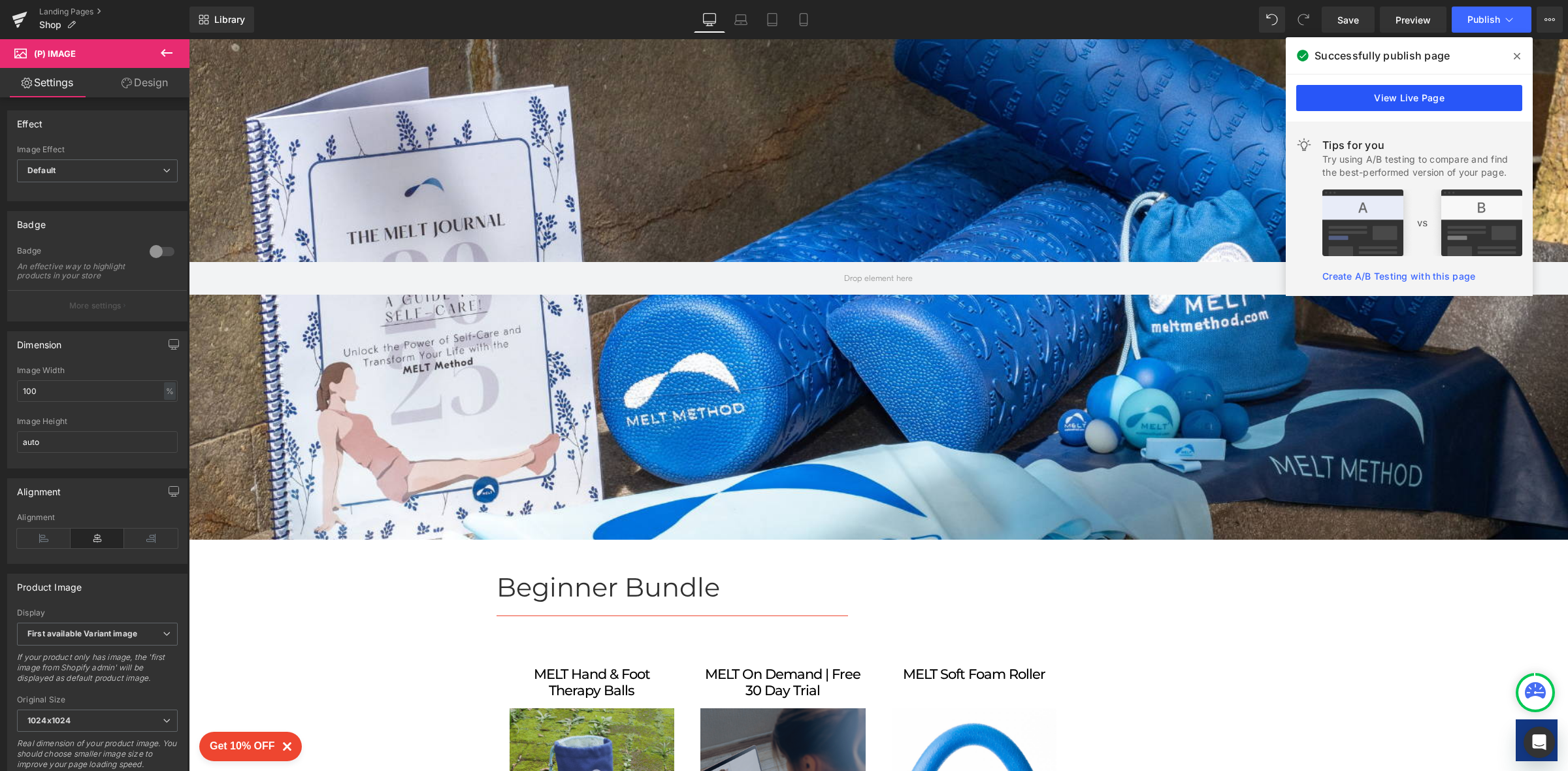
click at [1436, 99] on link "View Live Page" at bounding box center [1409, 97] width 226 height 26
